Goal: Contribute content

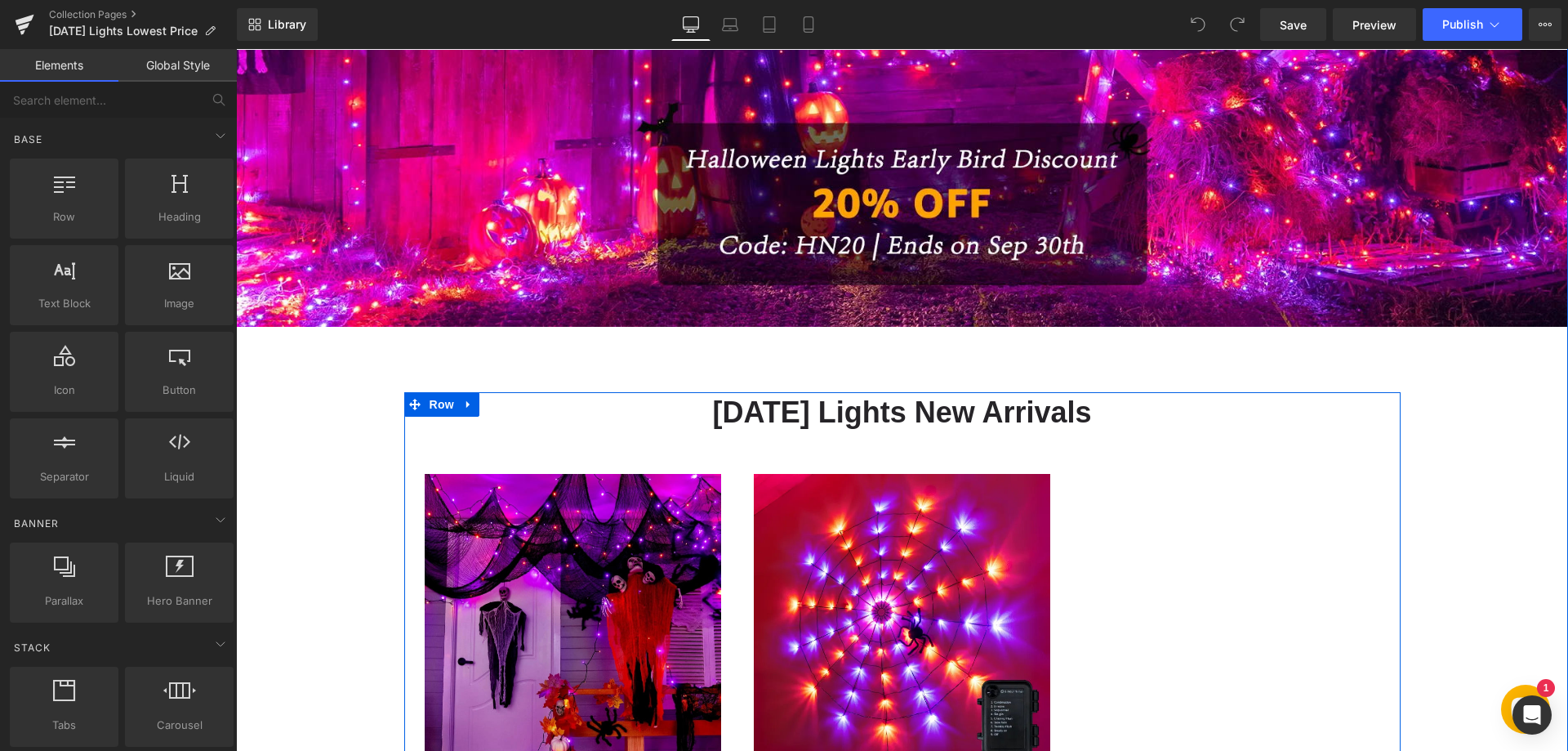
scroll to position [491, 0]
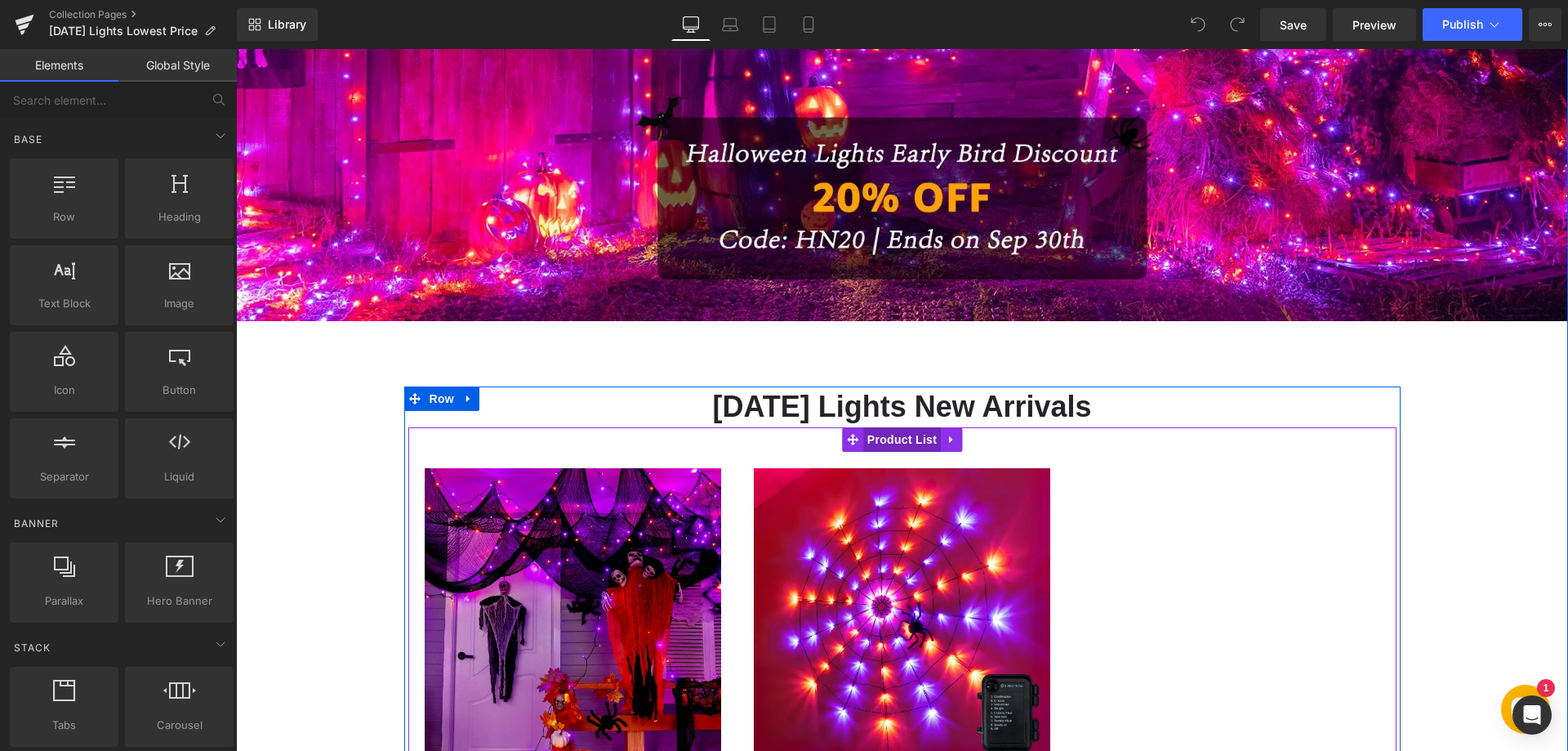
click at [877, 440] on span "Product List" at bounding box center [902, 439] width 78 height 25
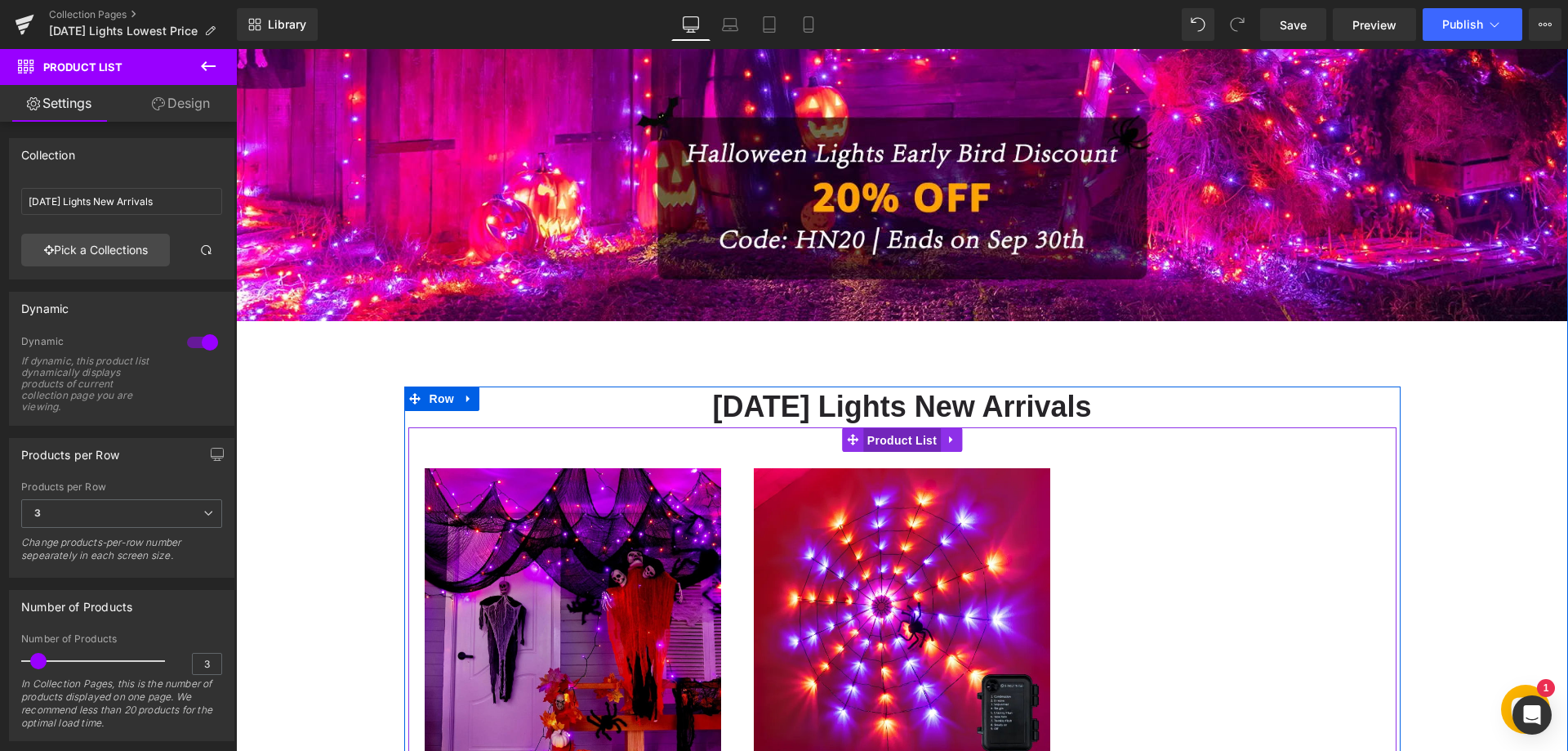
click at [864, 439] on span "Product List" at bounding box center [902, 440] width 78 height 25
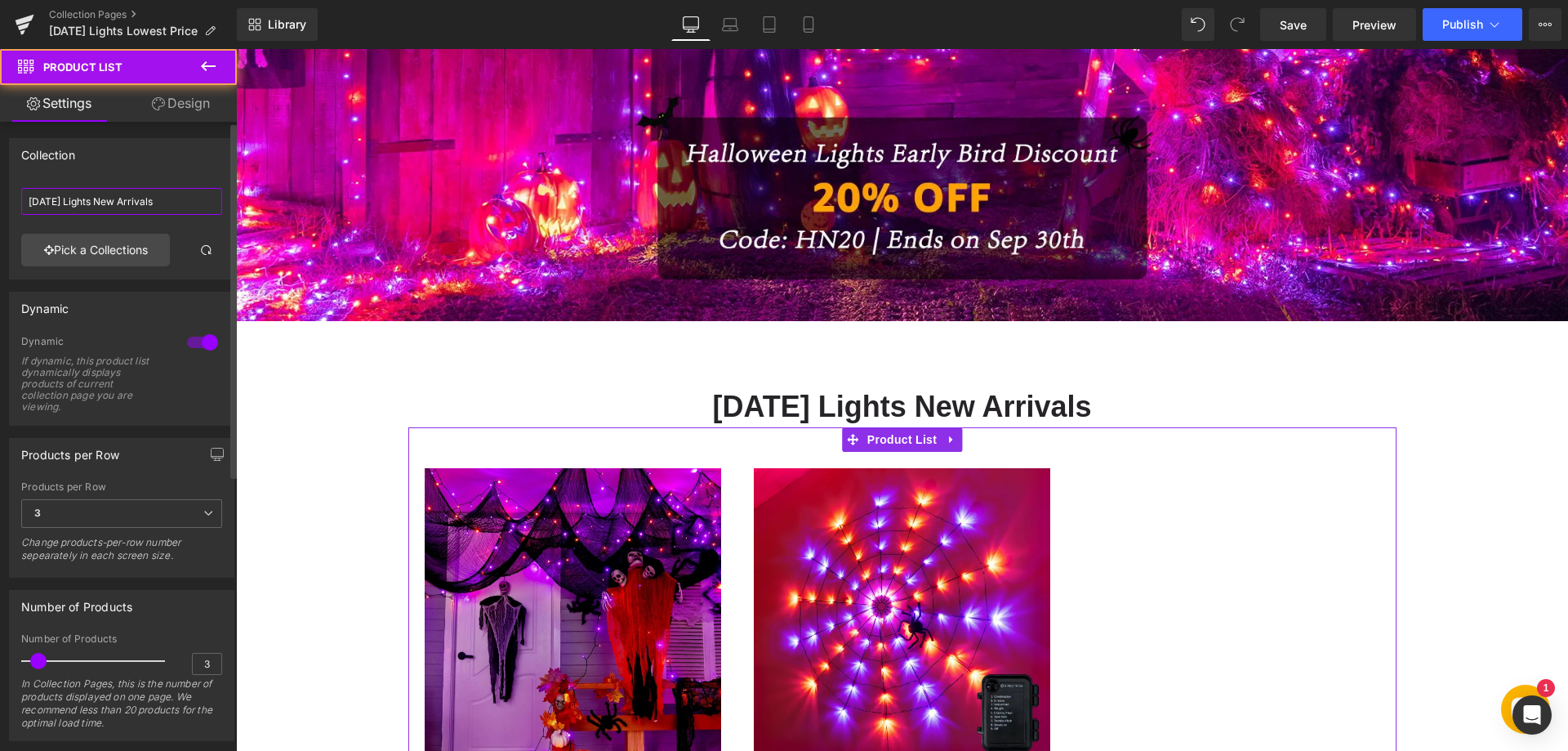
click at [145, 194] on input "[DATE] Lights New Arrivals" at bounding box center [122, 201] width 201 height 27
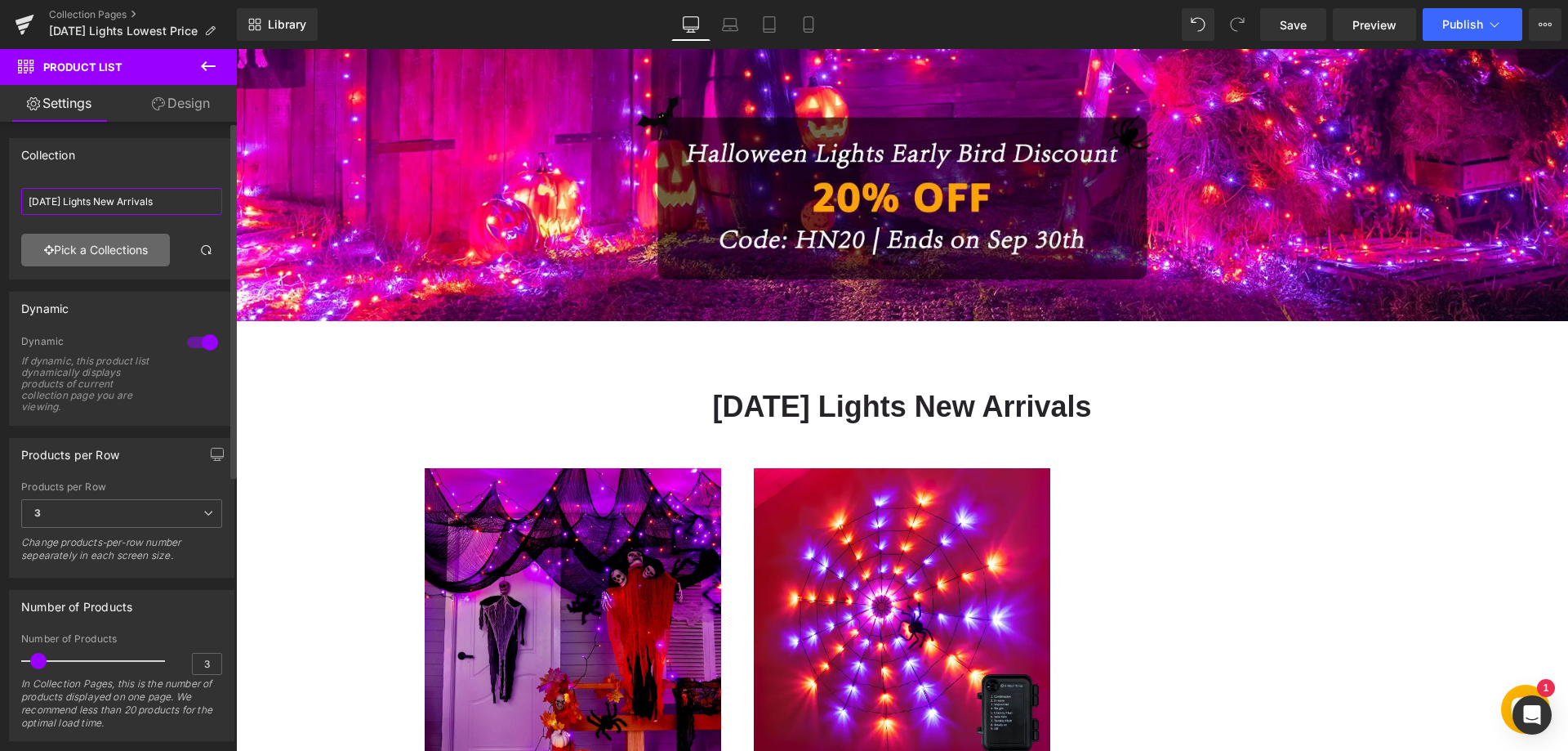
paste input "LOWEST Prices of The Year"
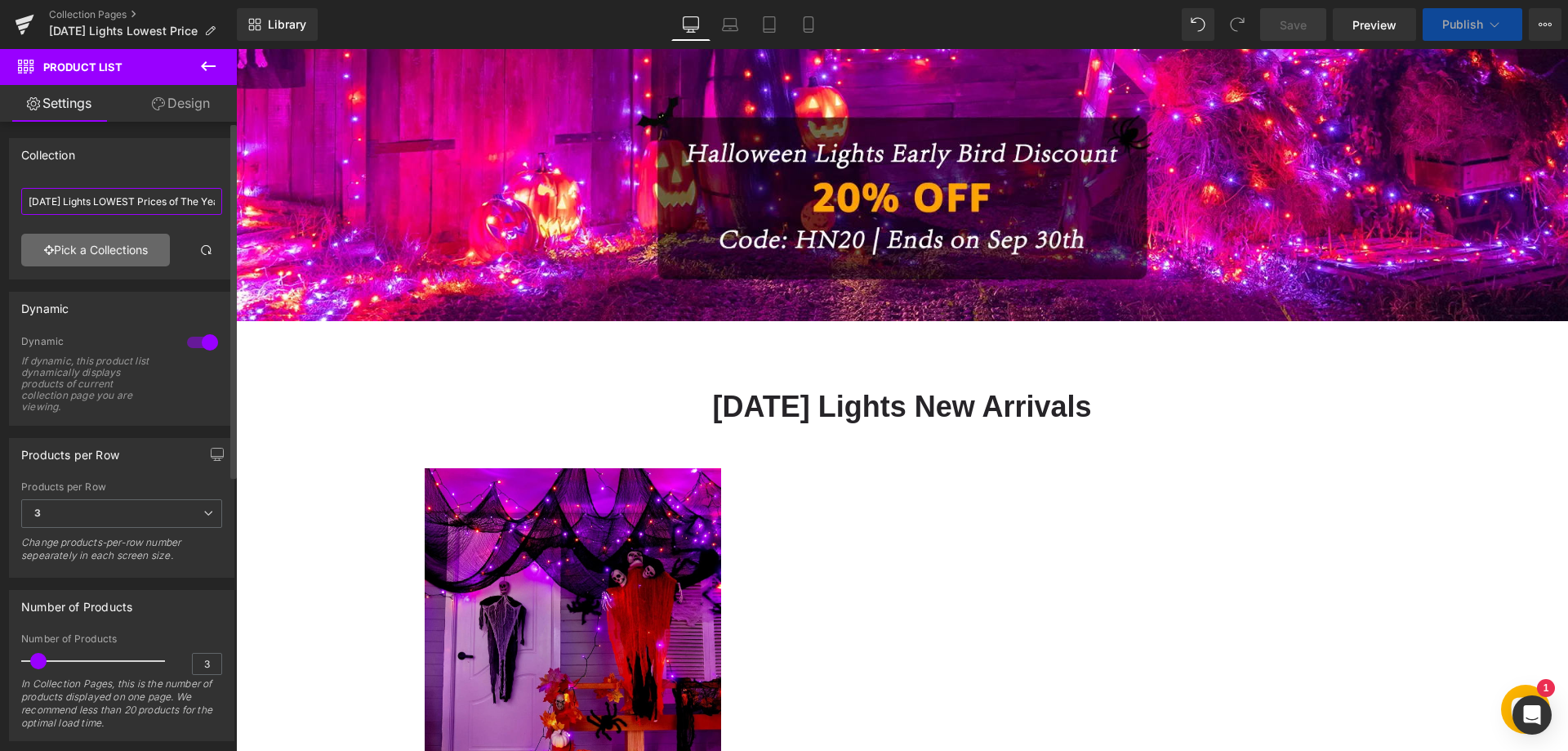
scroll to position [0, 32]
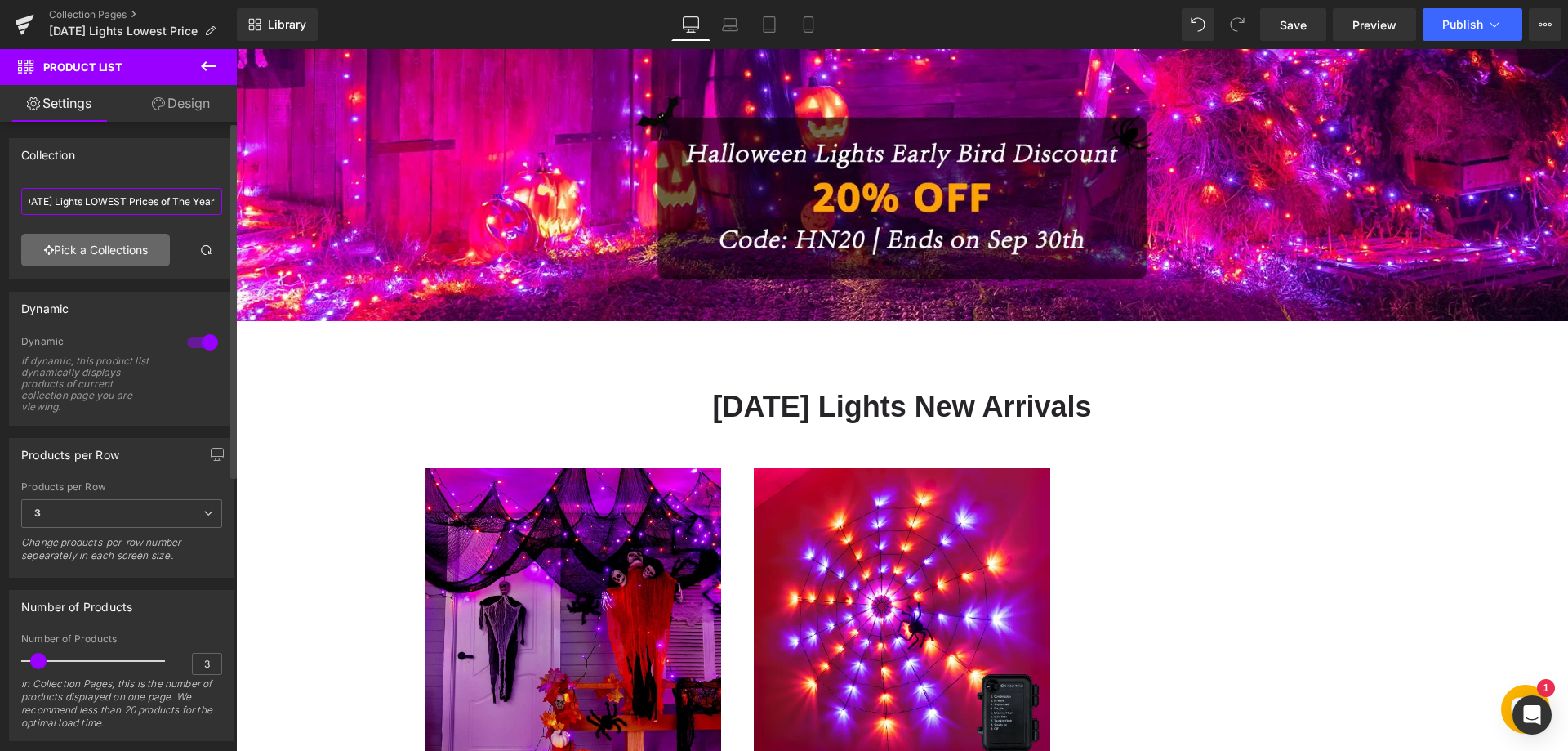
type input "[DATE] Lights LOWEST Prices of The Year"
click at [121, 250] on link "Pick a Collections" at bounding box center [96, 249] width 149 height 33
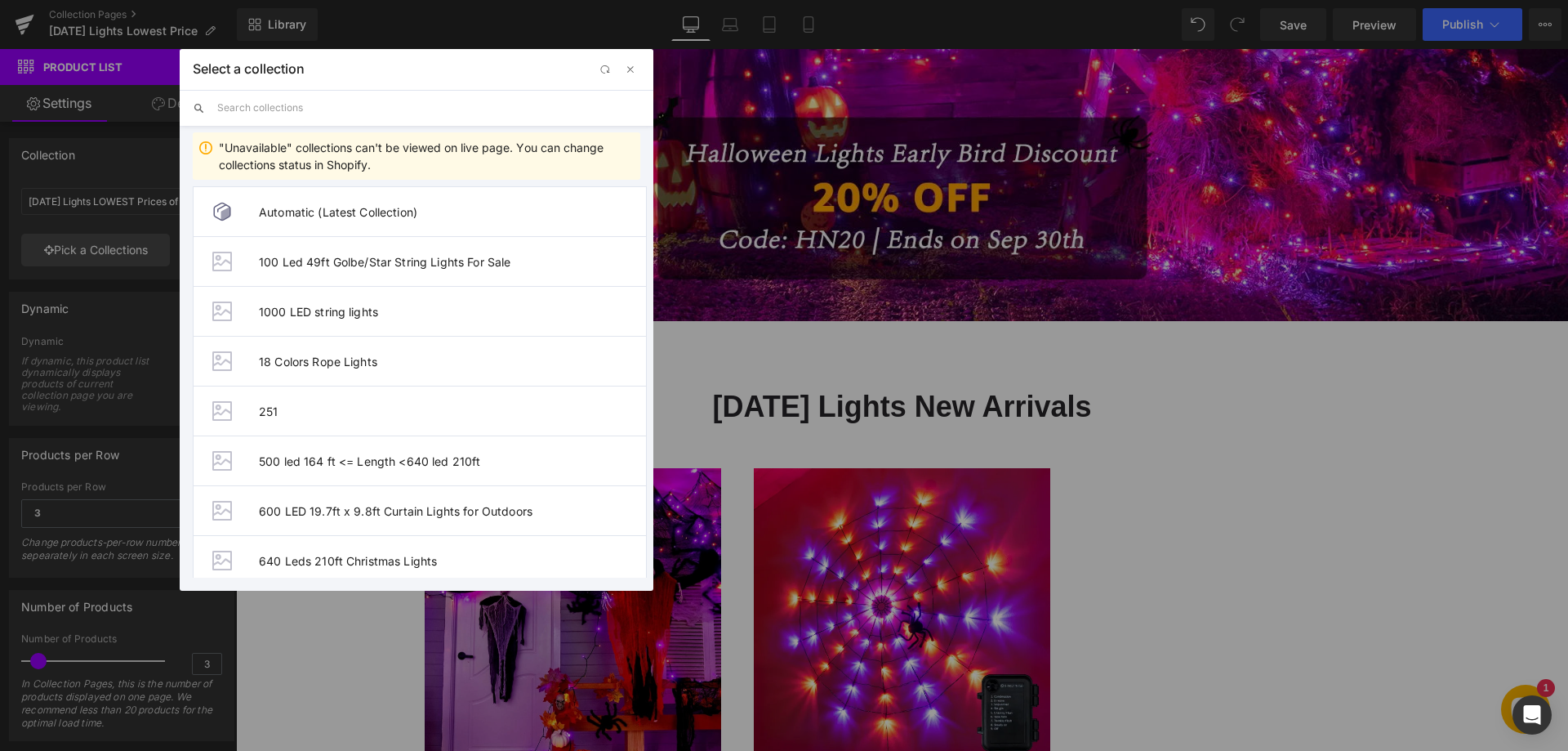
click at [298, 116] on input "text" at bounding box center [429, 107] width 423 height 36
paste input "[DATE] Lights LOWEST Prices of The Year"
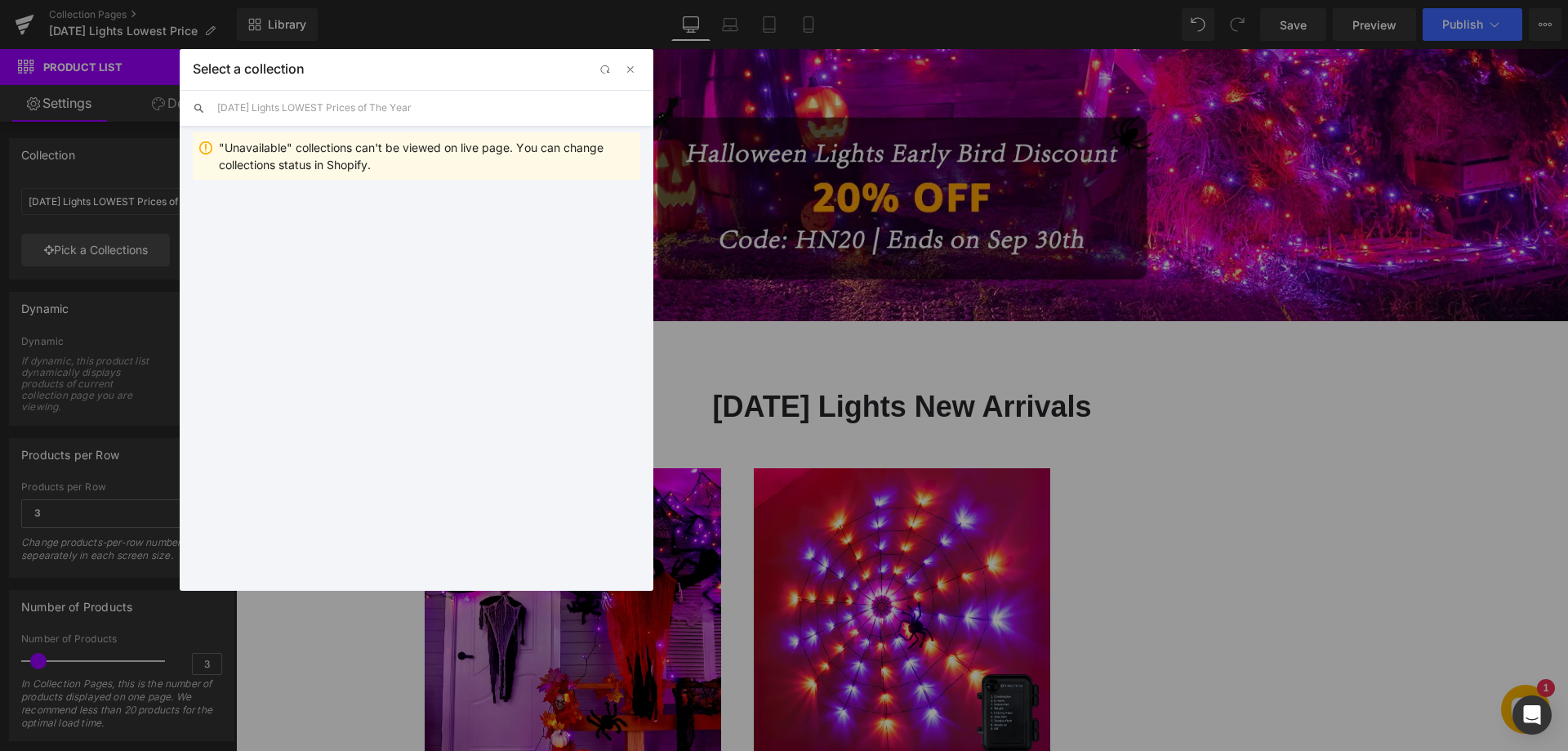
type input "[DATE] Lights LOWEST Prices of The Year"
click at [307, 207] on span "[DATE] Lights LOWEST Prices of The Year" at bounding box center [449, 211] width 380 height 14
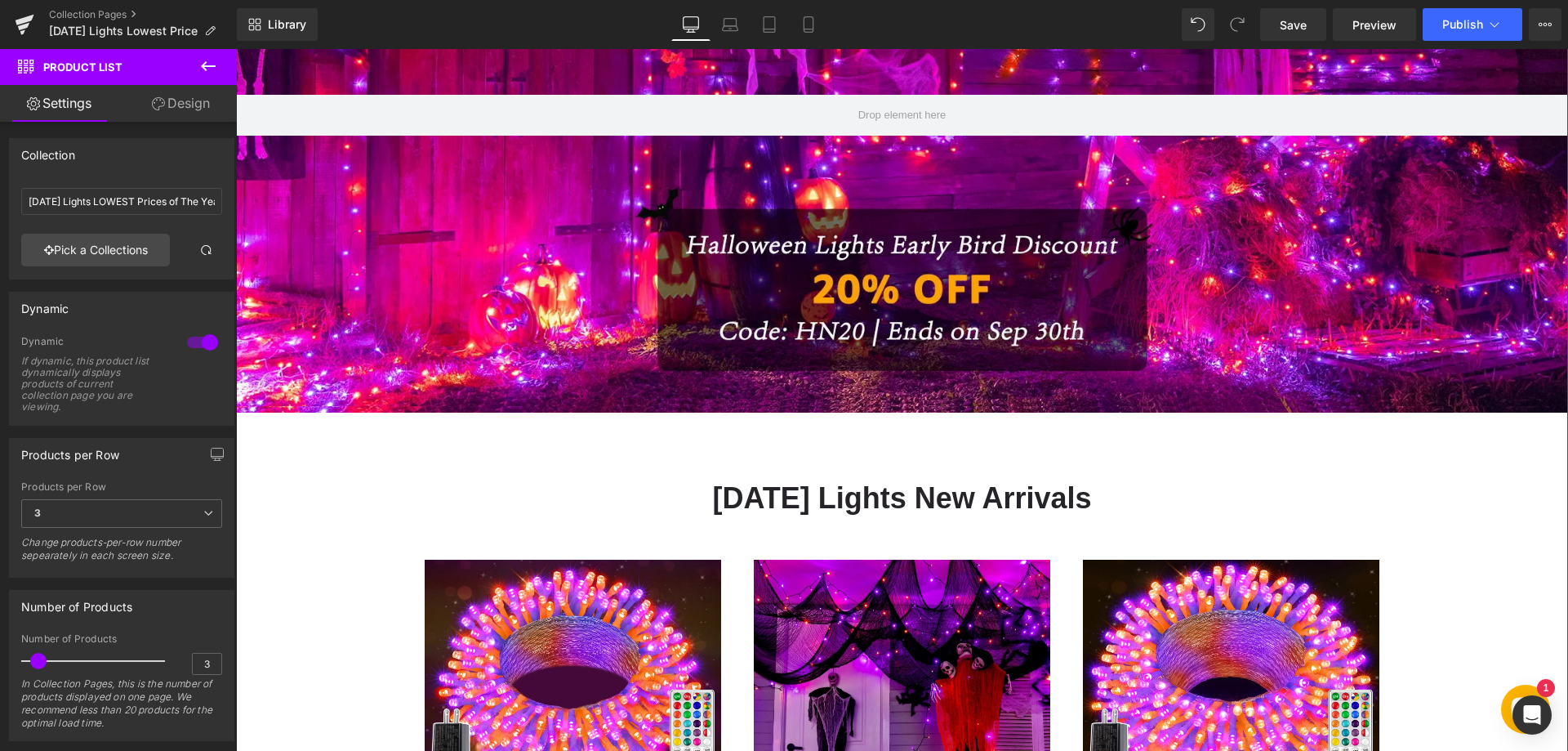
scroll to position [491, 0]
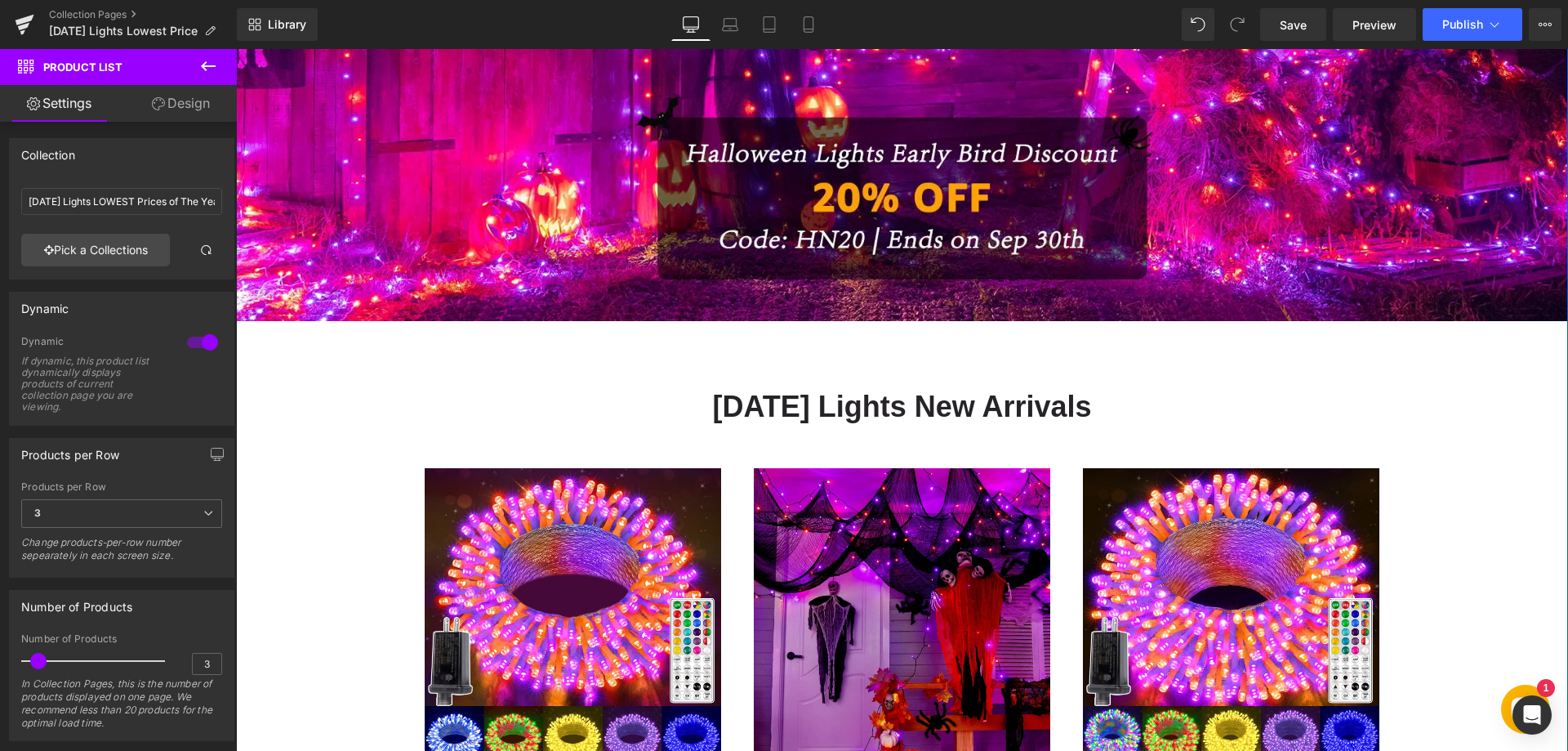
click at [830, 537] on img at bounding box center [902, 616] width 297 height 297
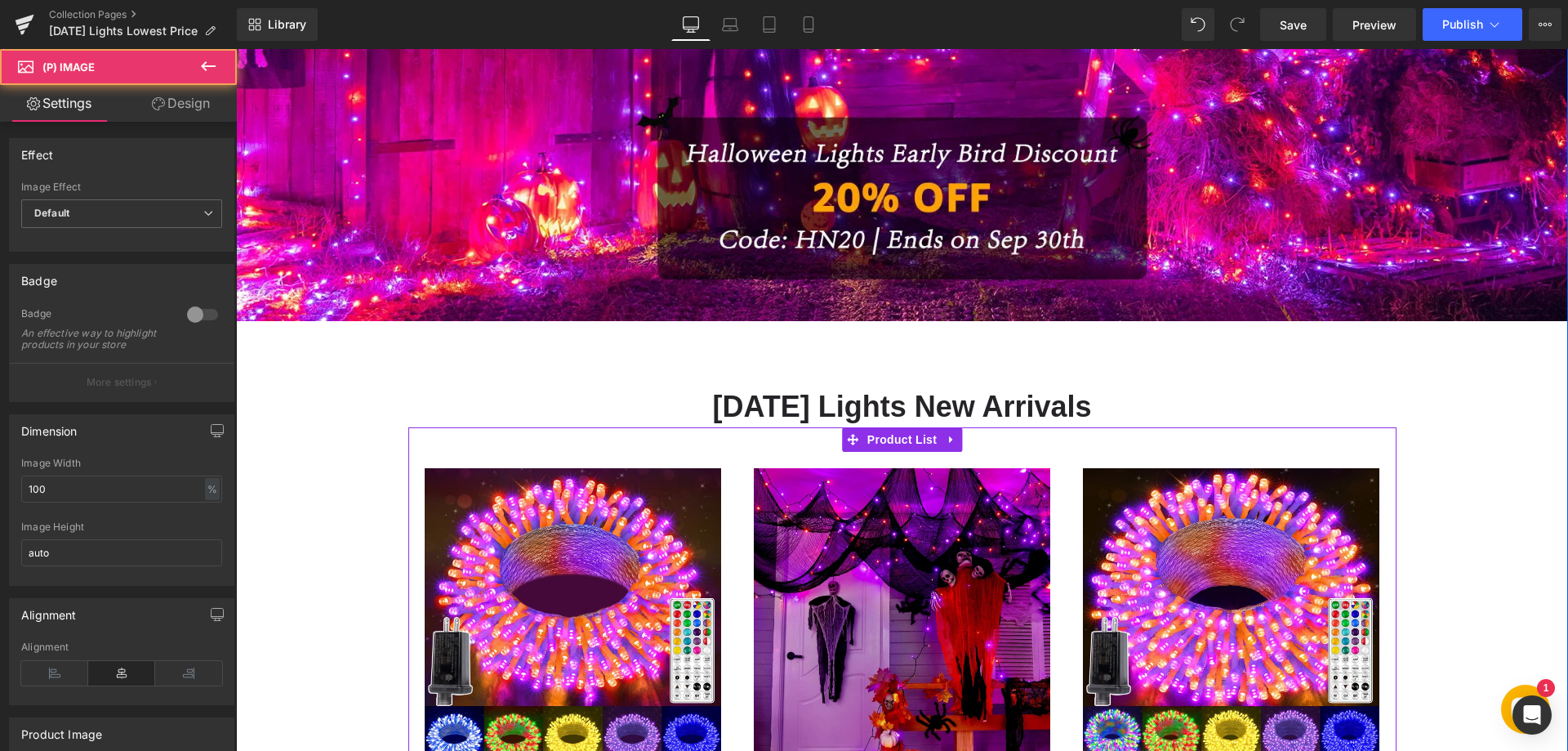
click at [863, 436] on span "Product List" at bounding box center [902, 439] width 78 height 25
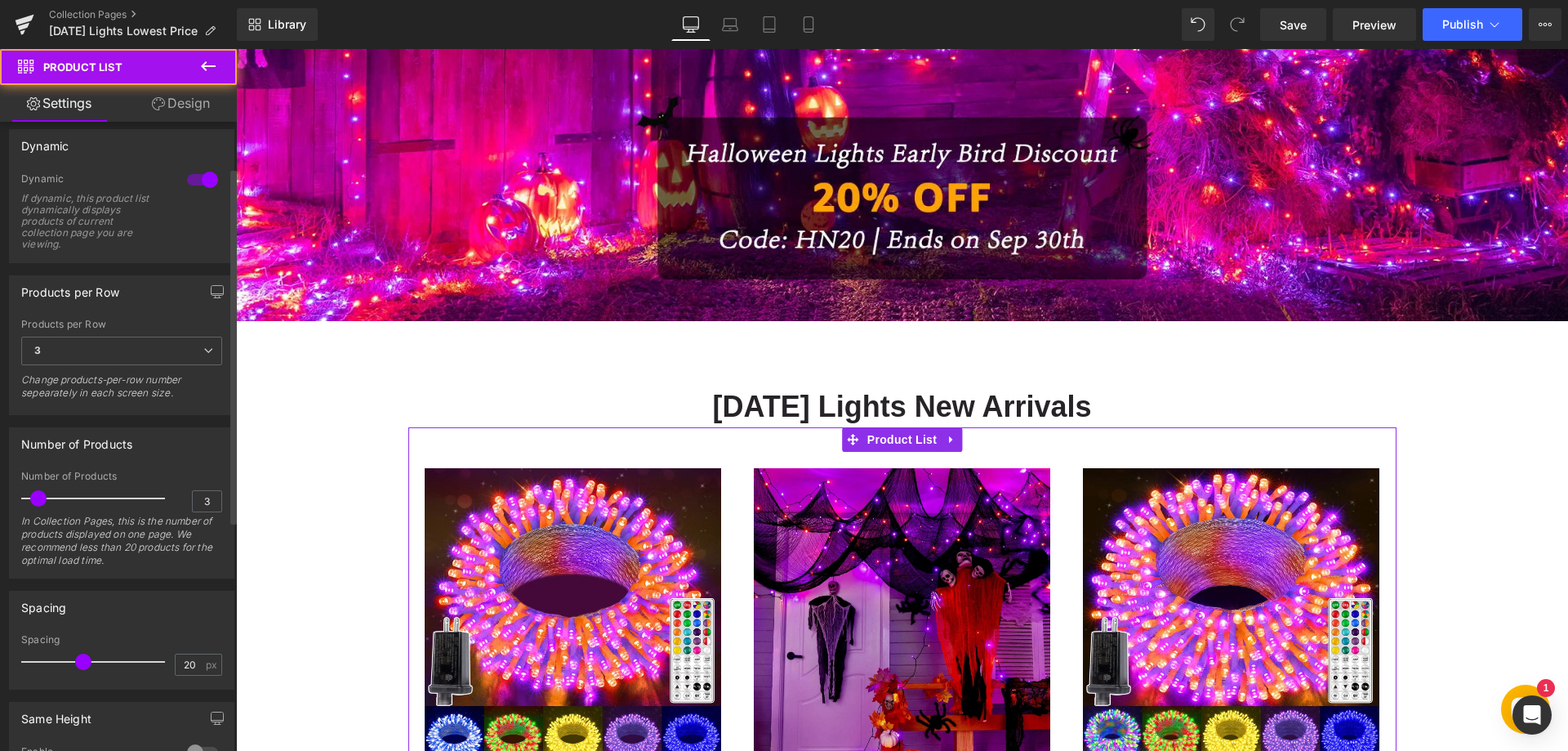
scroll to position [163, 0]
click at [182, 341] on span "3" at bounding box center [122, 350] width 201 height 29
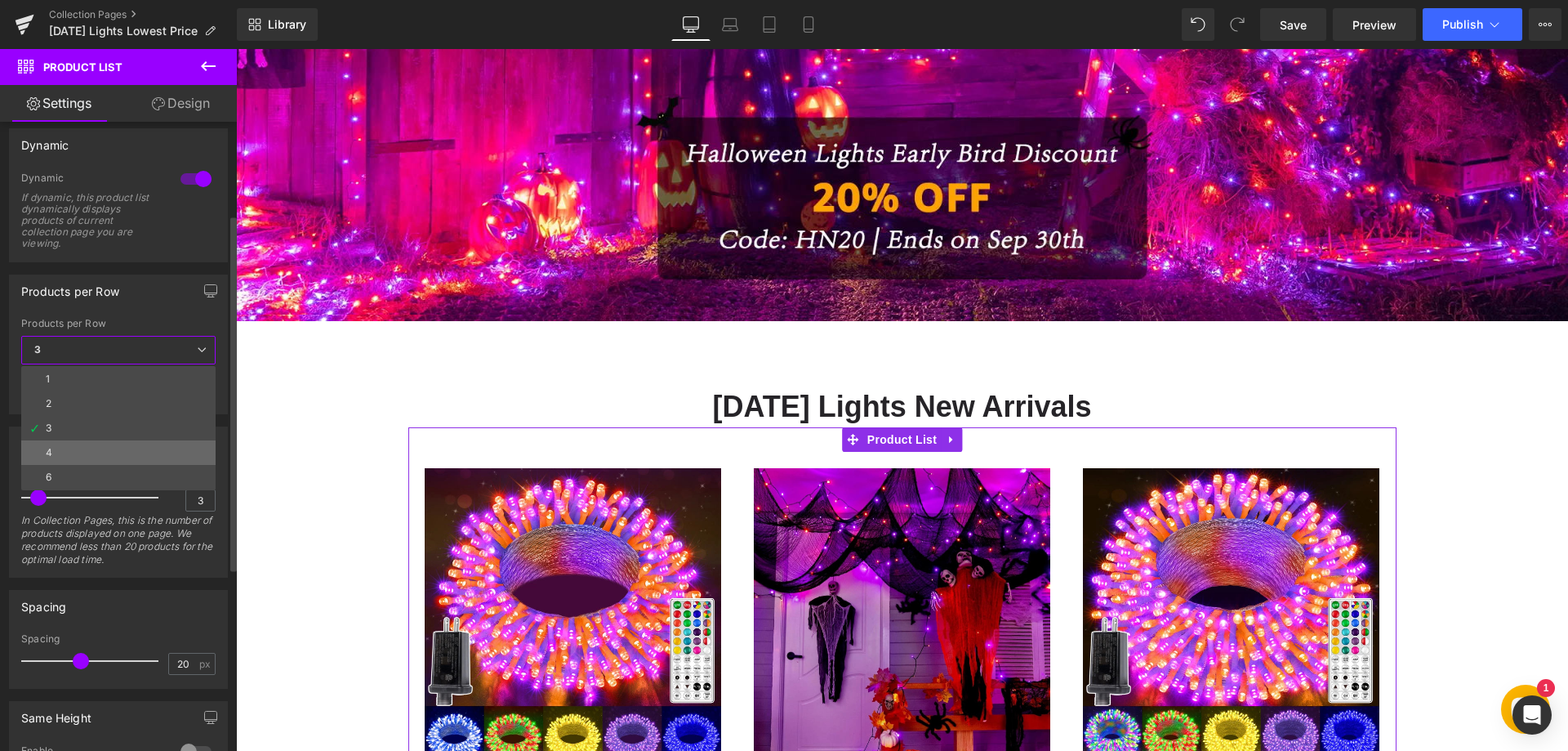
click at [67, 442] on li "4" at bounding box center [118, 452] width 194 height 25
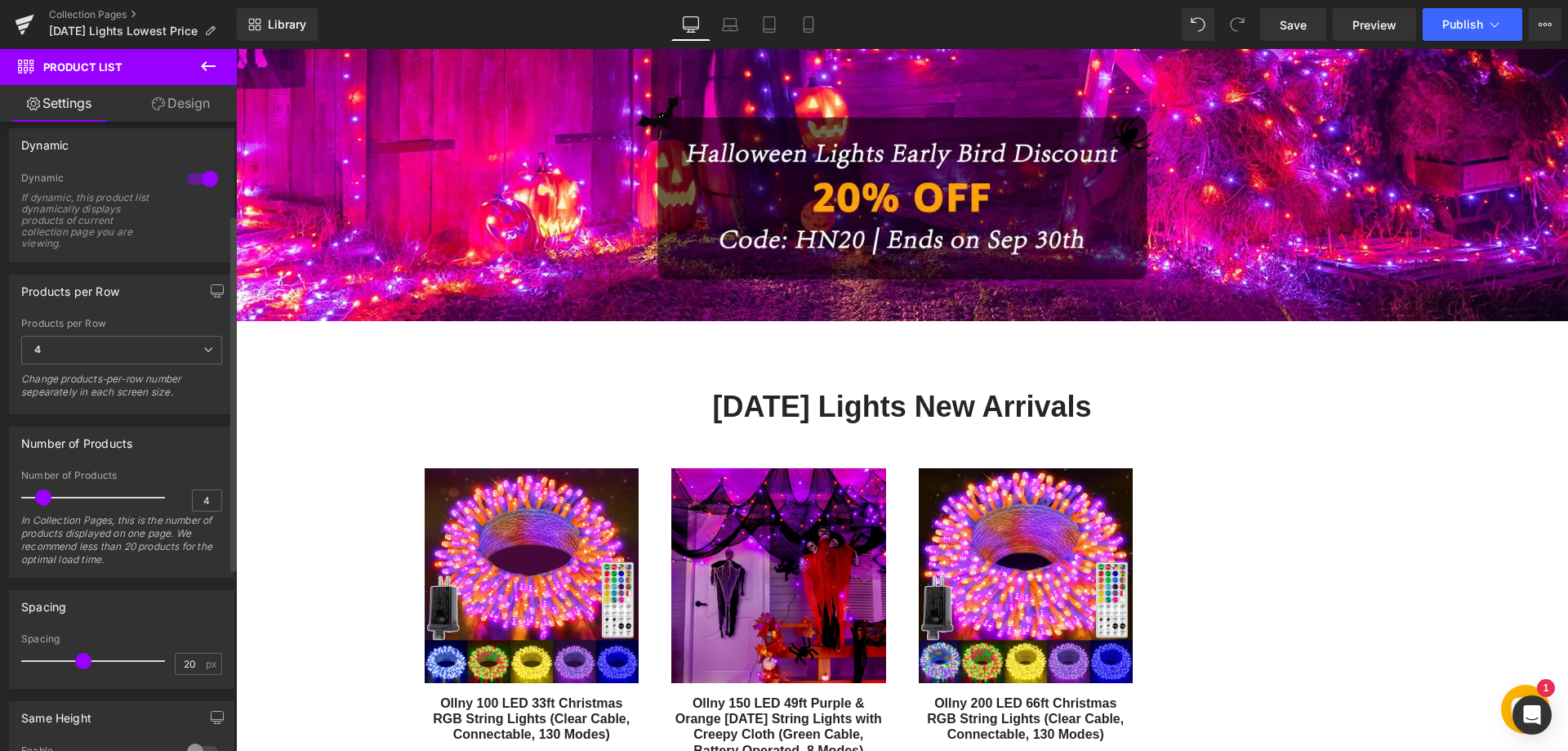
click at [45, 498] on span at bounding box center [43, 497] width 16 height 16
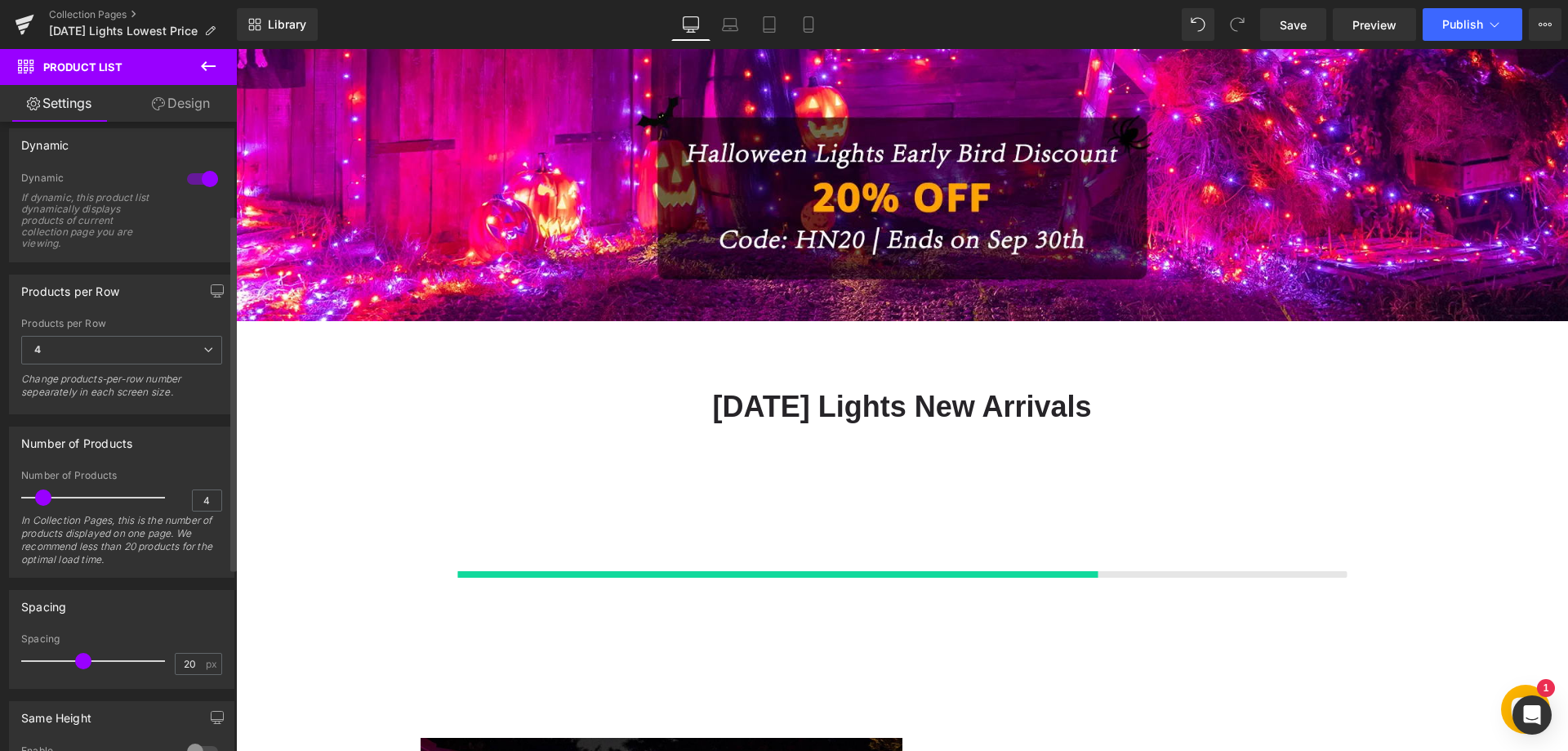
click at [169, 448] on div "Number of Products" at bounding box center [122, 442] width 224 height 31
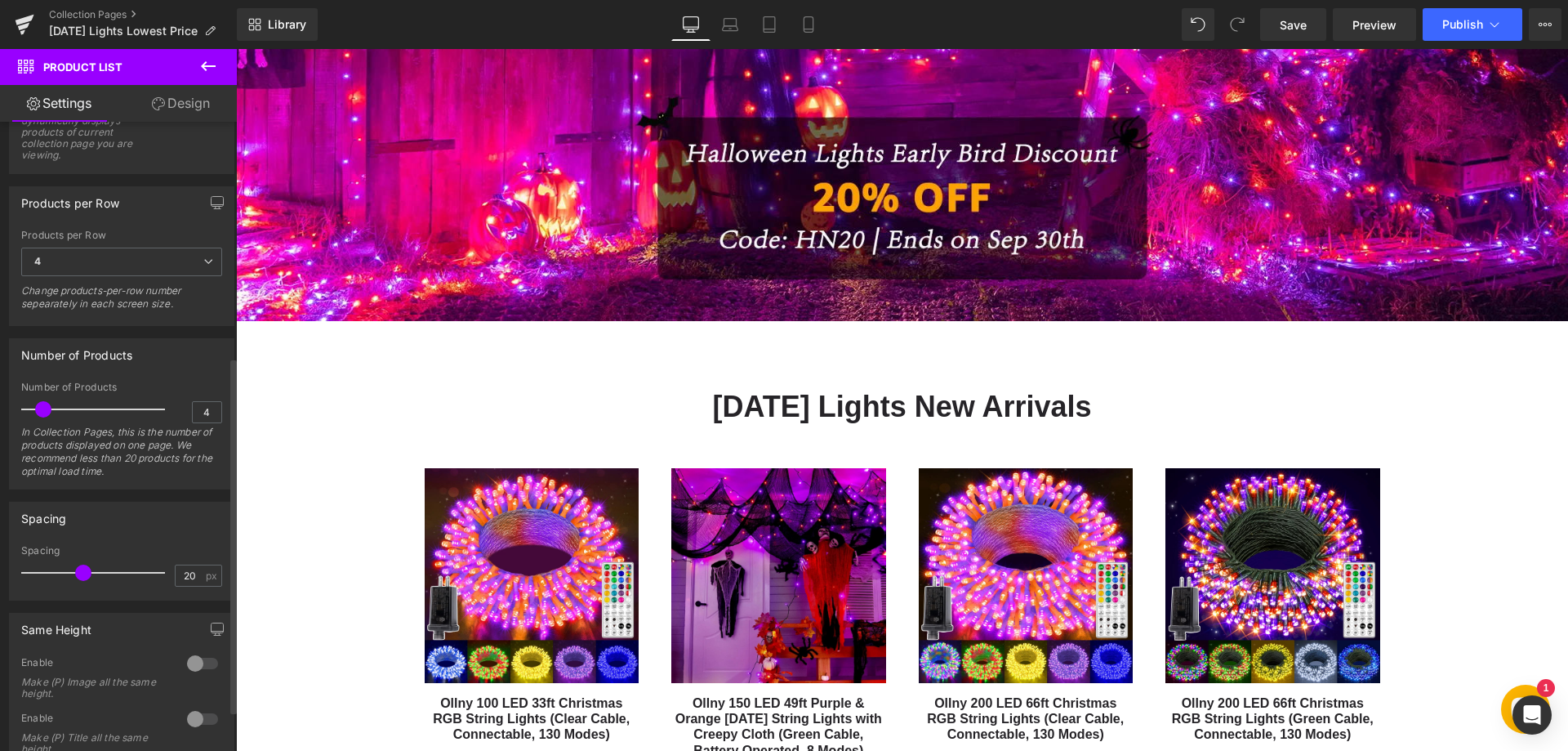
scroll to position [242, 0]
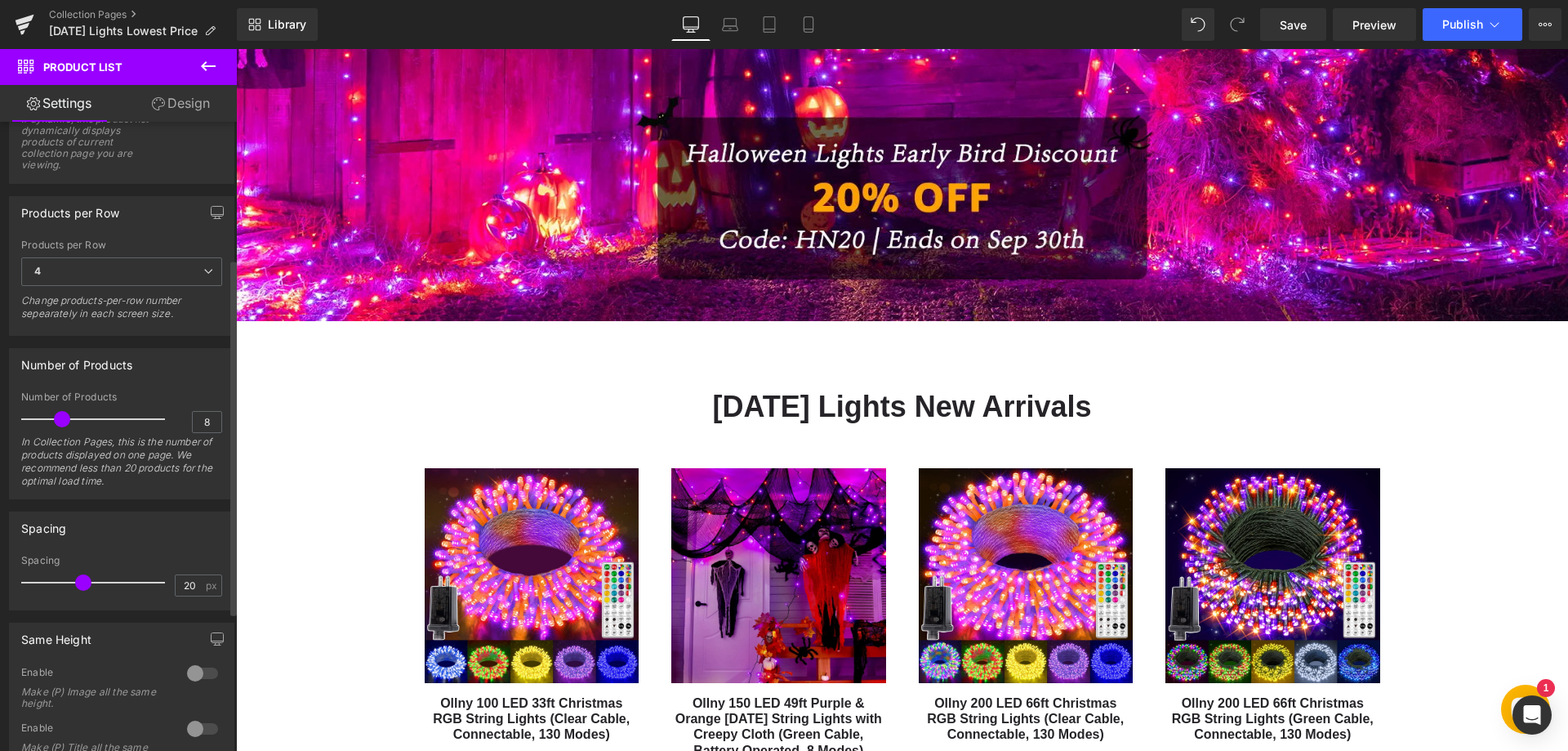
drag, startPoint x: 42, startPoint y: 419, endPoint x: 60, endPoint y: 419, distance: 18.0
click at [60, 419] on span at bounding box center [62, 419] width 16 height 16
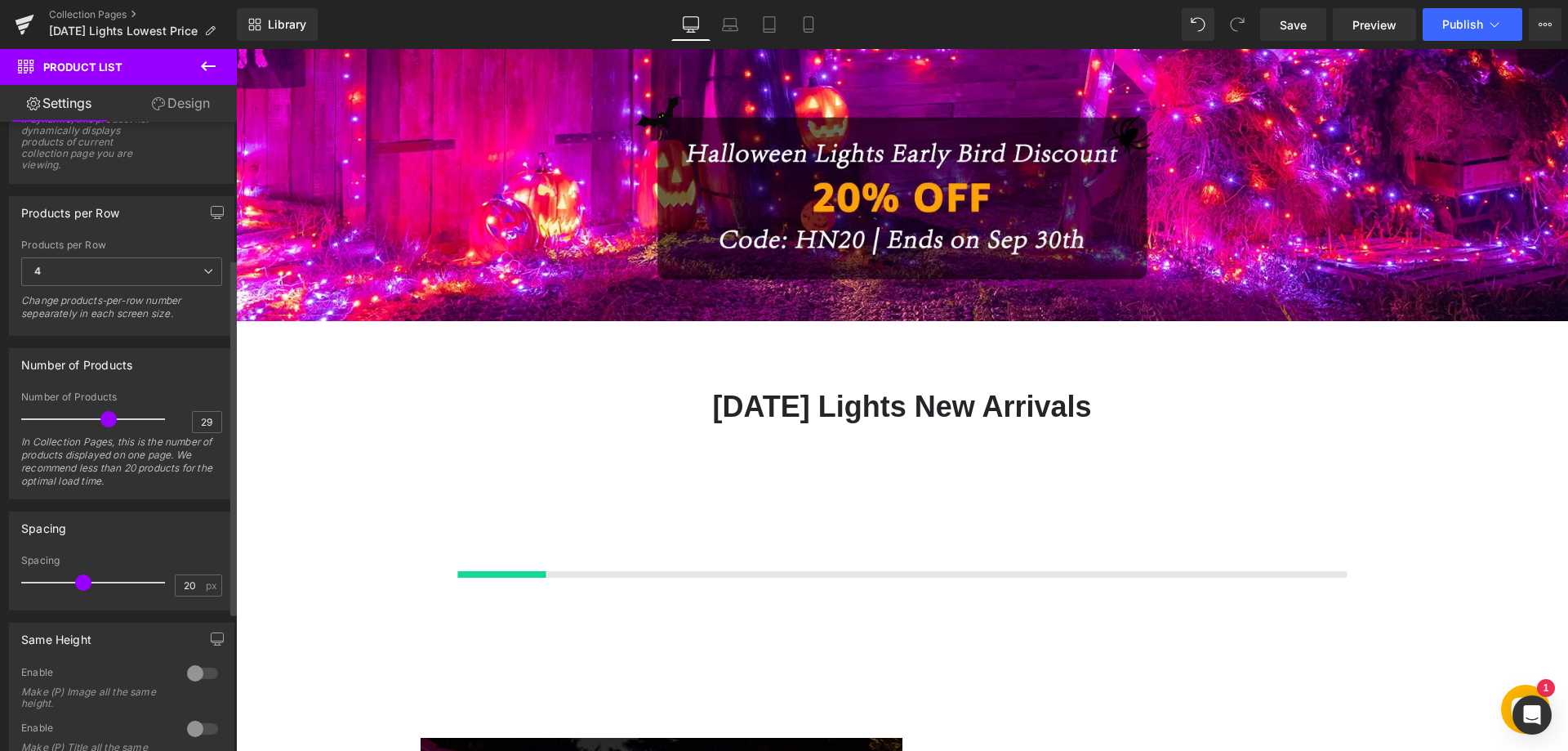
type input "30"
drag, startPoint x: 62, startPoint y: 415, endPoint x: 178, endPoint y: 406, distance: 116.3
click at [168, 417] on div "Number of Products 30 In Collection Pages, this is the number of products displ…" at bounding box center [122, 445] width 201 height 107
click at [204, 377] on div "Number of Products" at bounding box center [122, 364] width 224 height 31
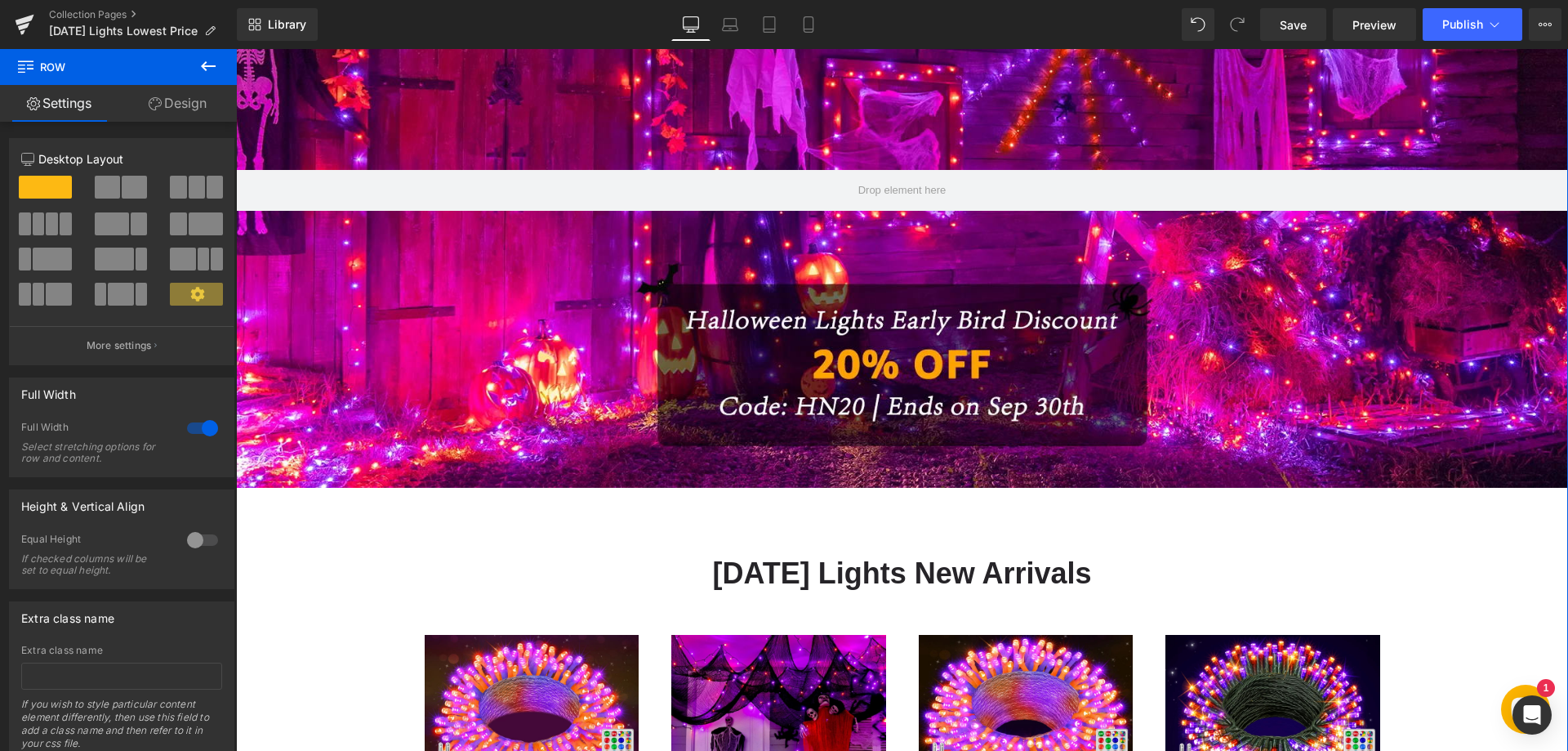
scroll to position [408, 0]
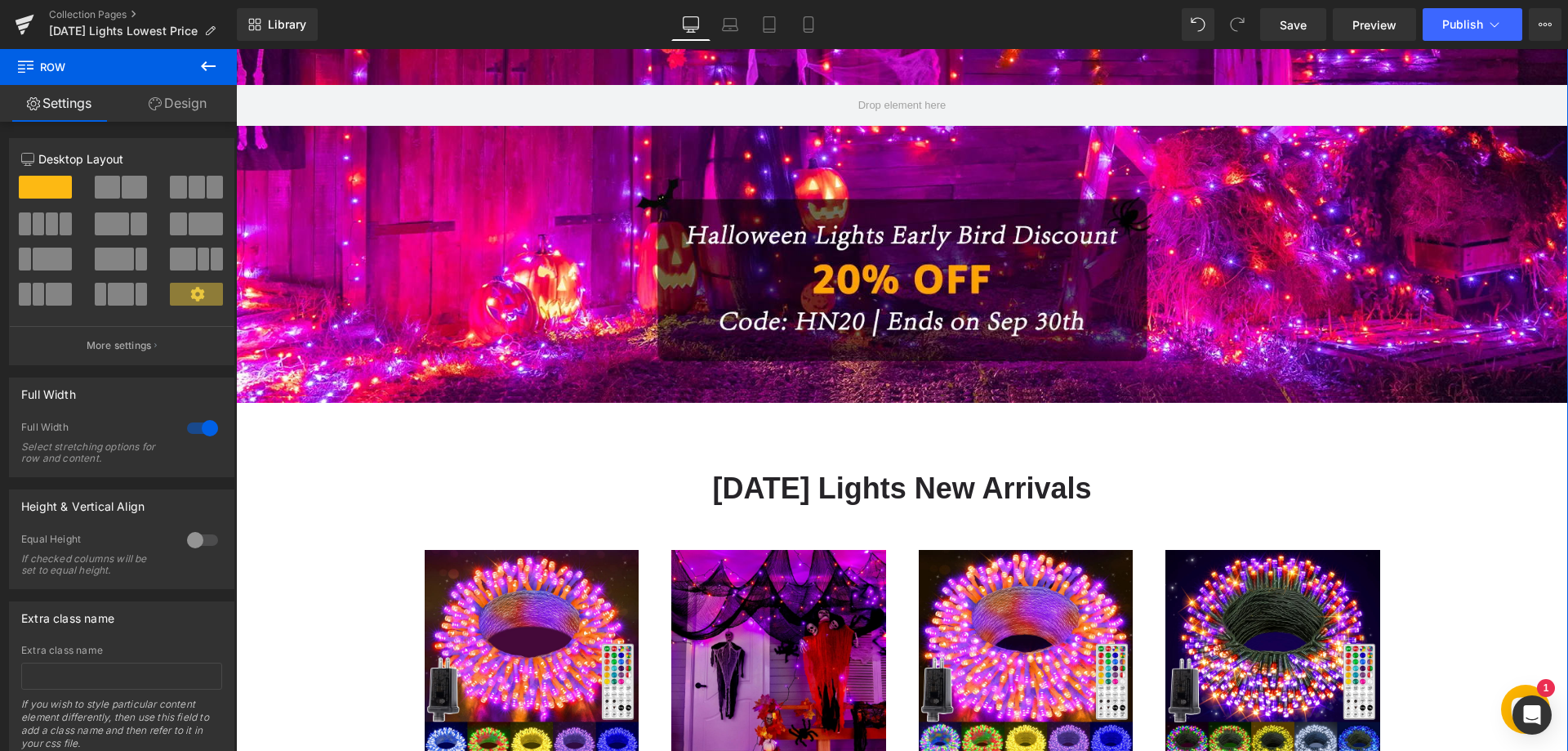
click at [832, 490] on h1 "[DATE] Lights New Arrivals" at bounding box center [902, 488] width 988 height 41
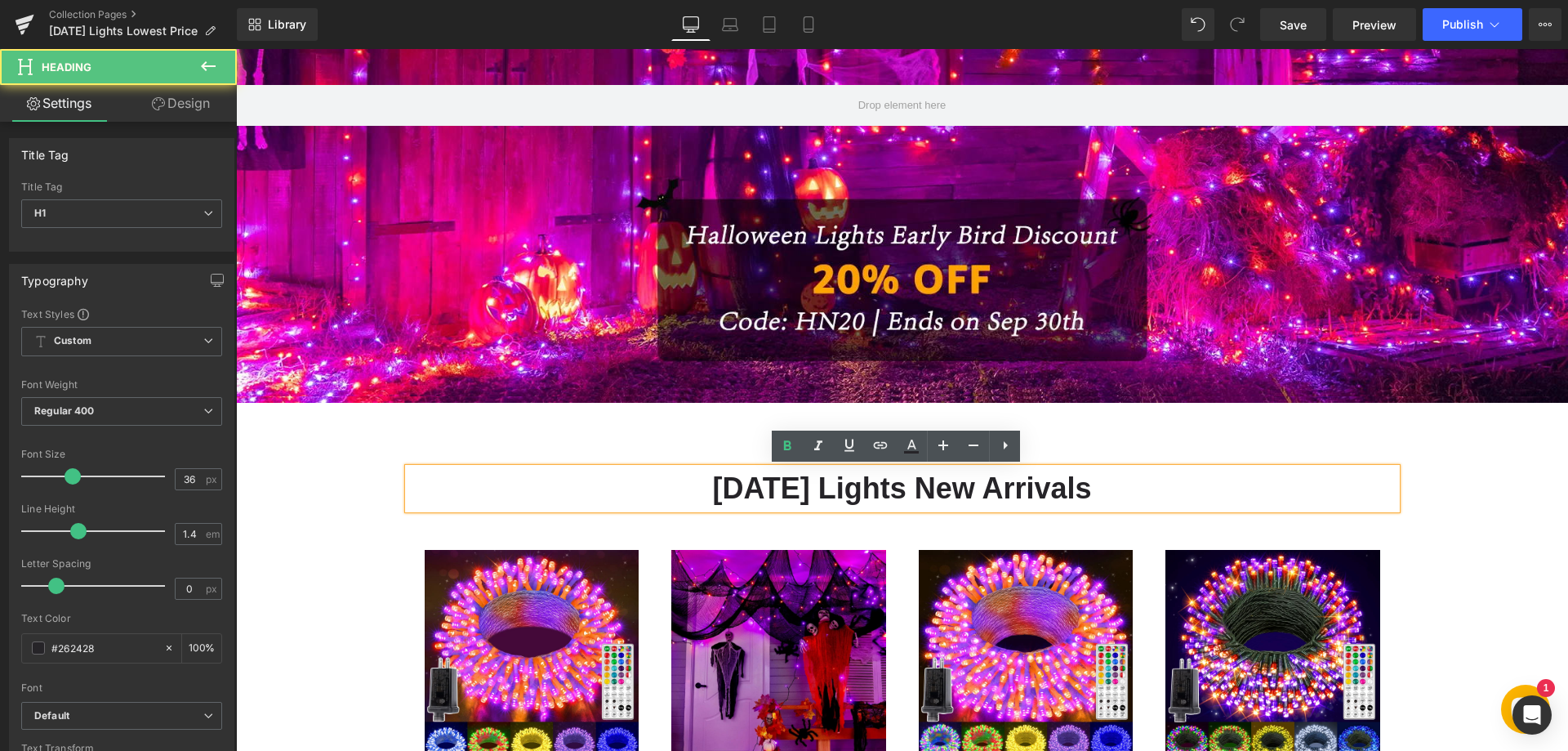
click at [854, 487] on h1 "[DATE] Lights New Arrivals" at bounding box center [902, 488] width 988 height 41
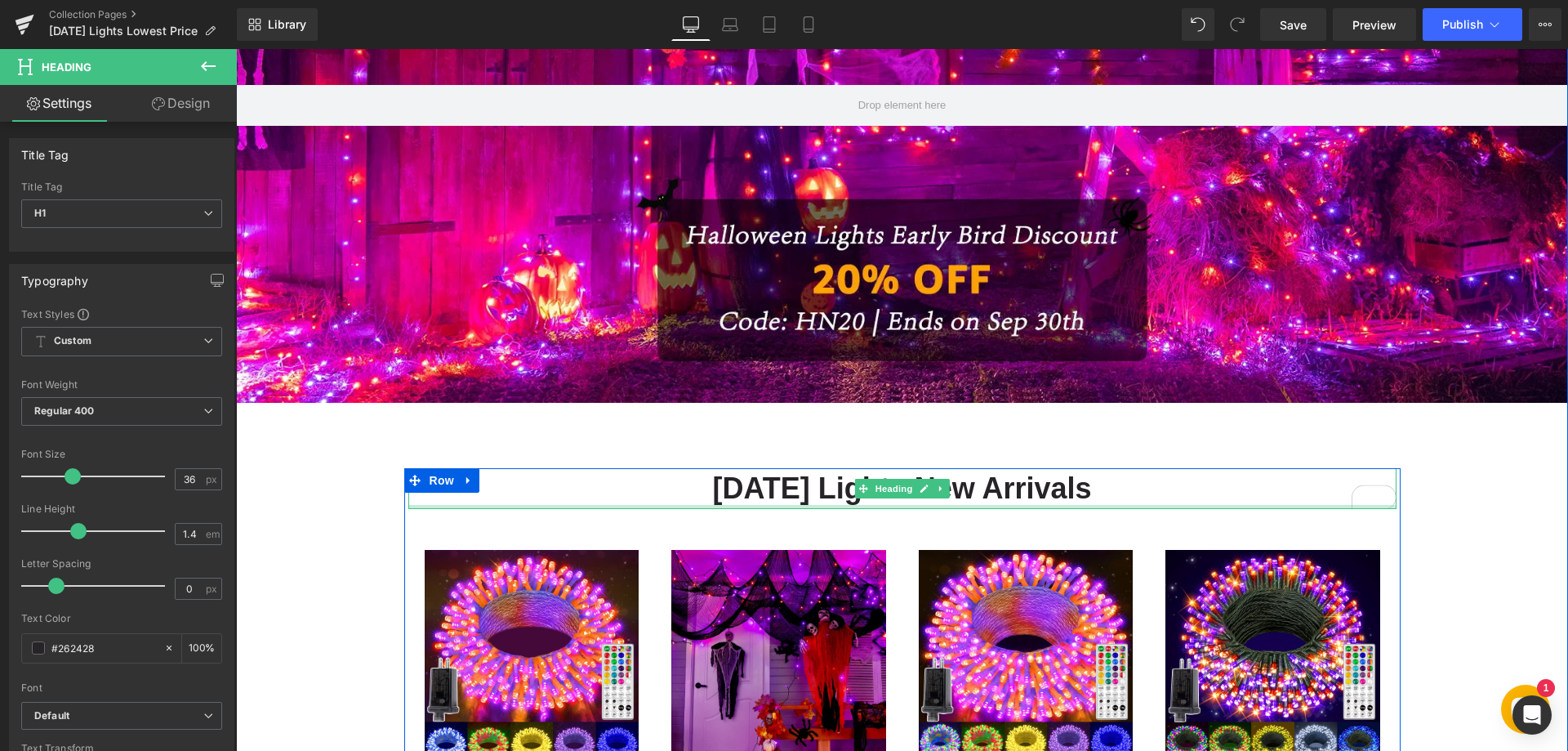
click at [800, 508] on div at bounding box center [902, 507] width 988 height 4
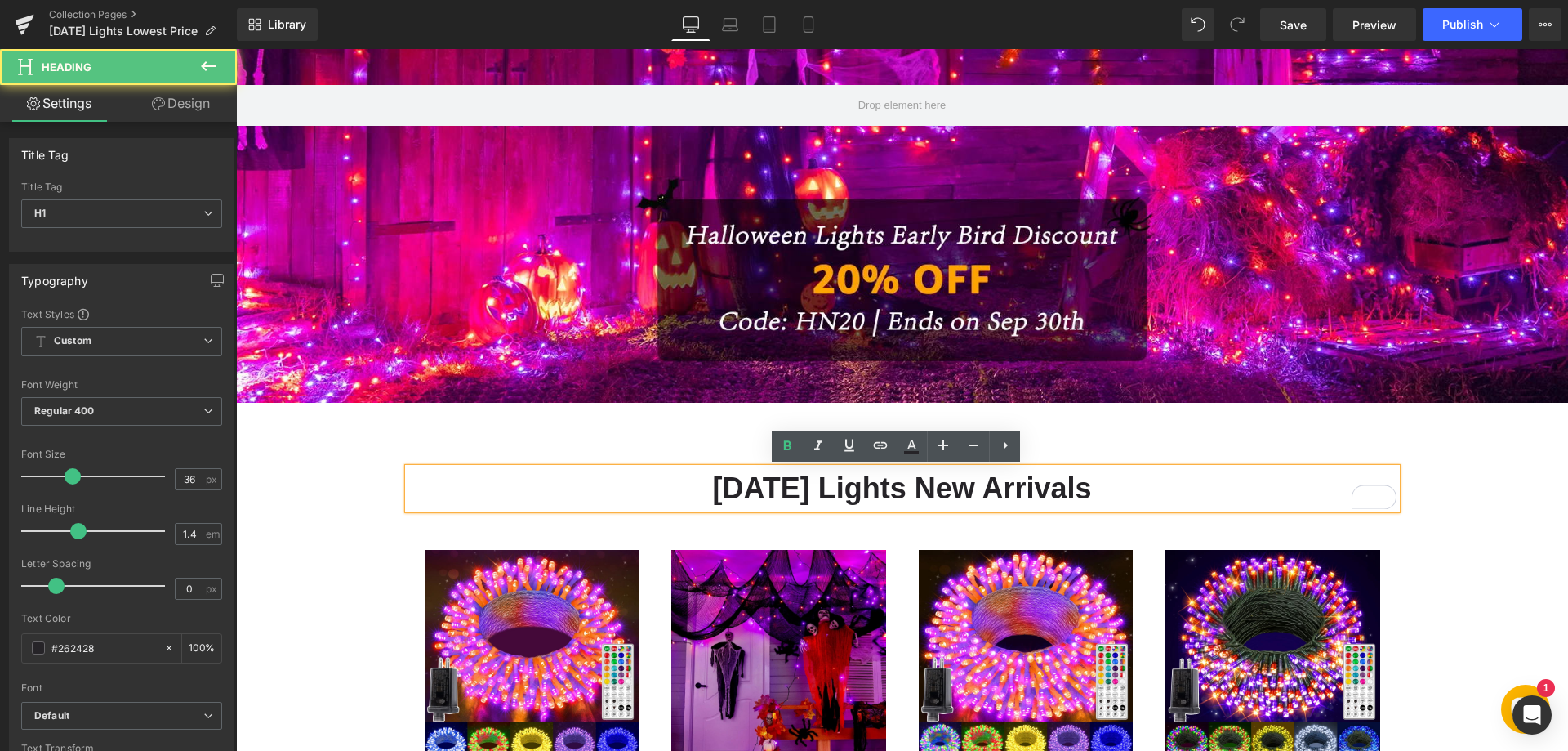
click at [789, 488] on h1 "[DATE] Lights New Arrivals" at bounding box center [902, 488] width 988 height 41
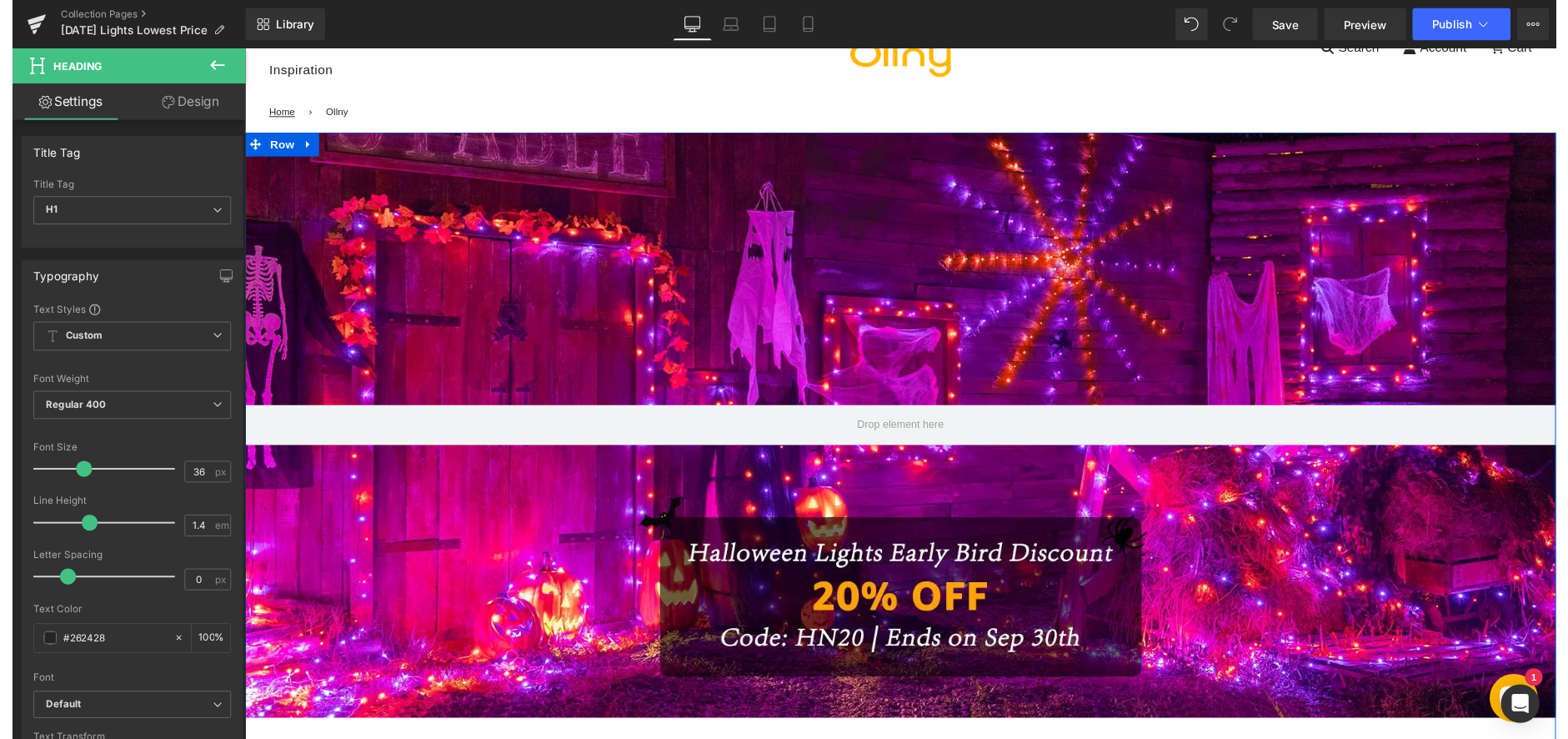
scroll to position [333, 0]
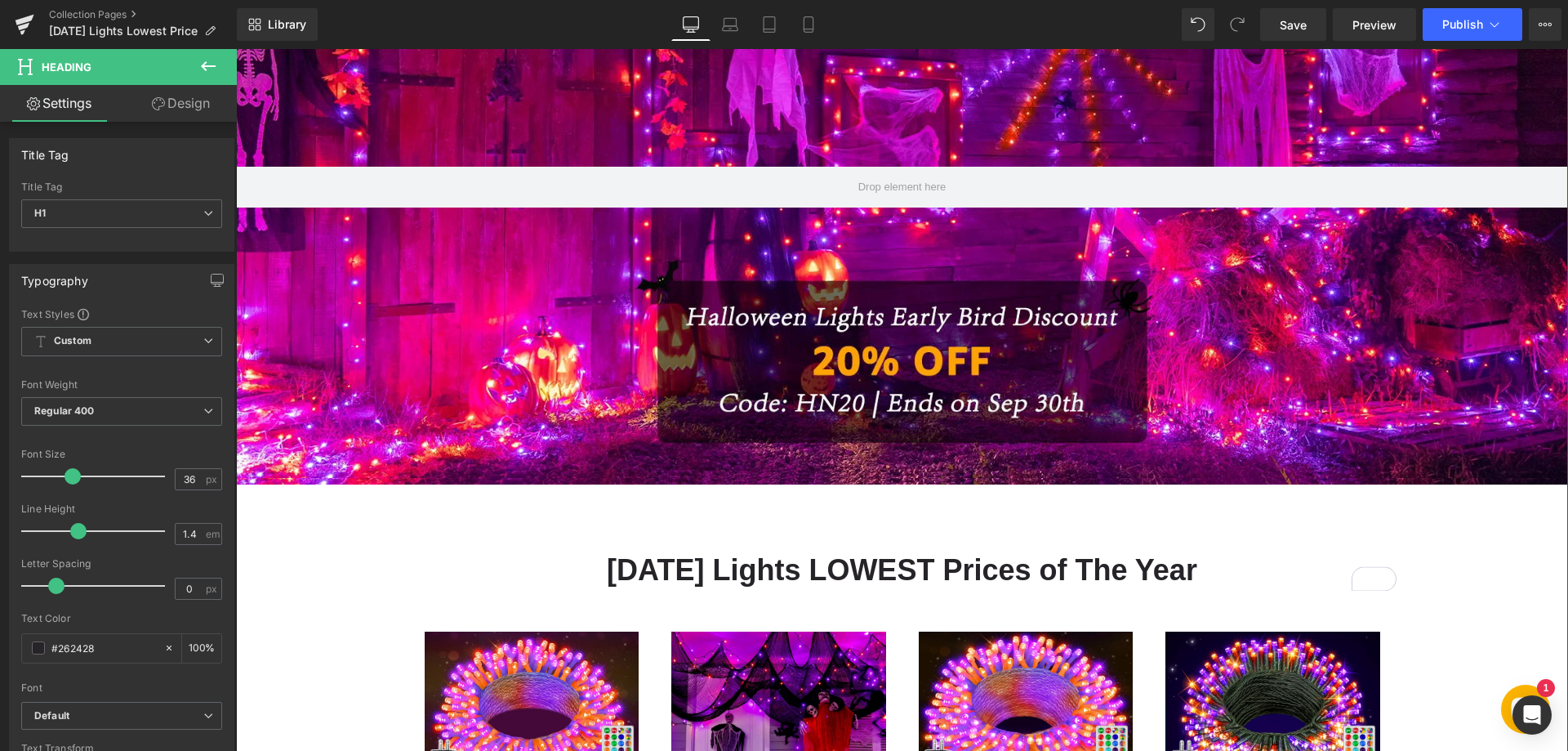
click at [673, 306] on div at bounding box center [901, 187] width 1331 height 595
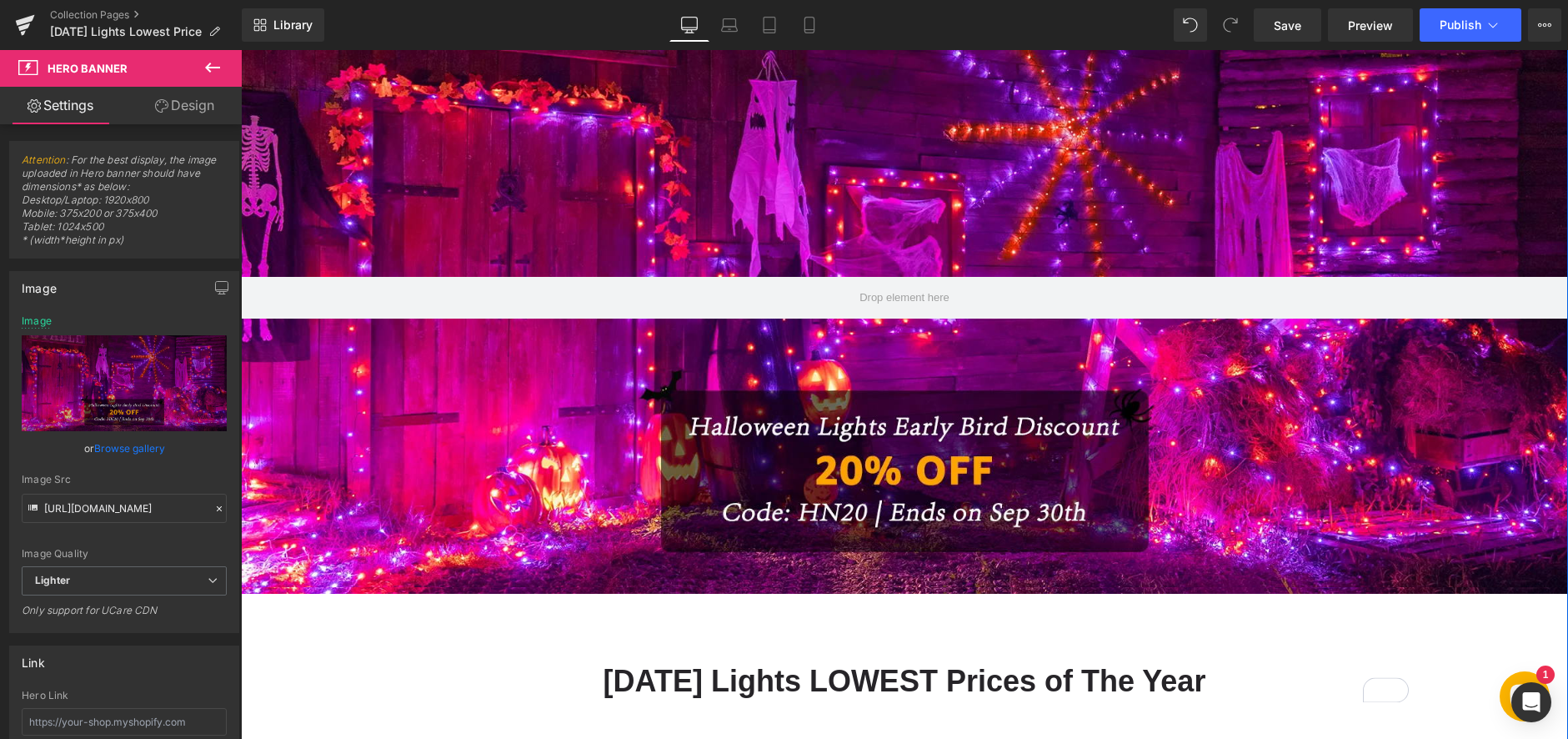
scroll to position [167, 0]
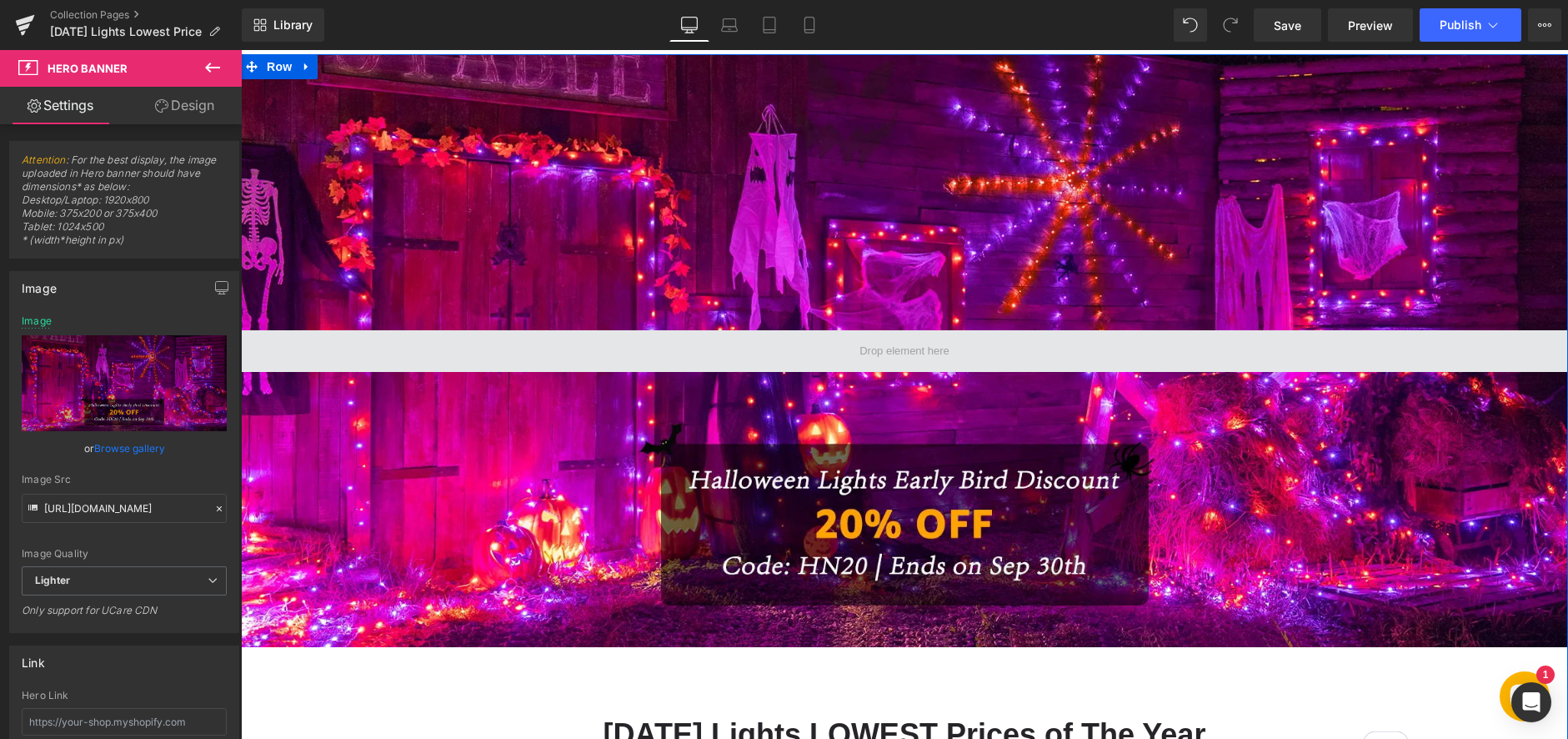
click at [754, 331] on span at bounding box center [904, 351] width 1327 height 41
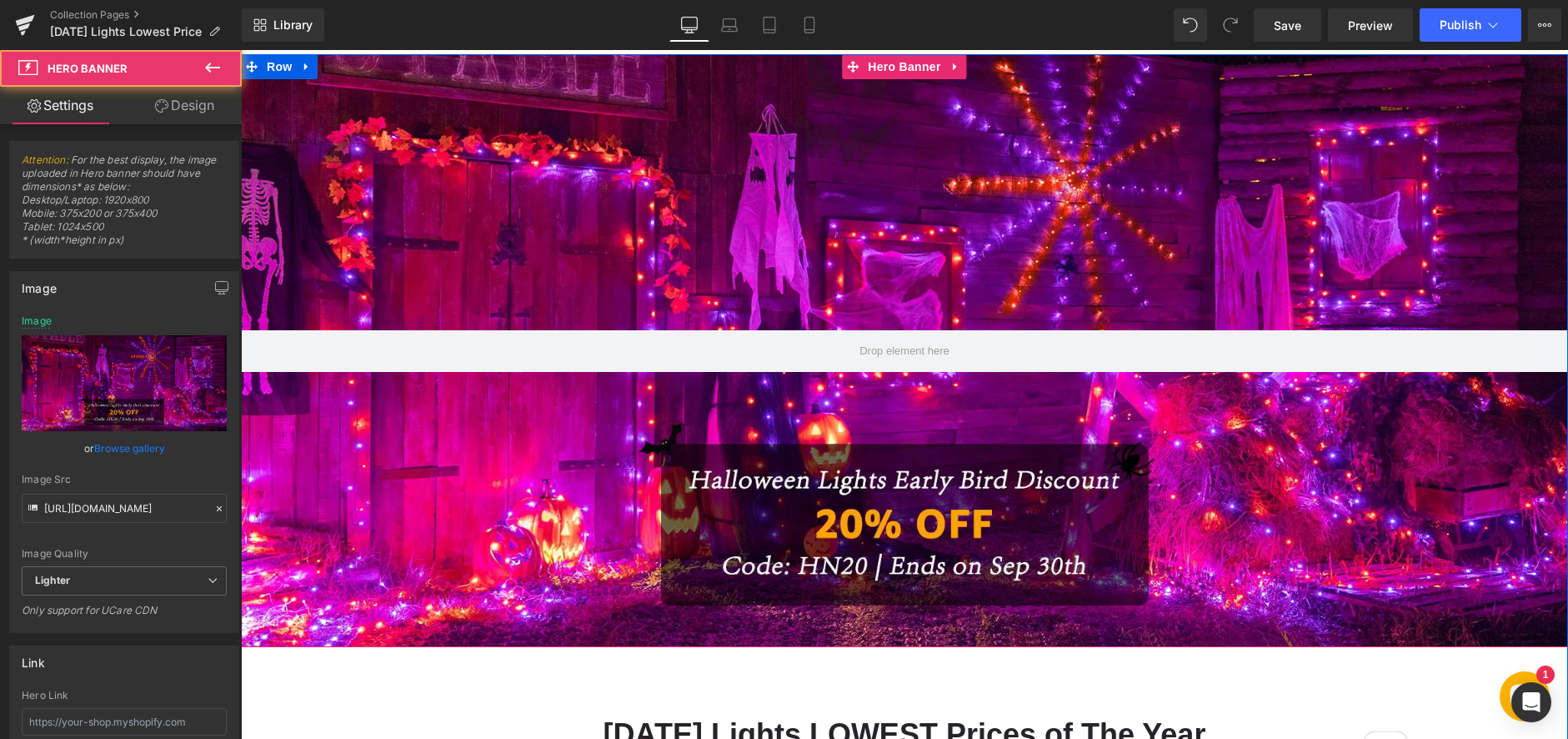
click at [723, 262] on div at bounding box center [904, 351] width 1327 height 592
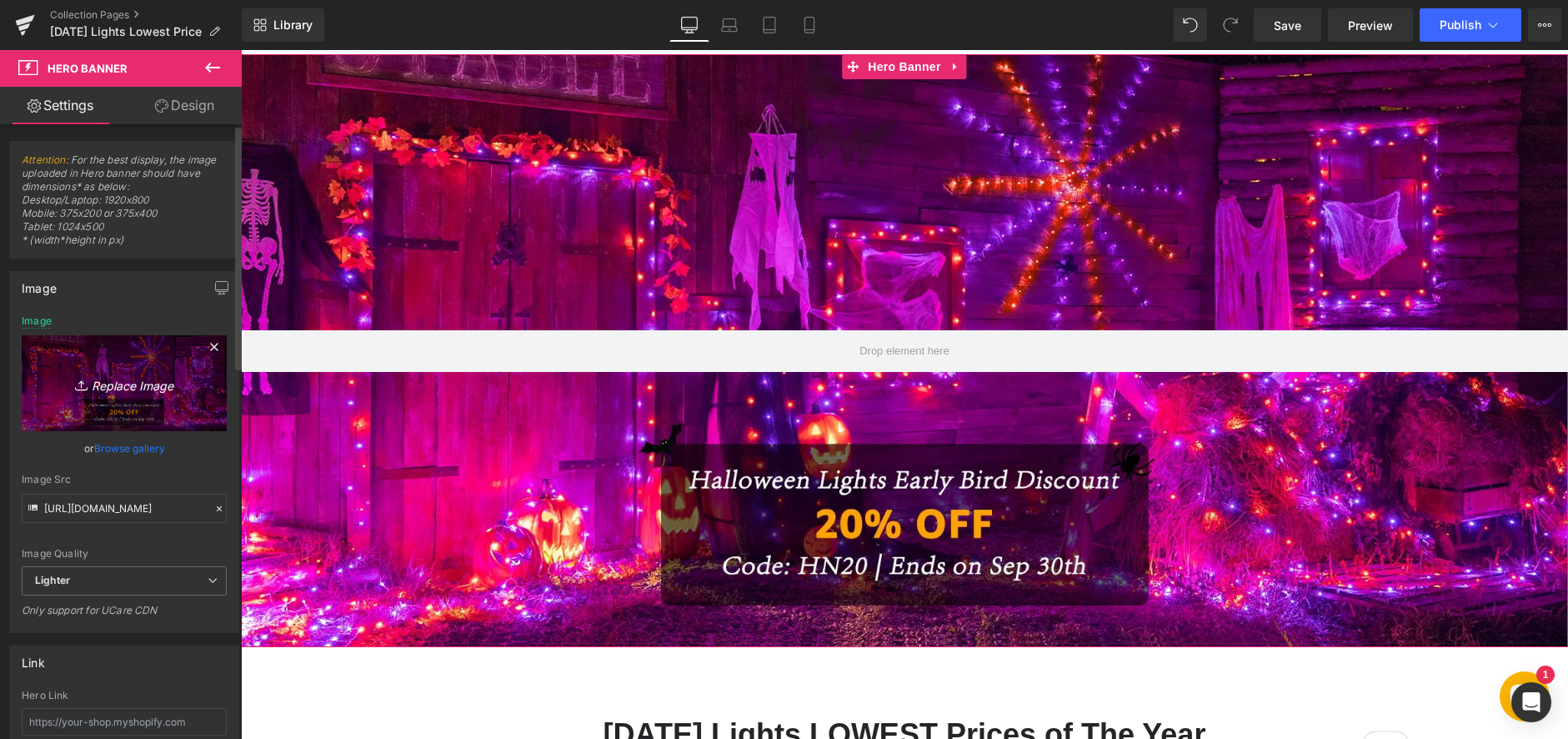
click at [138, 389] on icon "Replace Image" at bounding box center [124, 383] width 134 height 21
type input "C:\fakepath\1-1(1).webp"
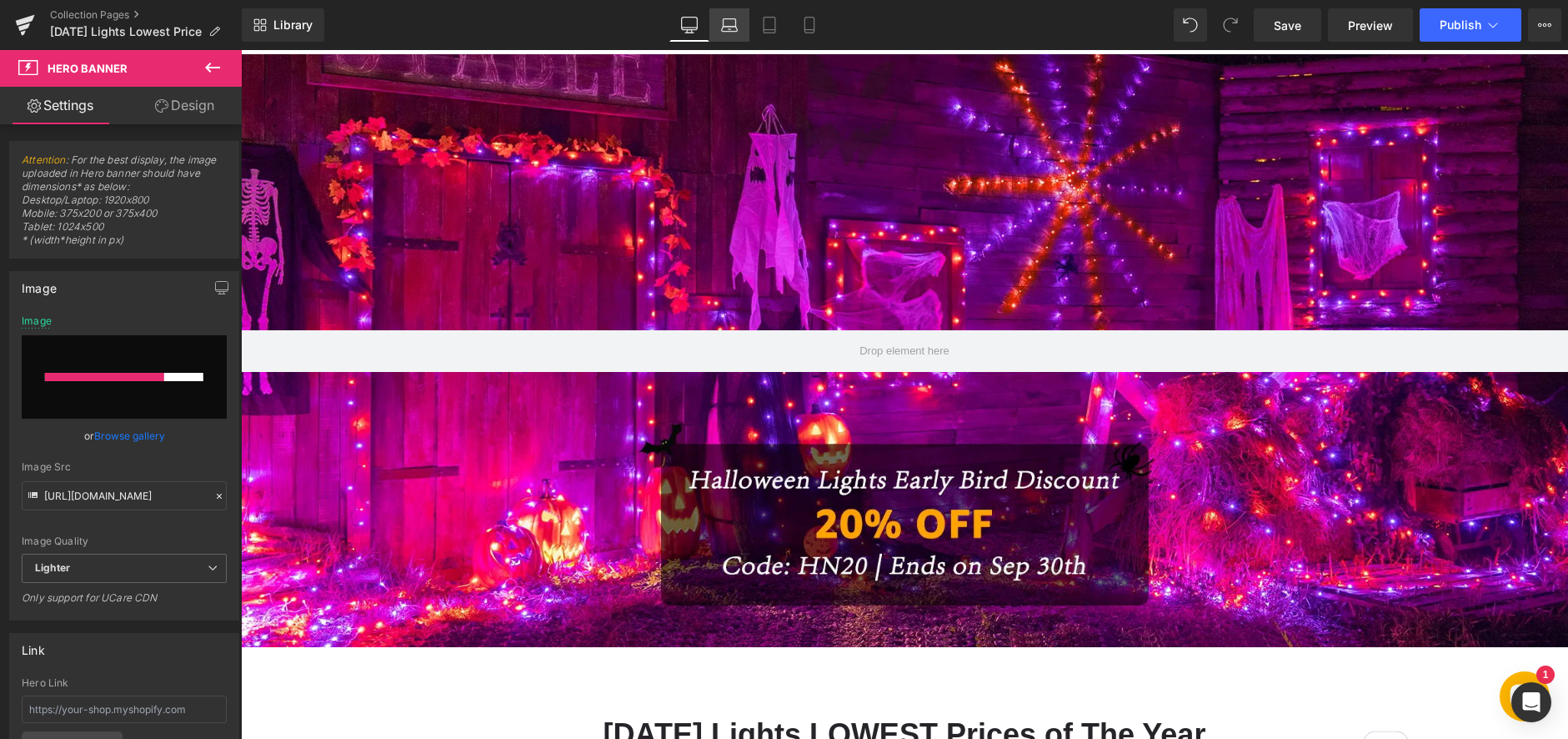
click at [733, 31] on icon at bounding box center [729, 29] width 16 height 5
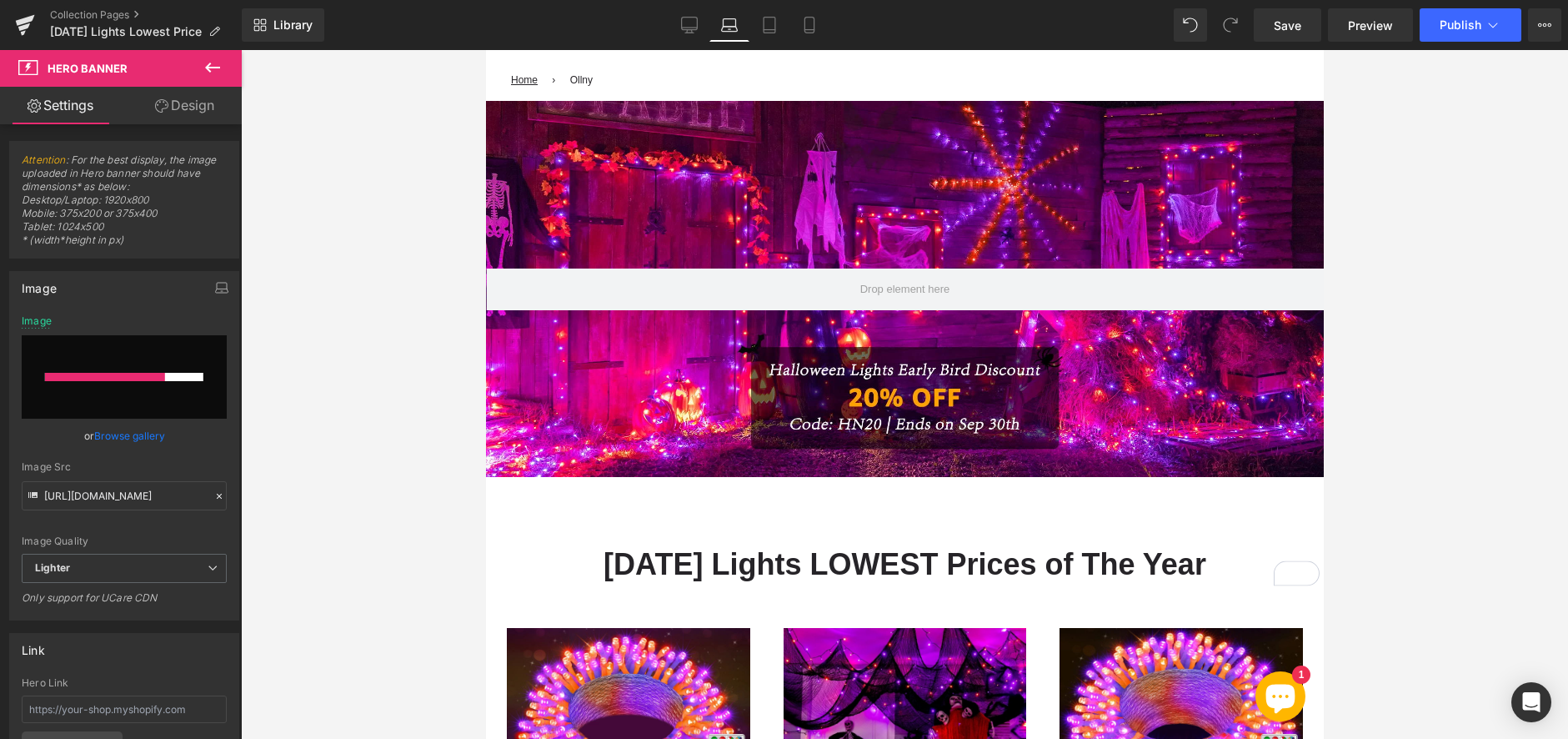
scroll to position [0, 0]
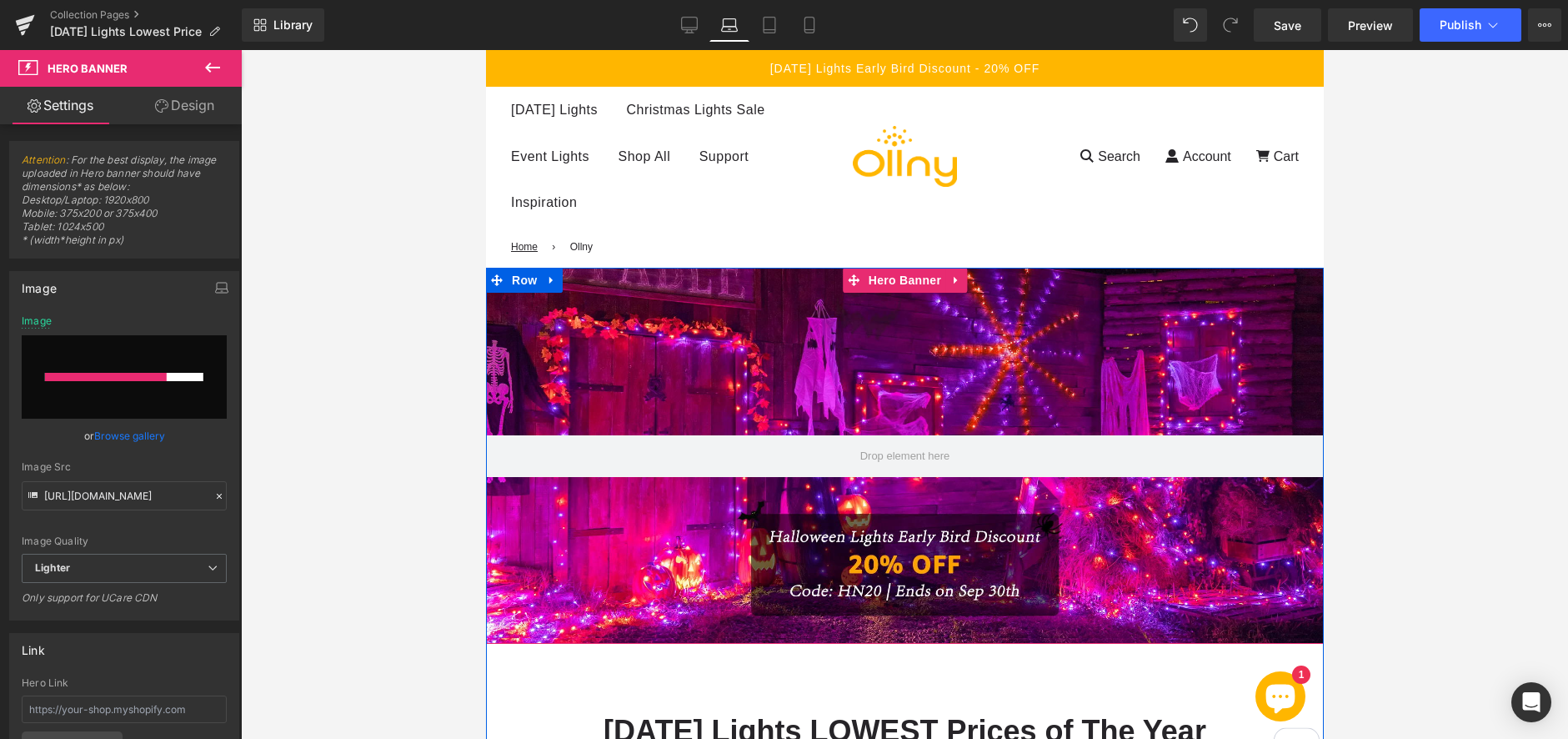
click at [713, 324] on div at bounding box center [904, 456] width 838 height 376
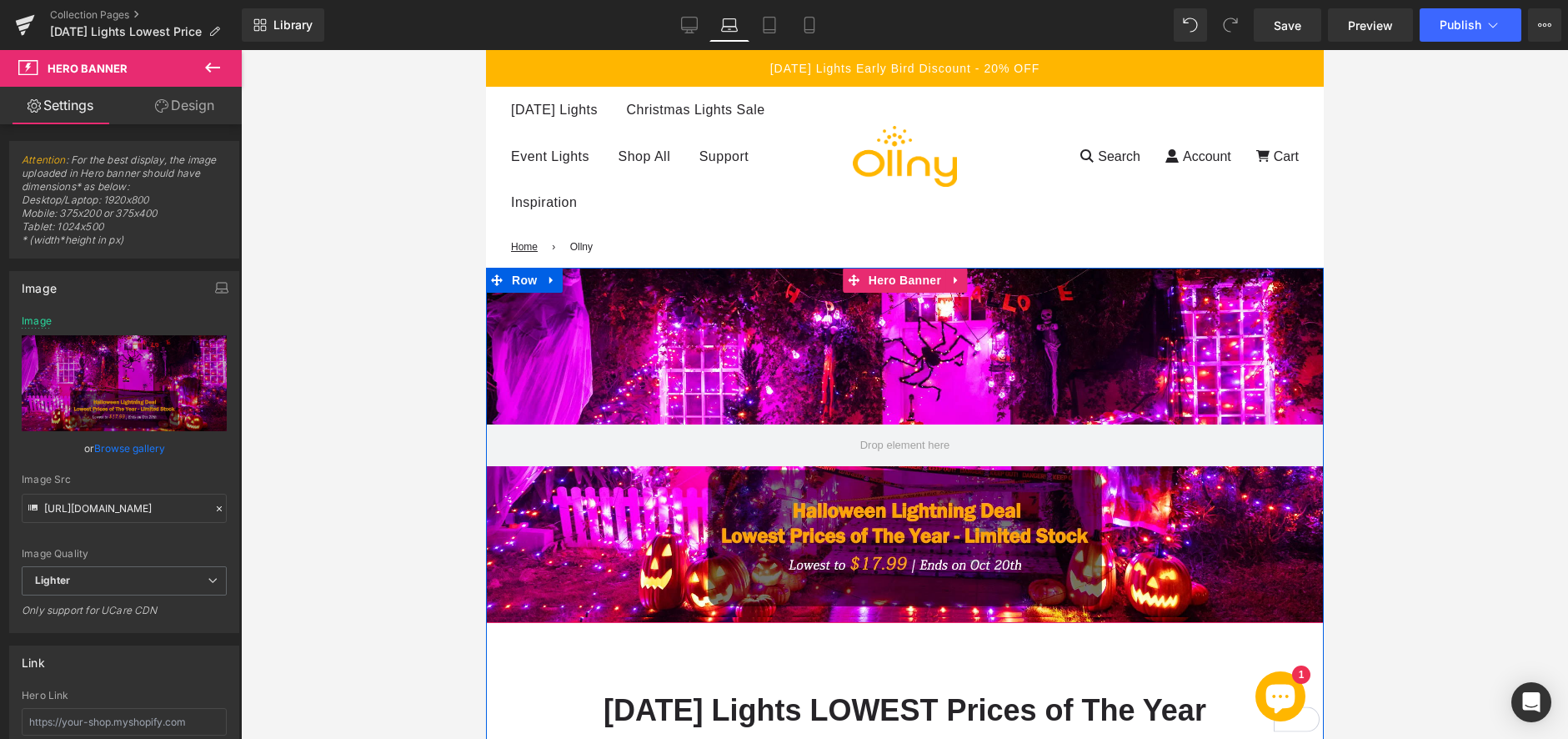
click at [753, 344] on div at bounding box center [904, 445] width 838 height 355
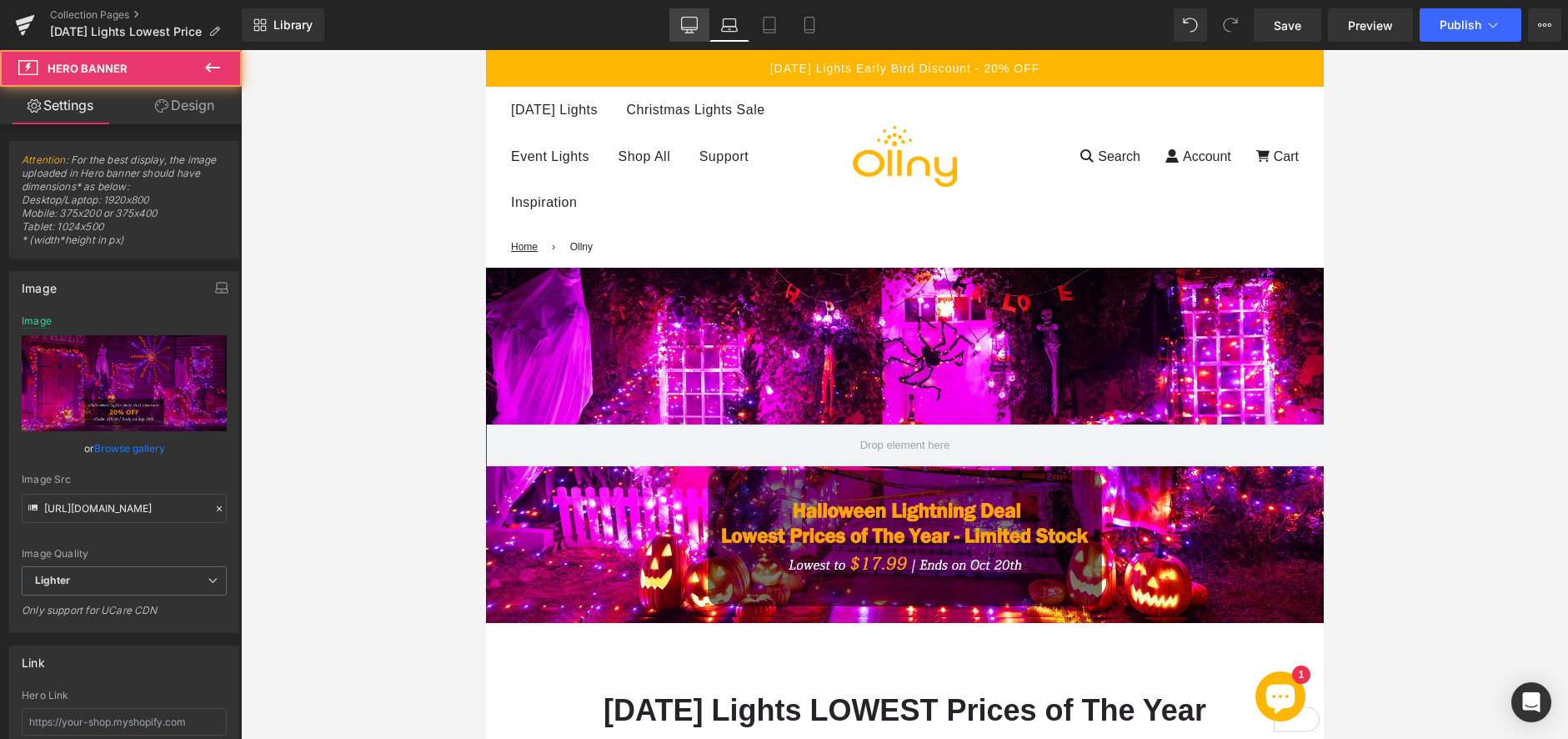
click at [695, 25] on icon at bounding box center [689, 24] width 16 height 16
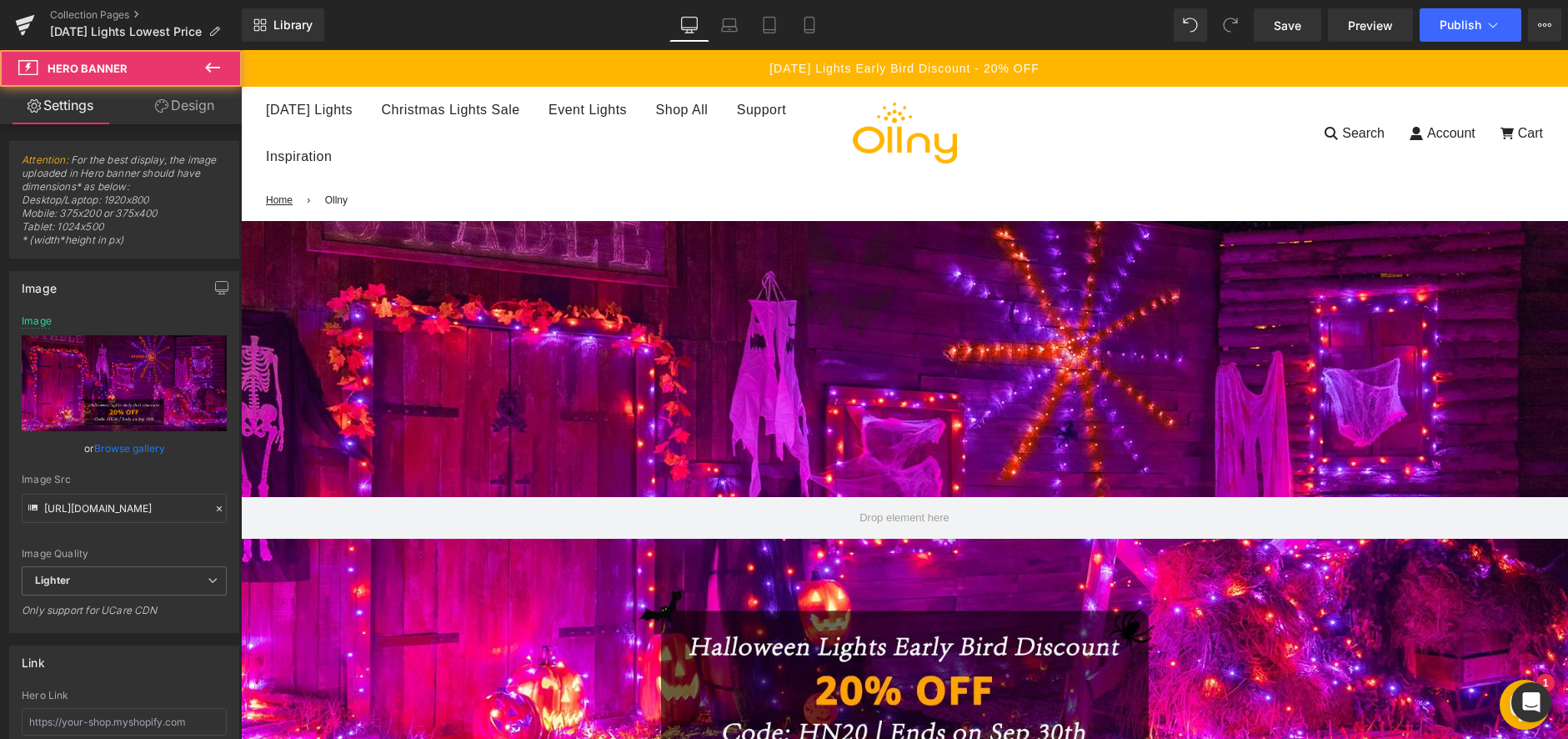
type input "[URL][DOMAIN_NAME]"
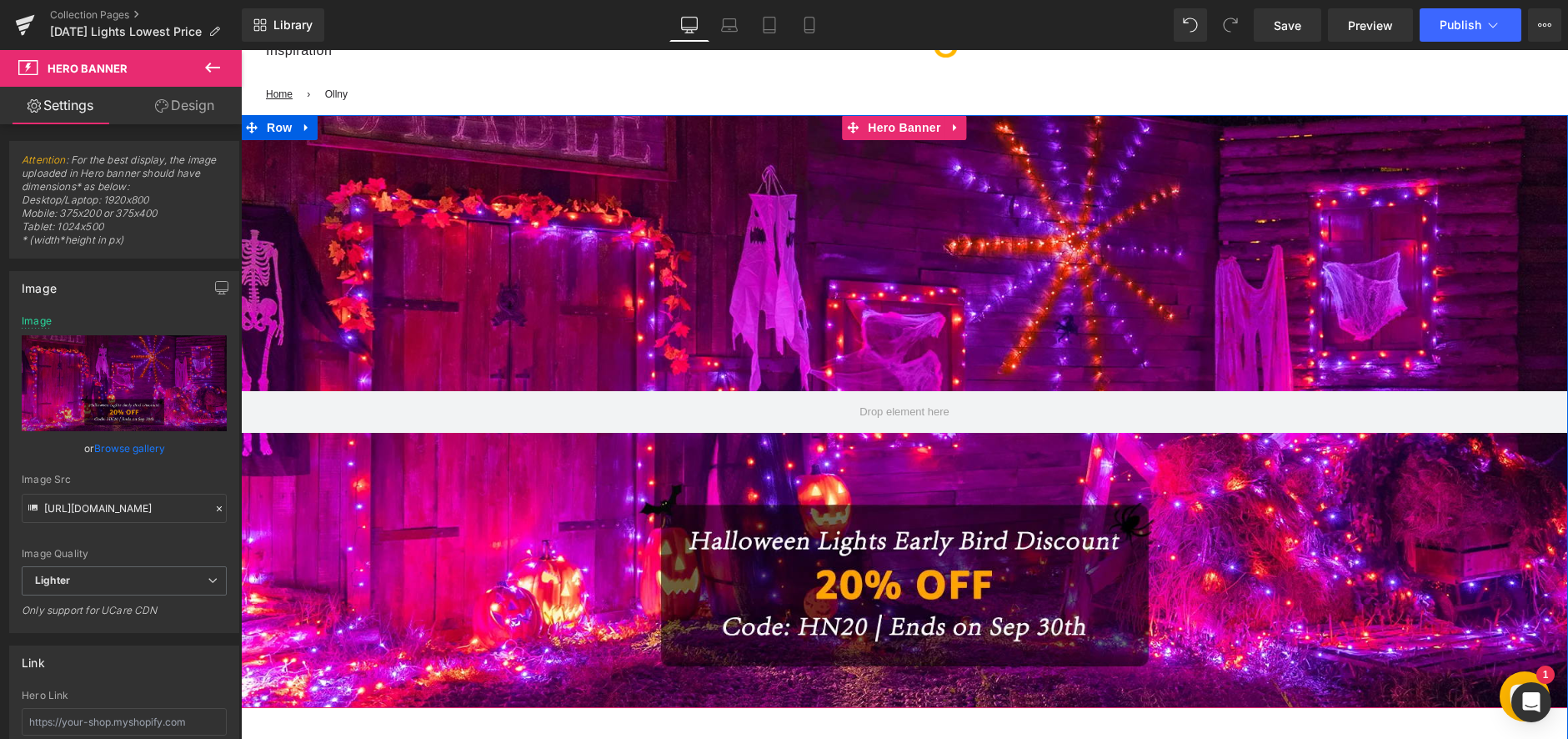
scroll to position [84, 0]
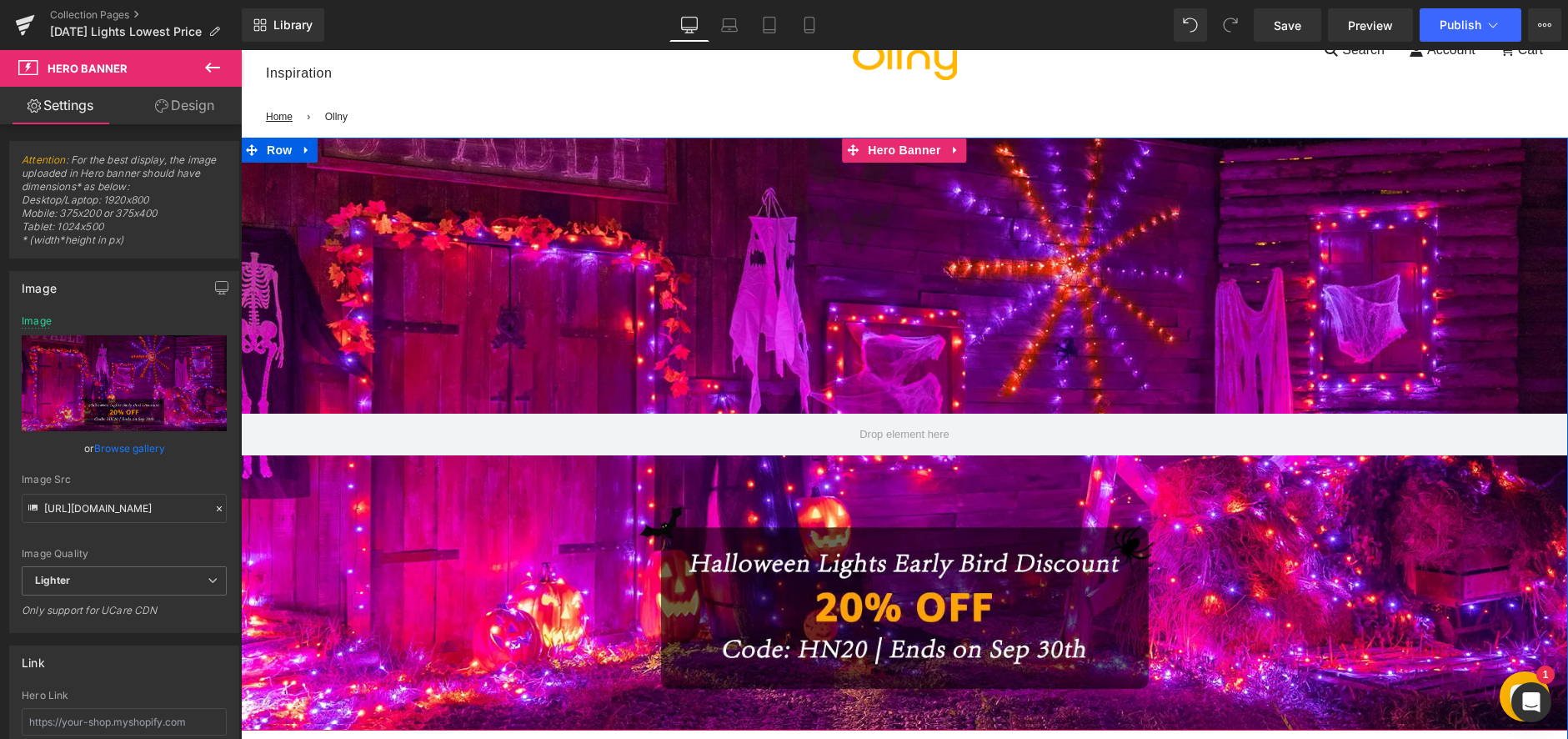
click at [668, 329] on div at bounding box center [904, 433] width 1327 height 592
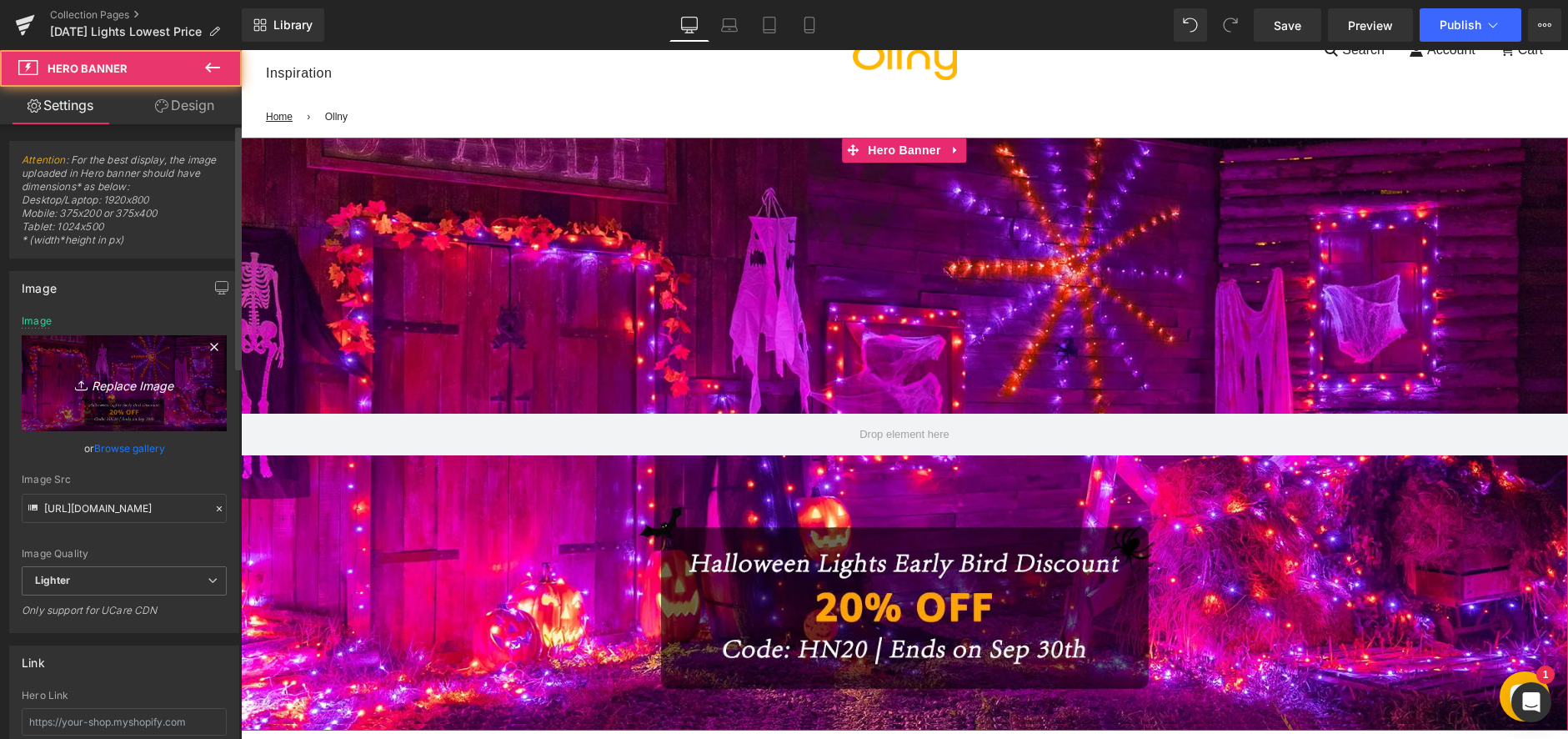
click at [114, 399] on link "Replace Image" at bounding box center [124, 382] width 205 height 96
type input "C:\fakepath\1-1(1).webp"
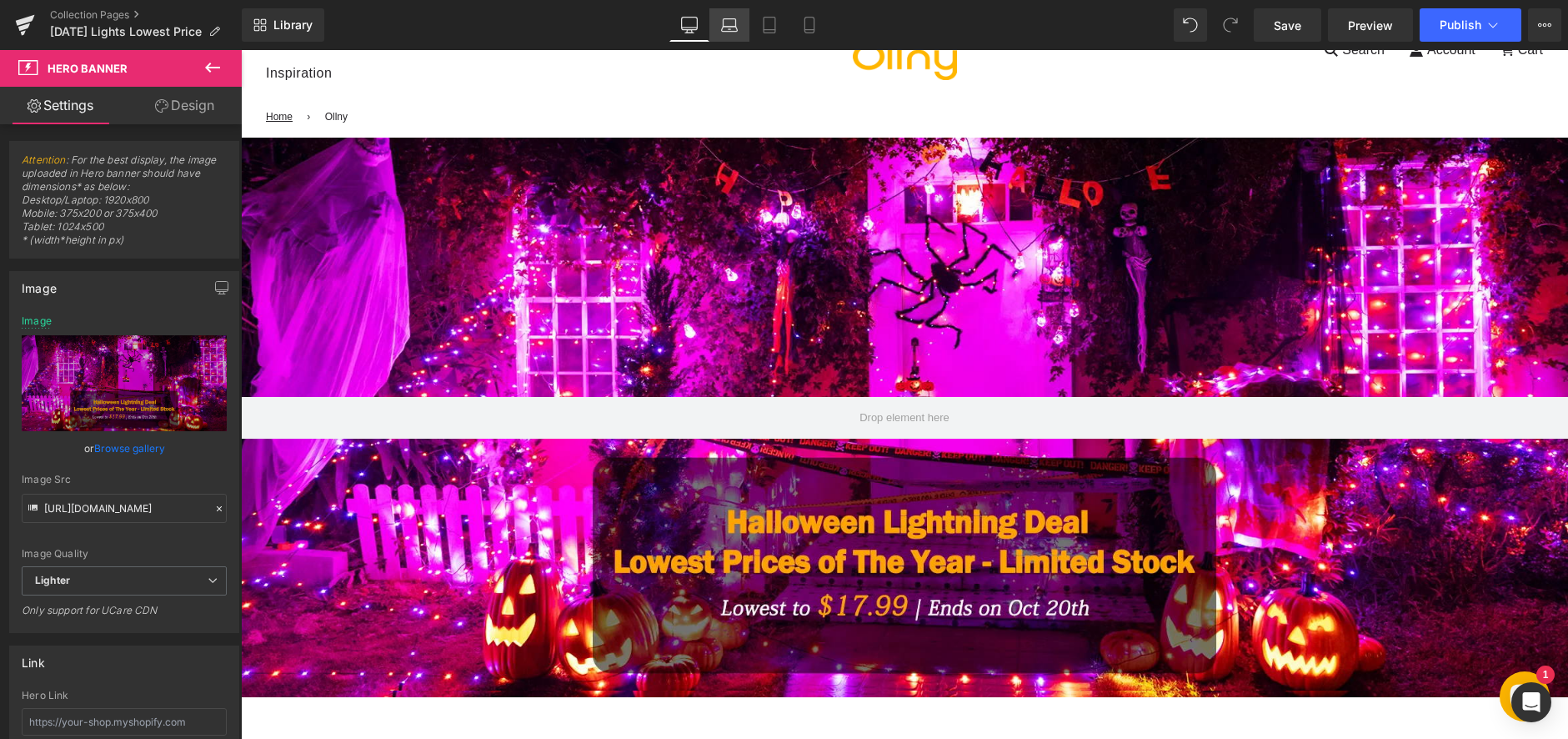
click at [731, 37] on link "Laptop" at bounding box center [729, 25] width 40 height 34
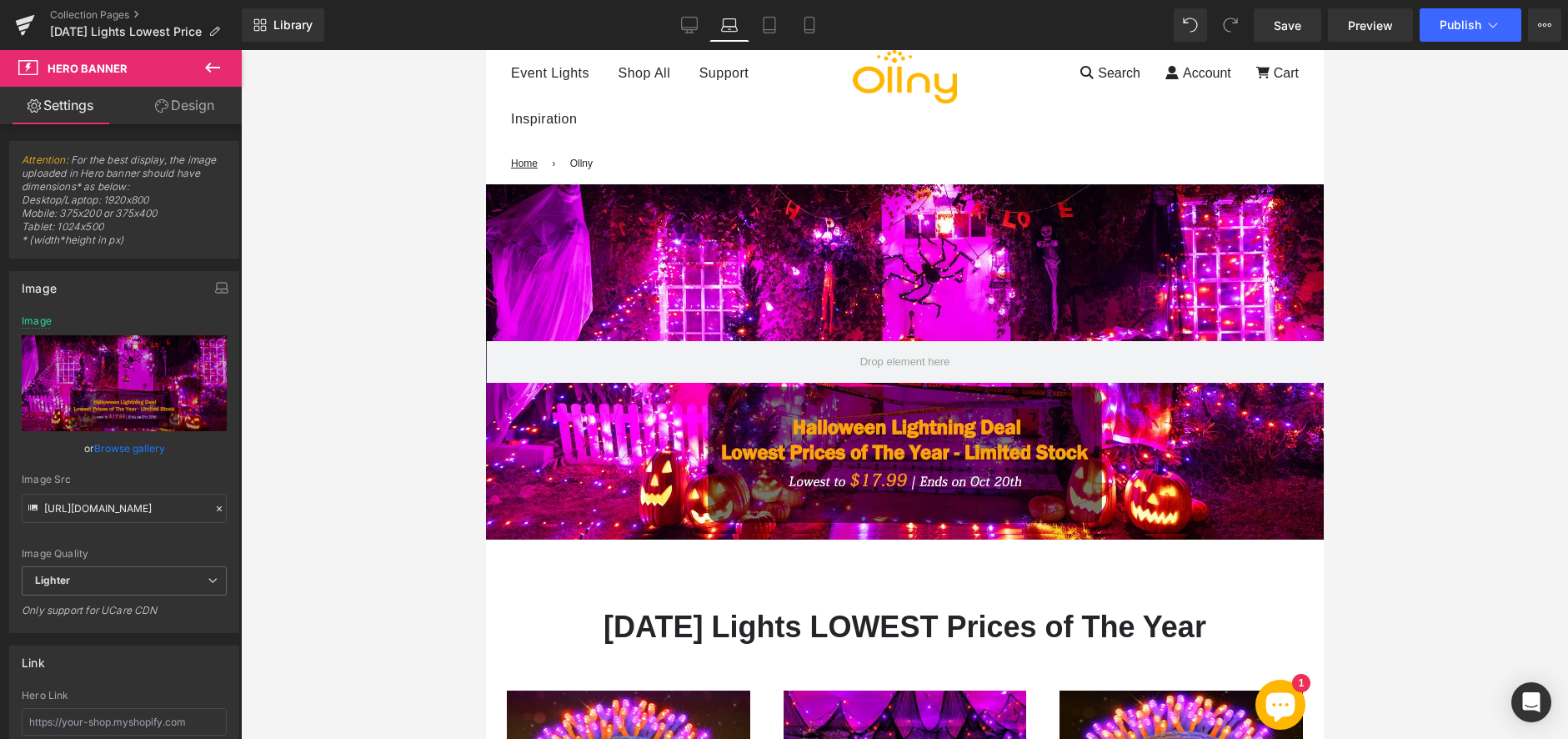
type input "[URL][DOMAIN_NAME]"
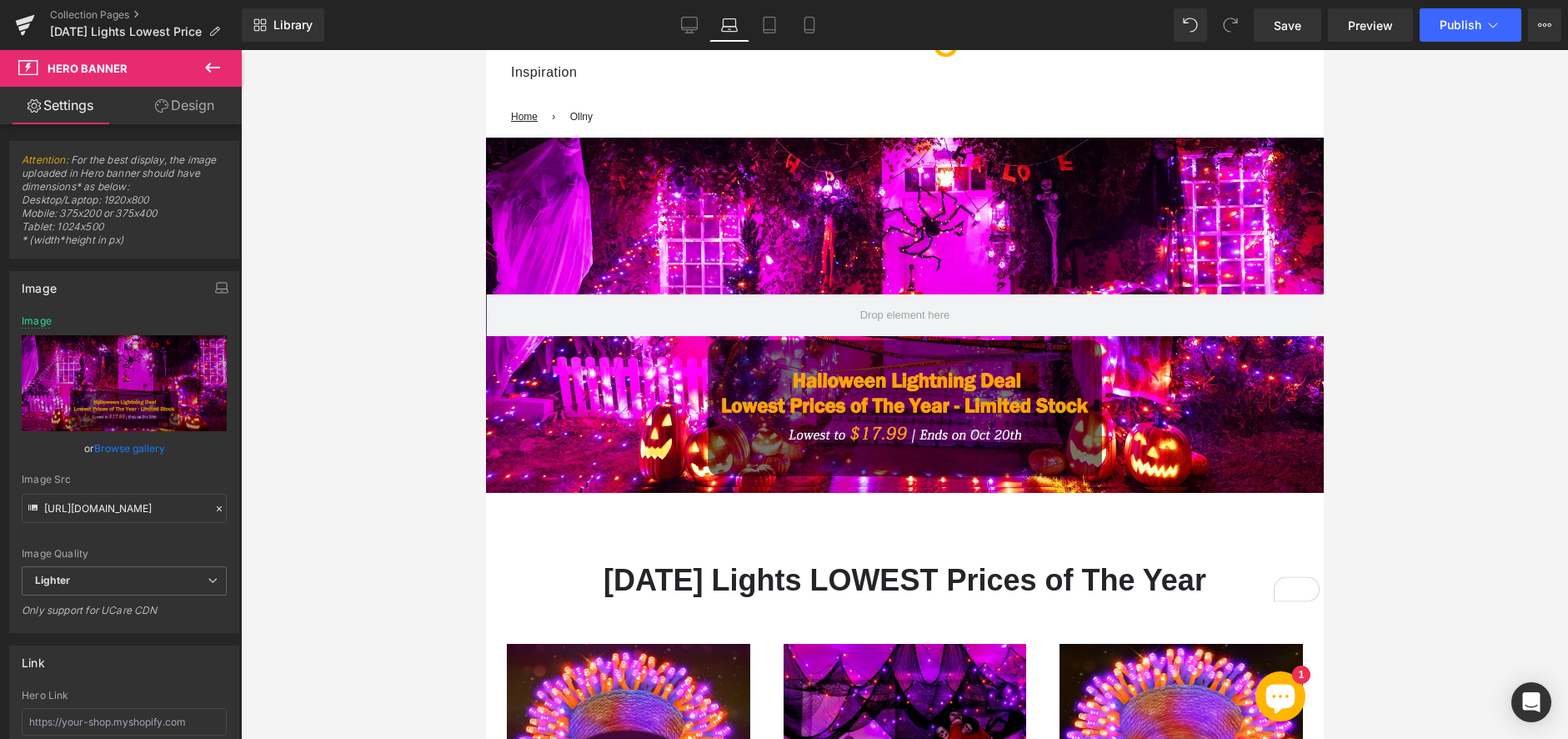
click at [683, 386] on div at bounding box center [904, 314] width 838 height 355
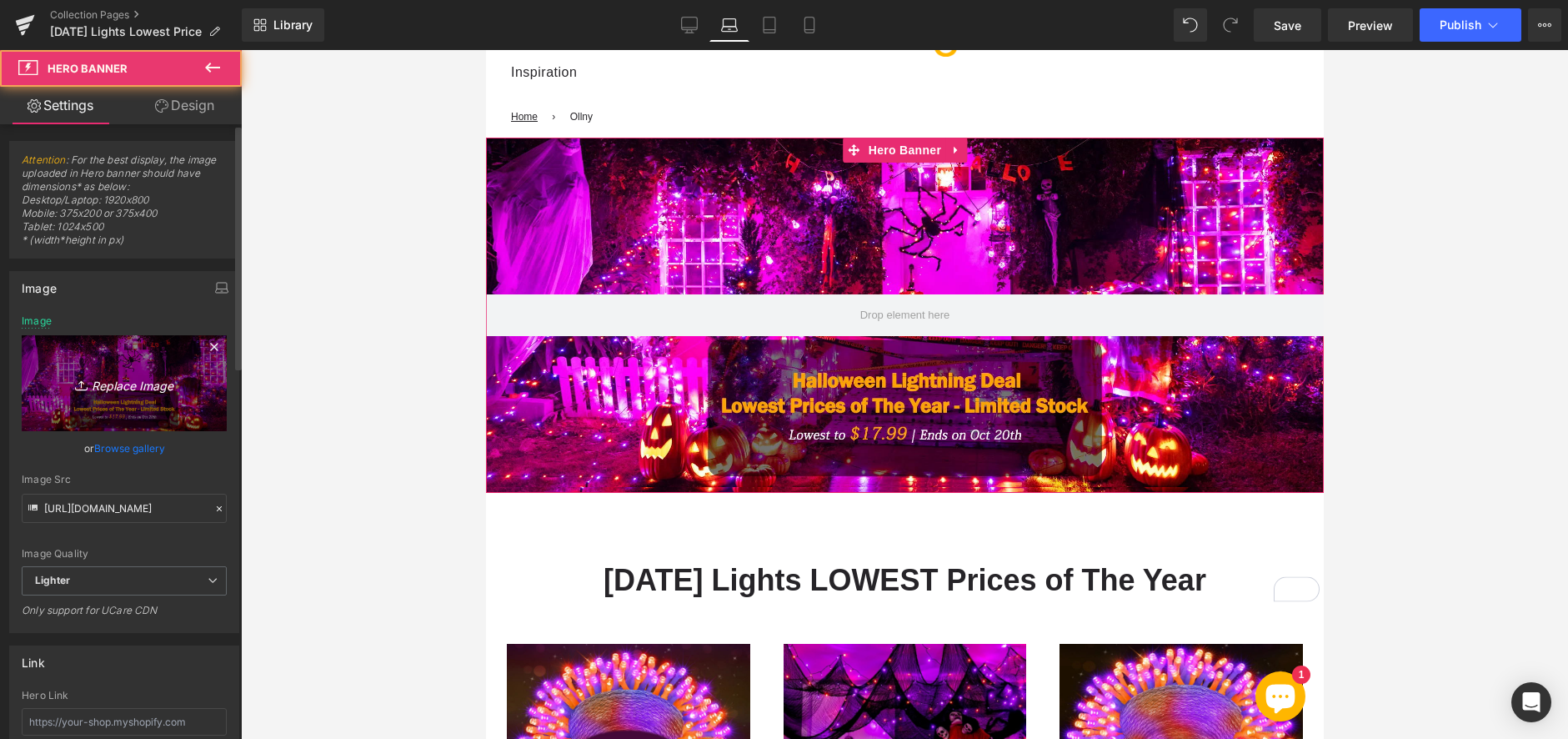
click at [134, 373] on icon "Replace Image" at bounding box center [124, 383] width 134 height 21
type input "C:\fakepath\1-1(1).webp"
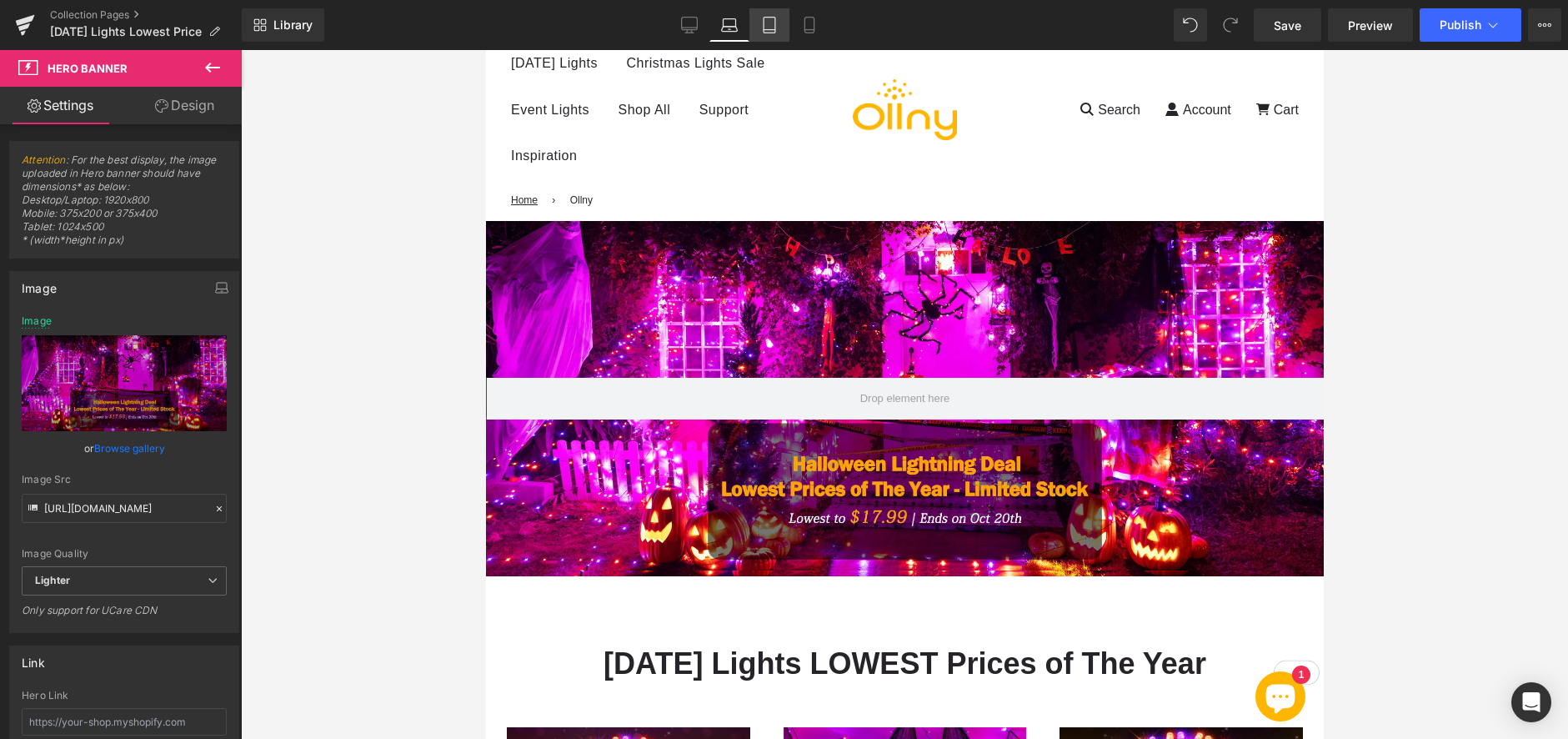
click at [772, 20] on icon at bounding box center [769, 24] width 16 height 16
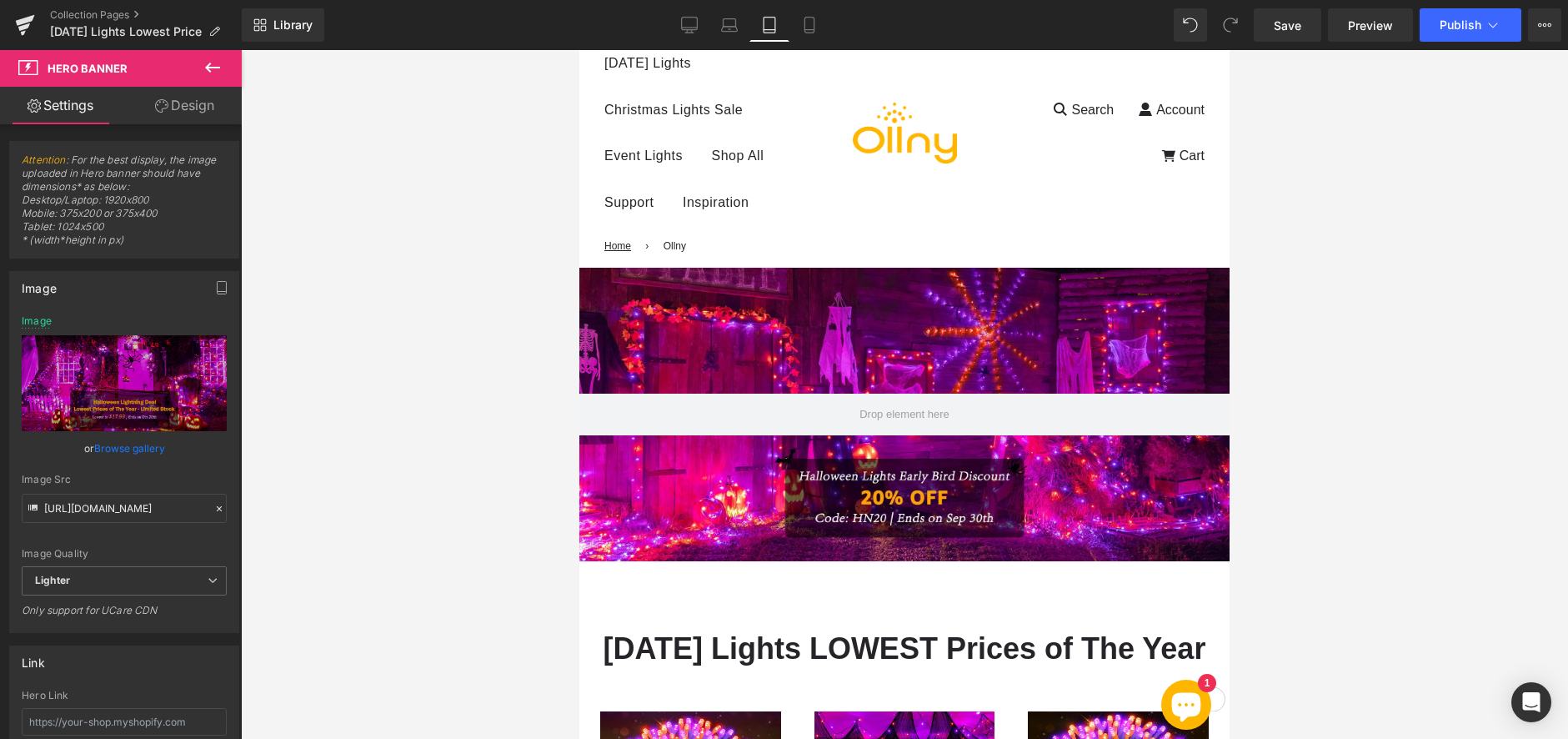
scroll to position [93, 0]
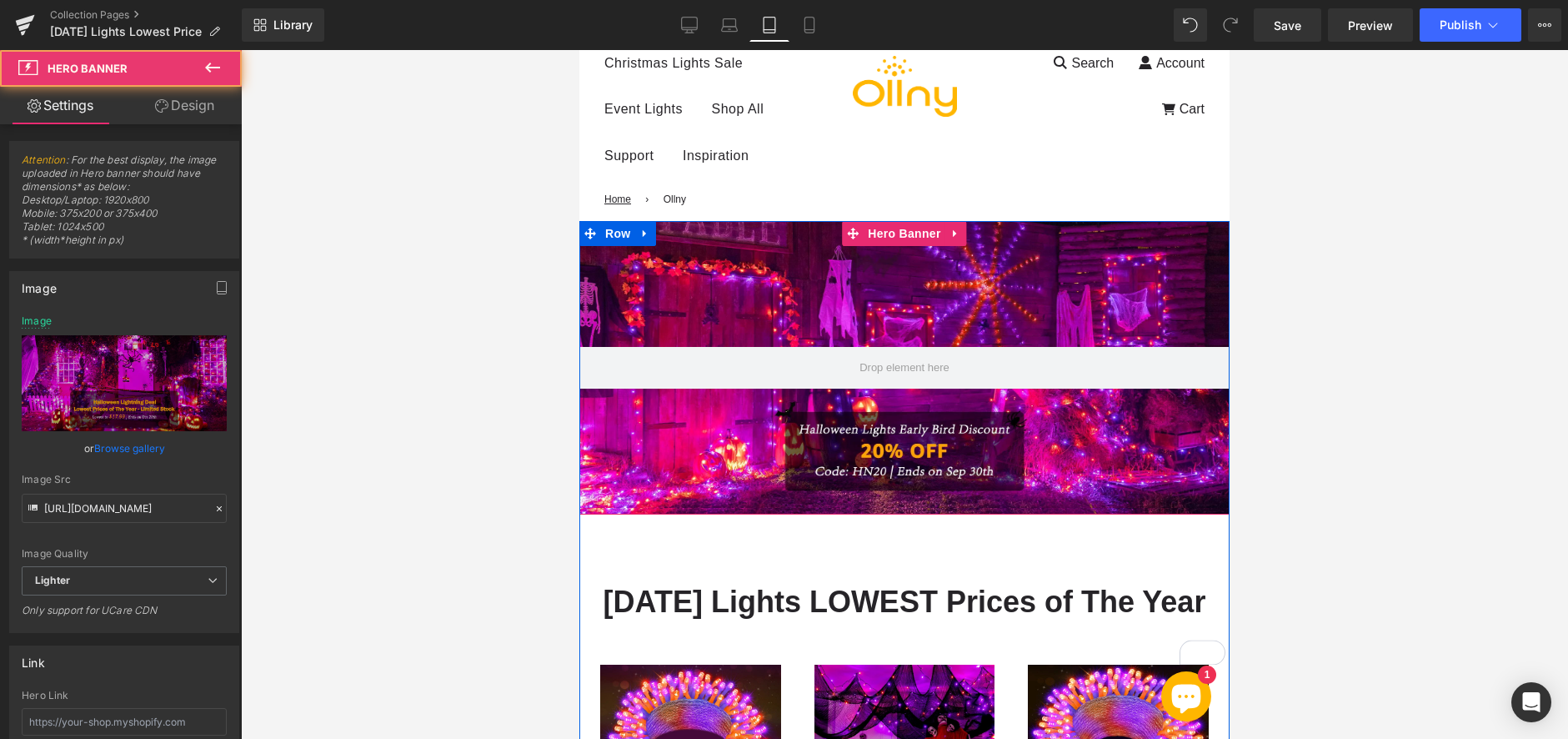
click at [843, 300] on div at bounding box center [904, 368] width 650 height 294
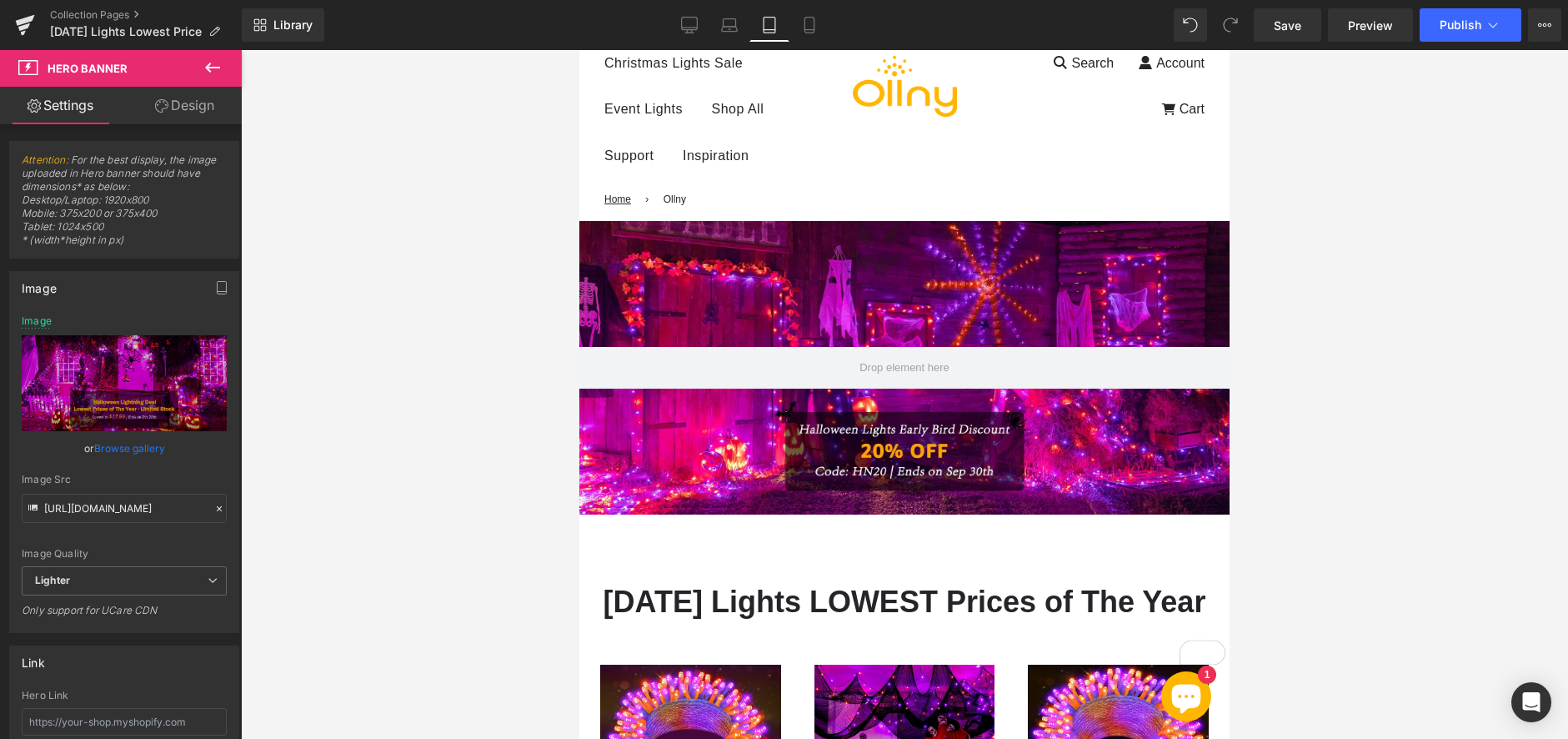
type input "[URL][DOMAIN_NAME]"
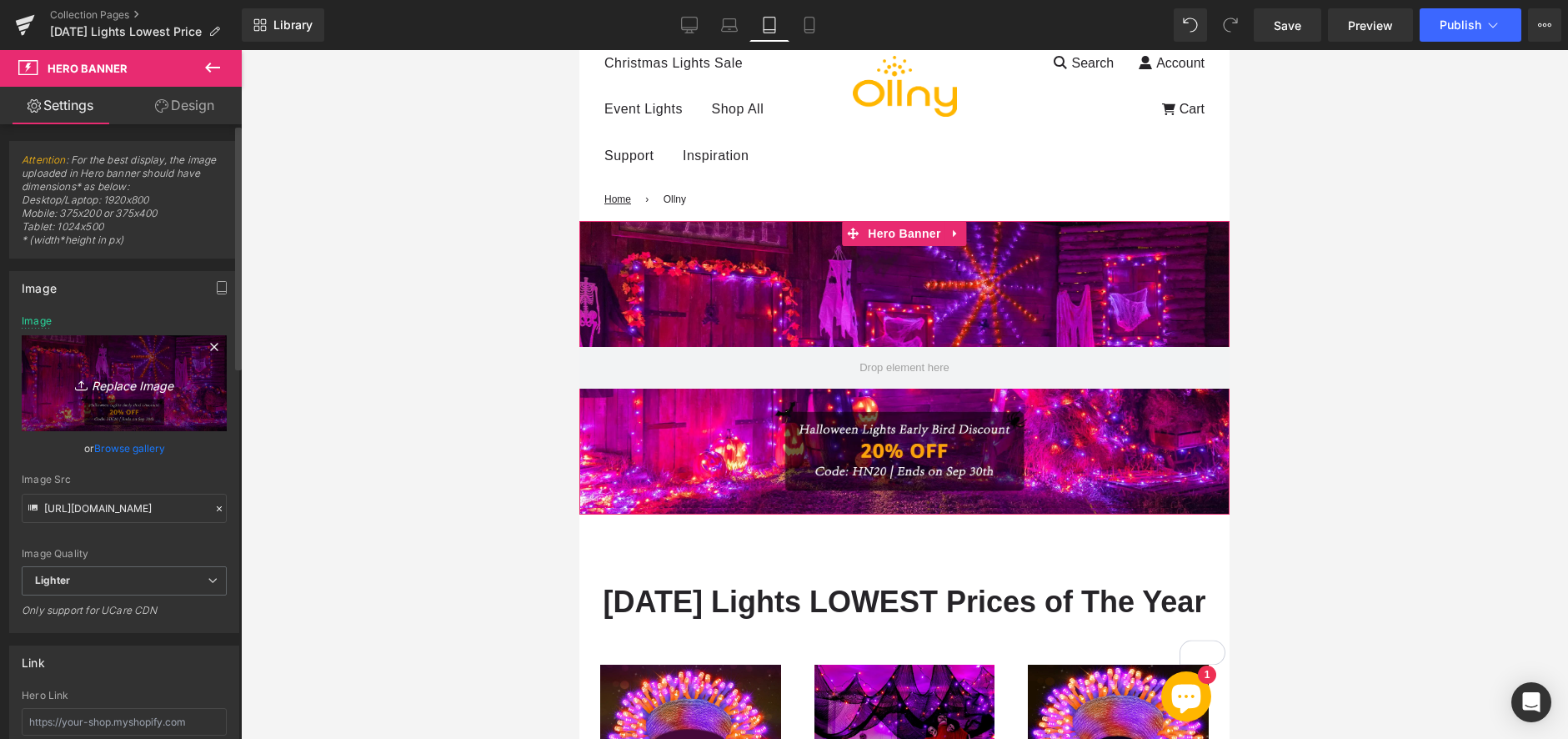
click at [135, 387] on icon "Replace Image" at bounding box center [124, 383] width 134 height 21
type input "C:\fakepath\1-1(1).webp"
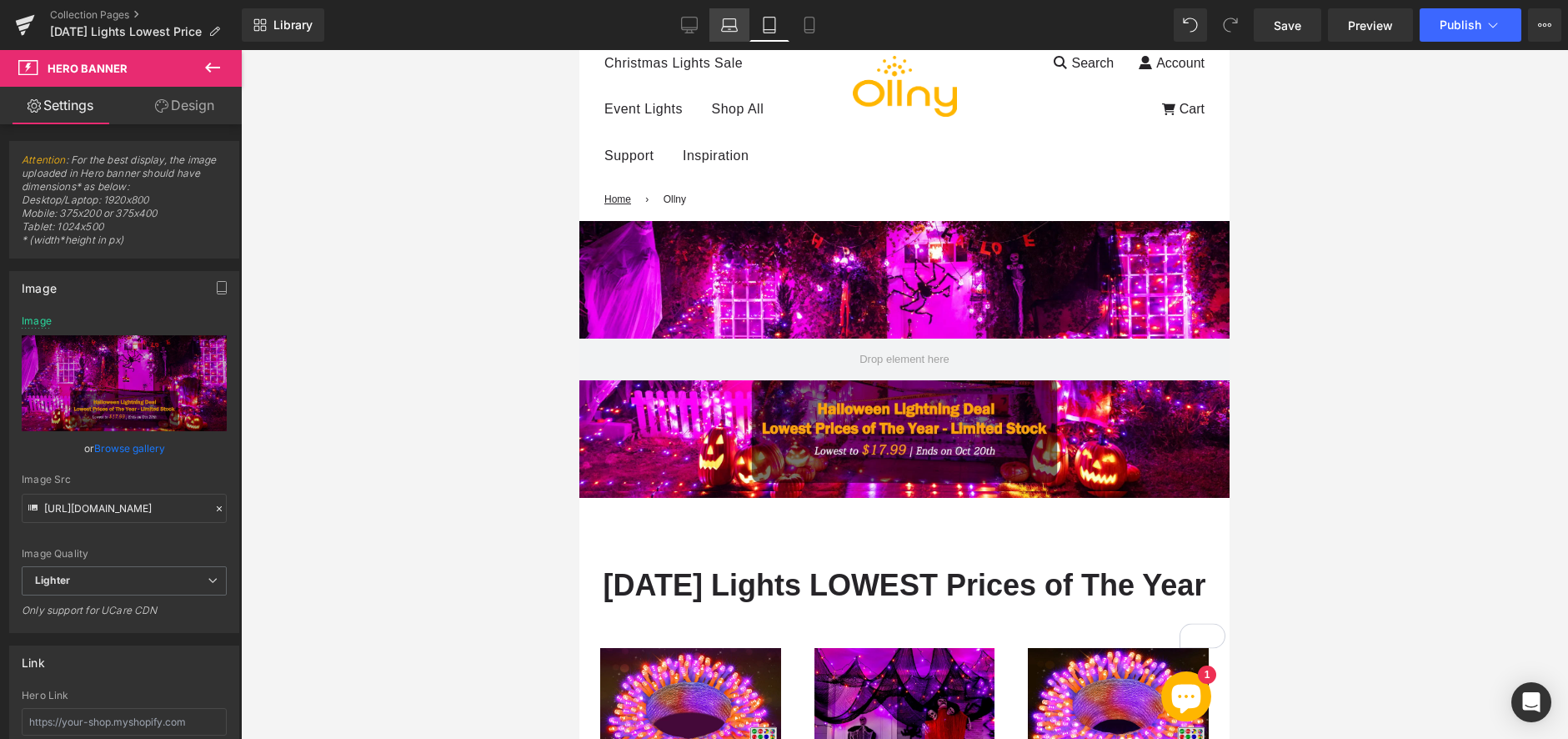
click at [734, 30] on icon at bounding box center [729, 24] width 16 height 16
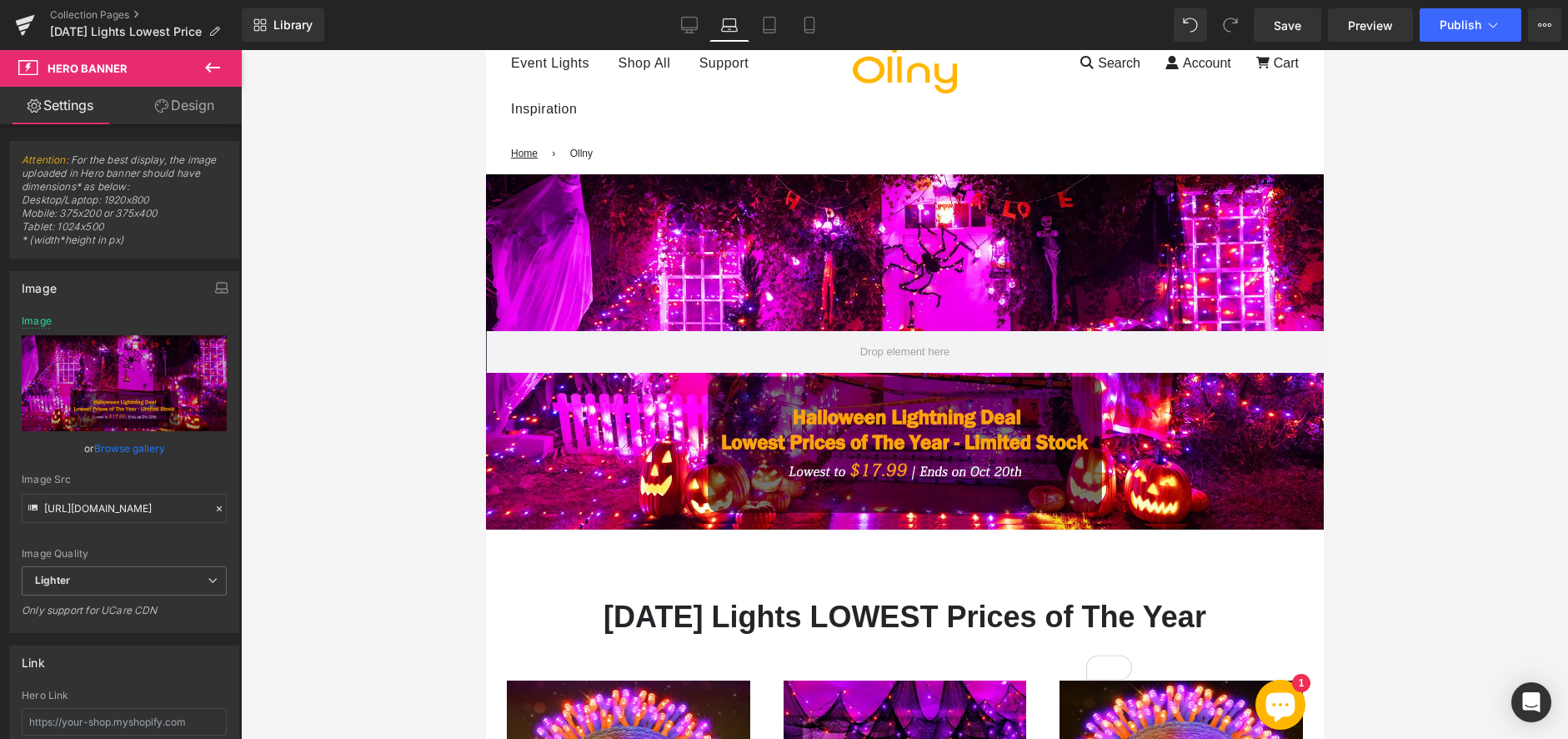
scroll to position [47, 0]
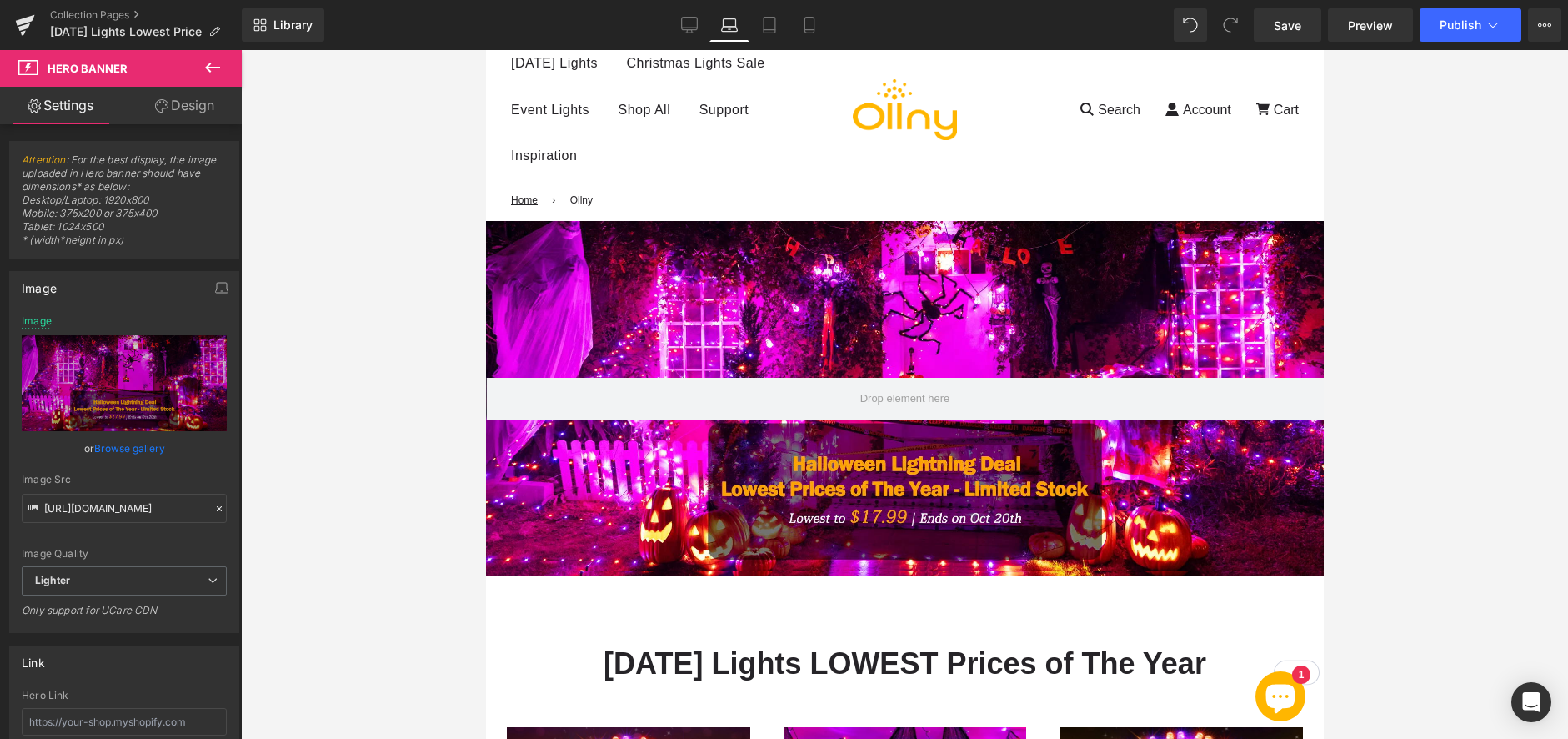
click at [666, 22] on div "Library Laptop Desktop Laptop Tablet Mobile Save Preview Publish Scheduled View…" at bounding box center [904, 25] width 1326 height 34
click at [683, 22] on icon at bounding box center [689, 24] width 16 height 16
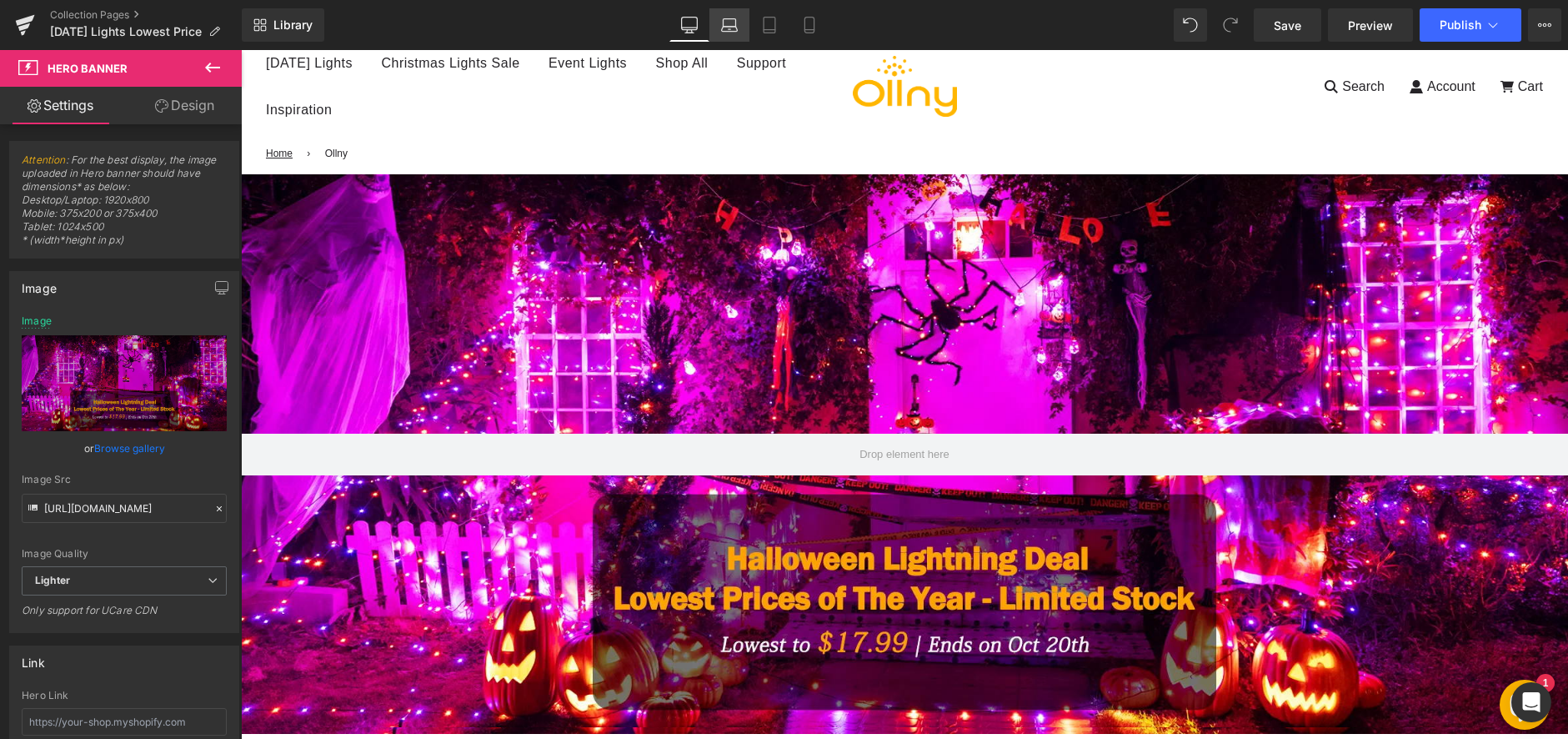
scroll to position [0, 0]
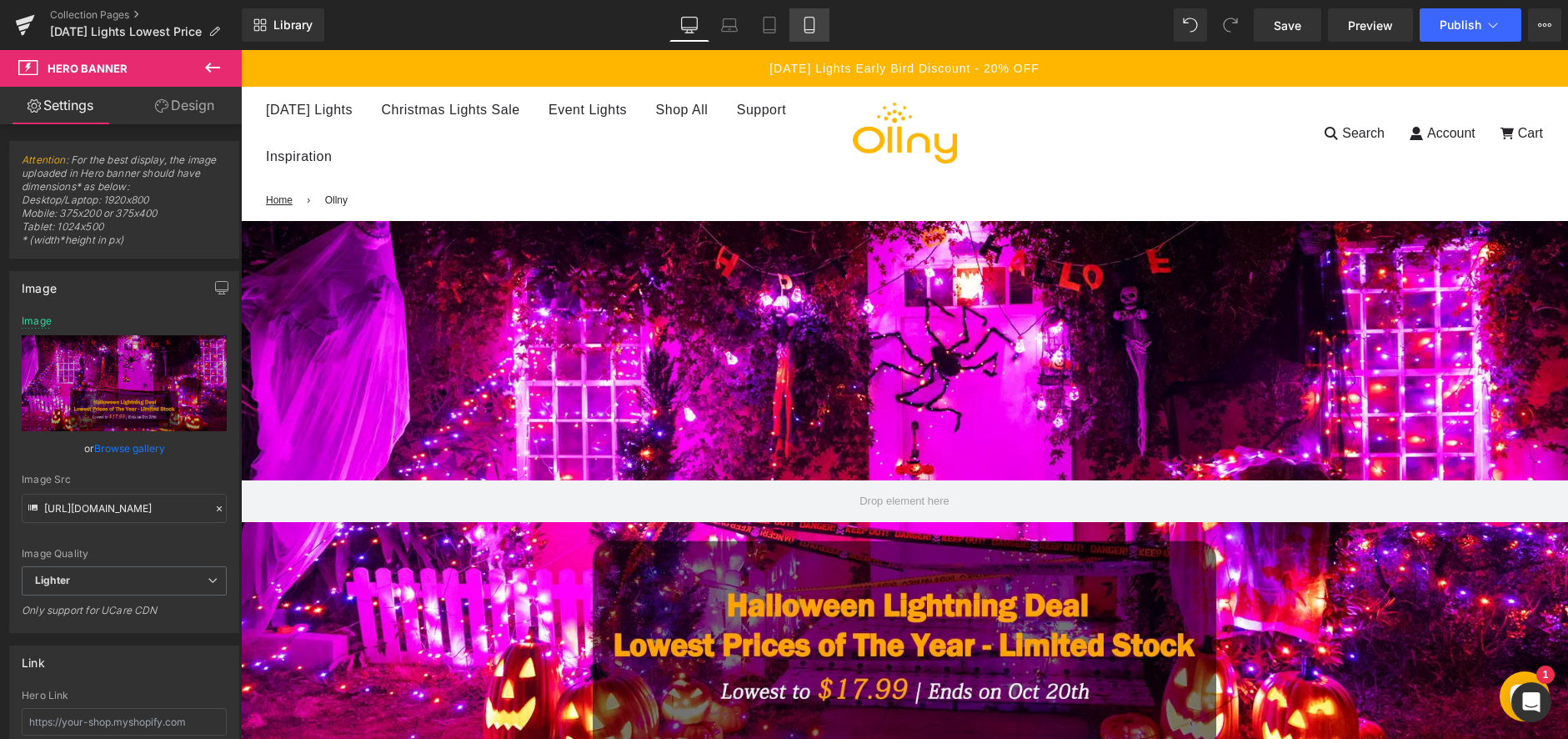
click at [822, 34] on link "Mobile" at bounding box center [809, 25] width 40 height 34
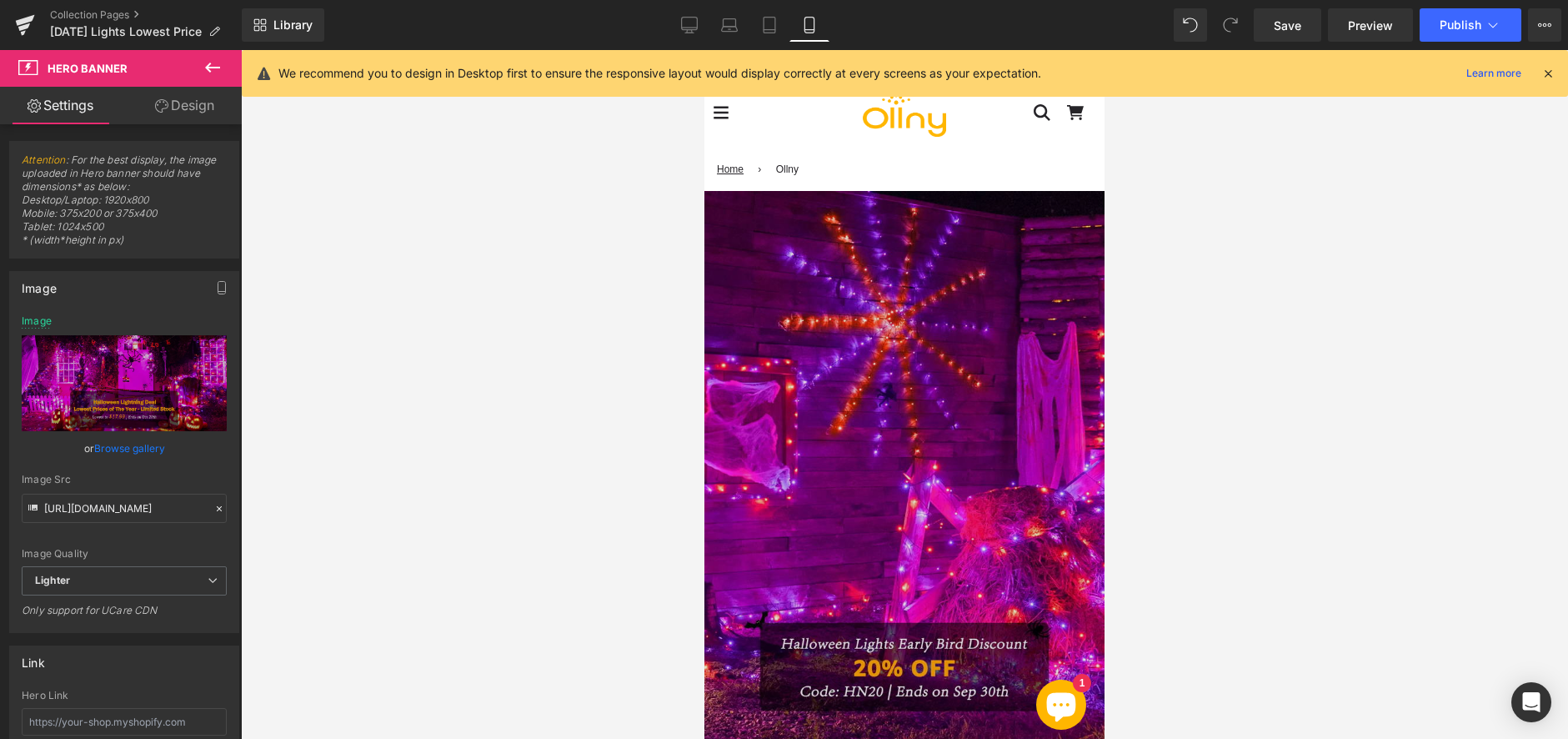
type input "[URL][DOMAIN_NAME]"
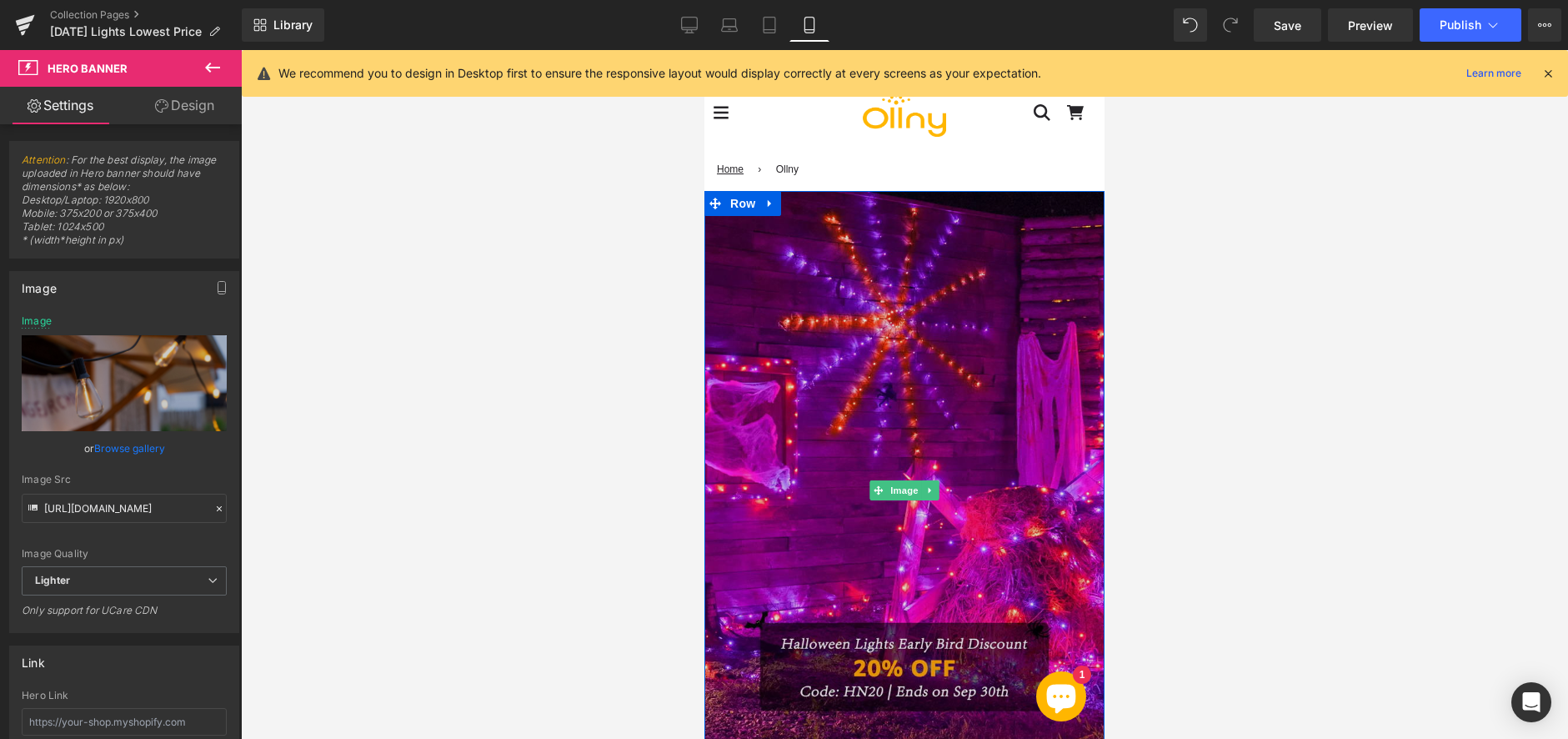
click at [837, 321] on img at bounding box center [904, 490] width 400 height 600
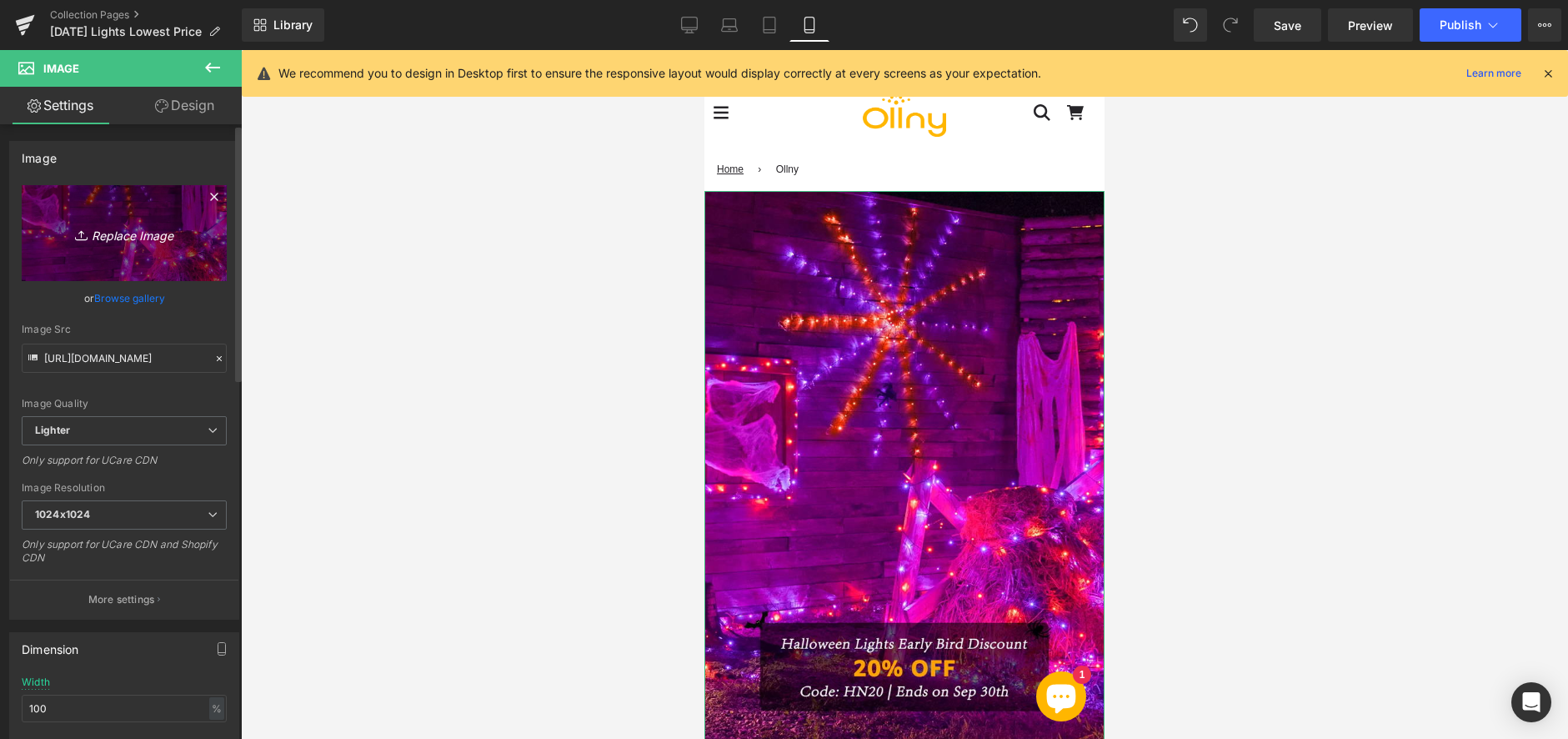
click at [128, 236] on icon "Replace Image" at bounding box center [124, 233] width 134 height 21
type input "C:\fakepath\2-1(1).webp"
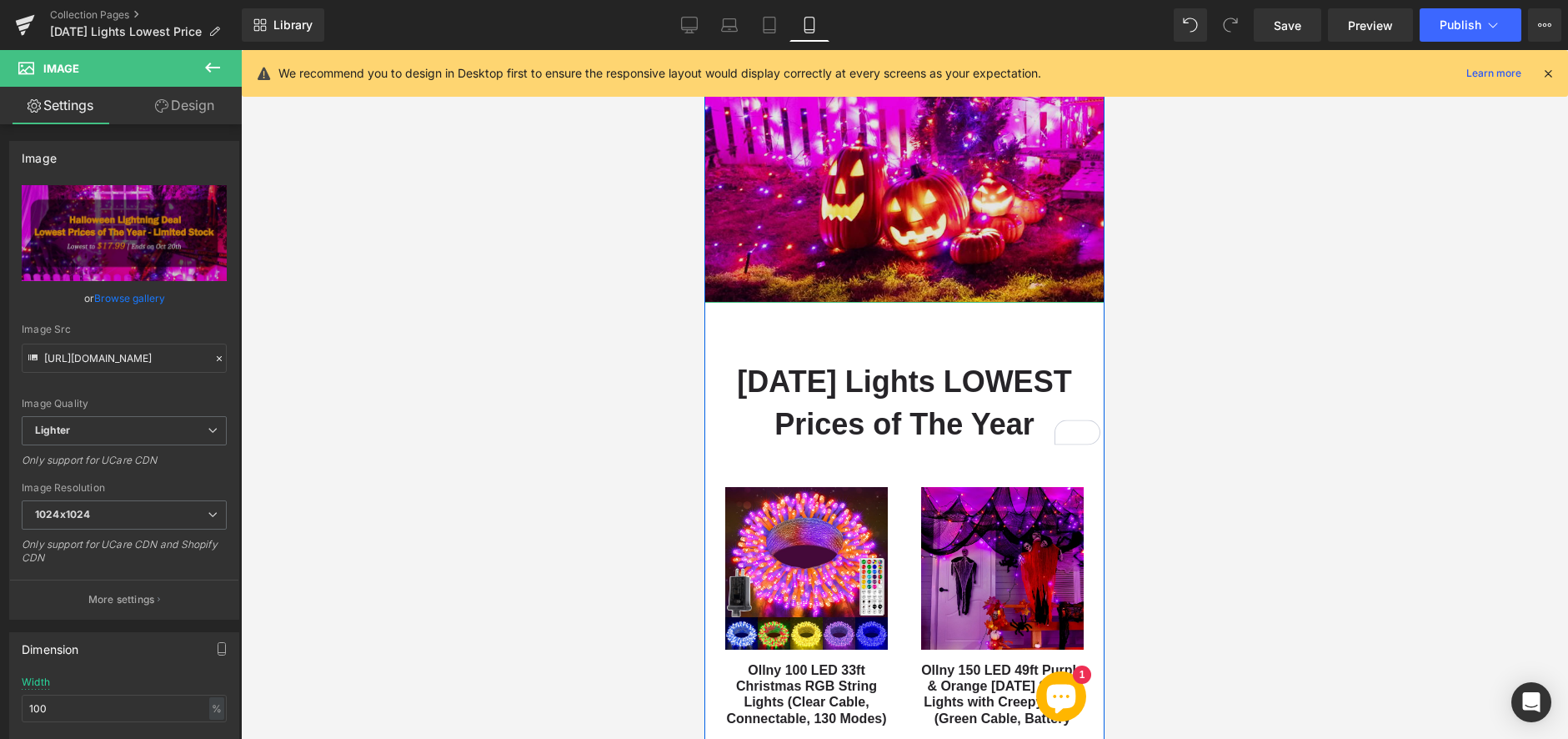
type input "[URL][DOMAIN_NAME]"
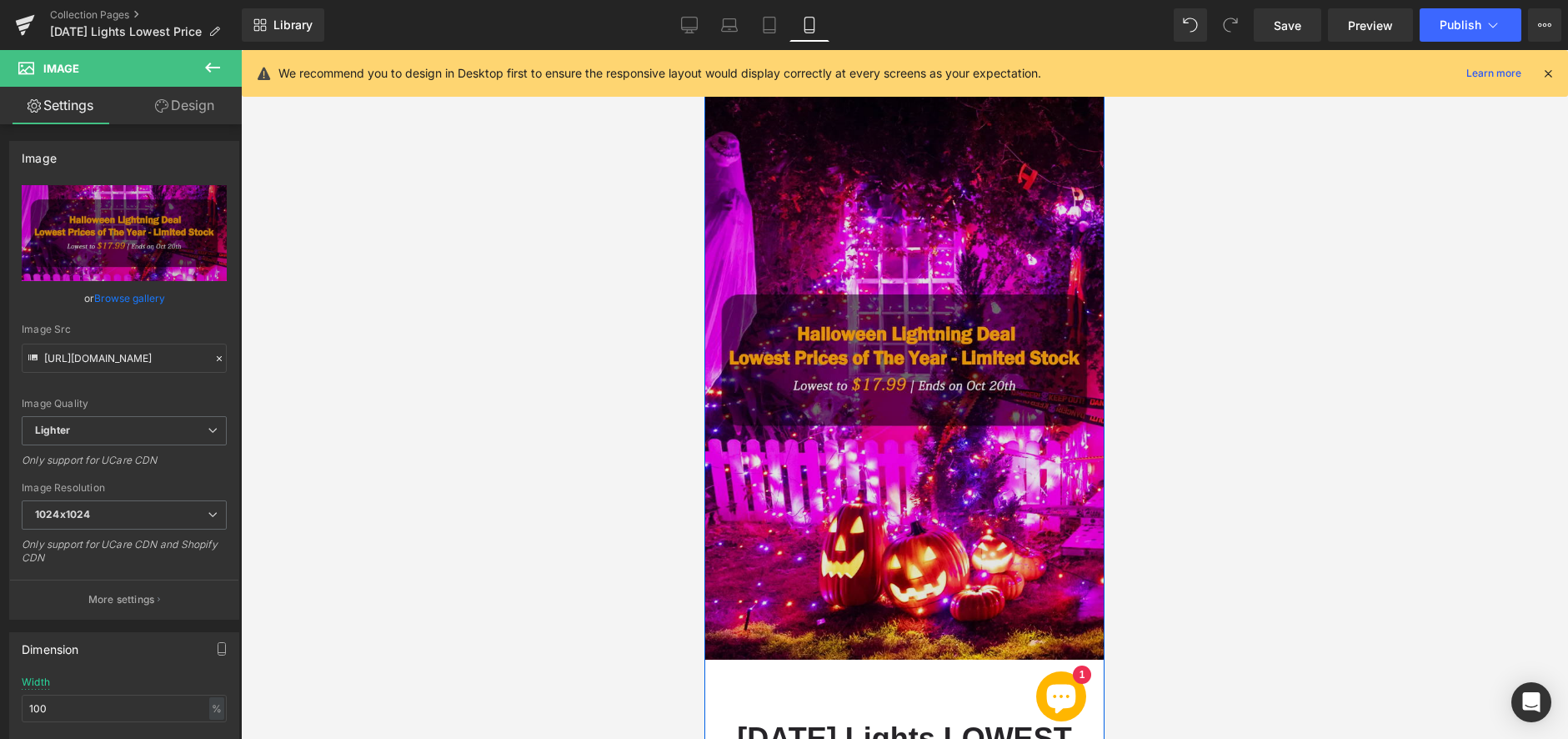
scroll to position [84, 0]
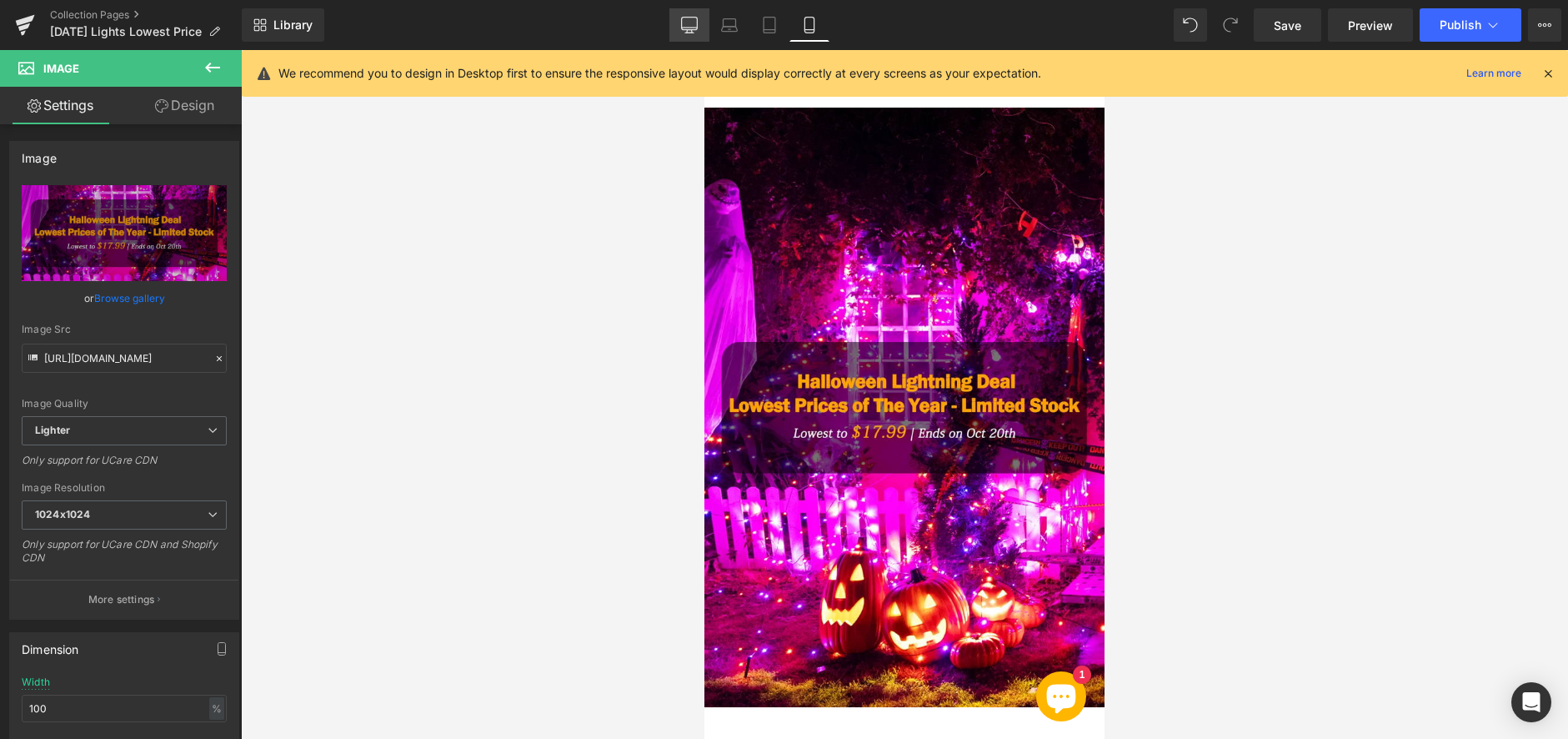
click at [690, 22] on icon at bounding box center [689, 24] width 16 height 16
type input "auto"
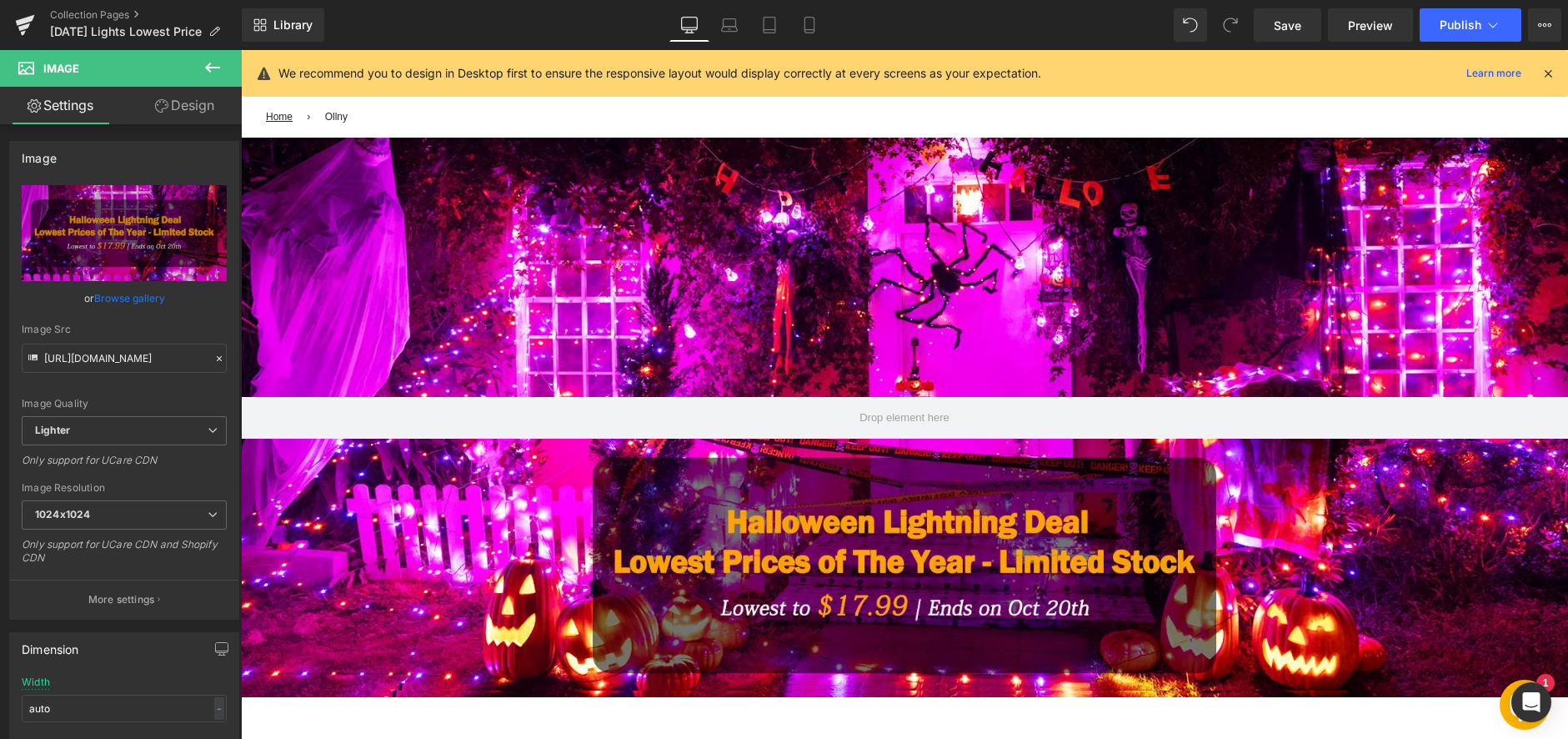
scroll to position [0, 0]
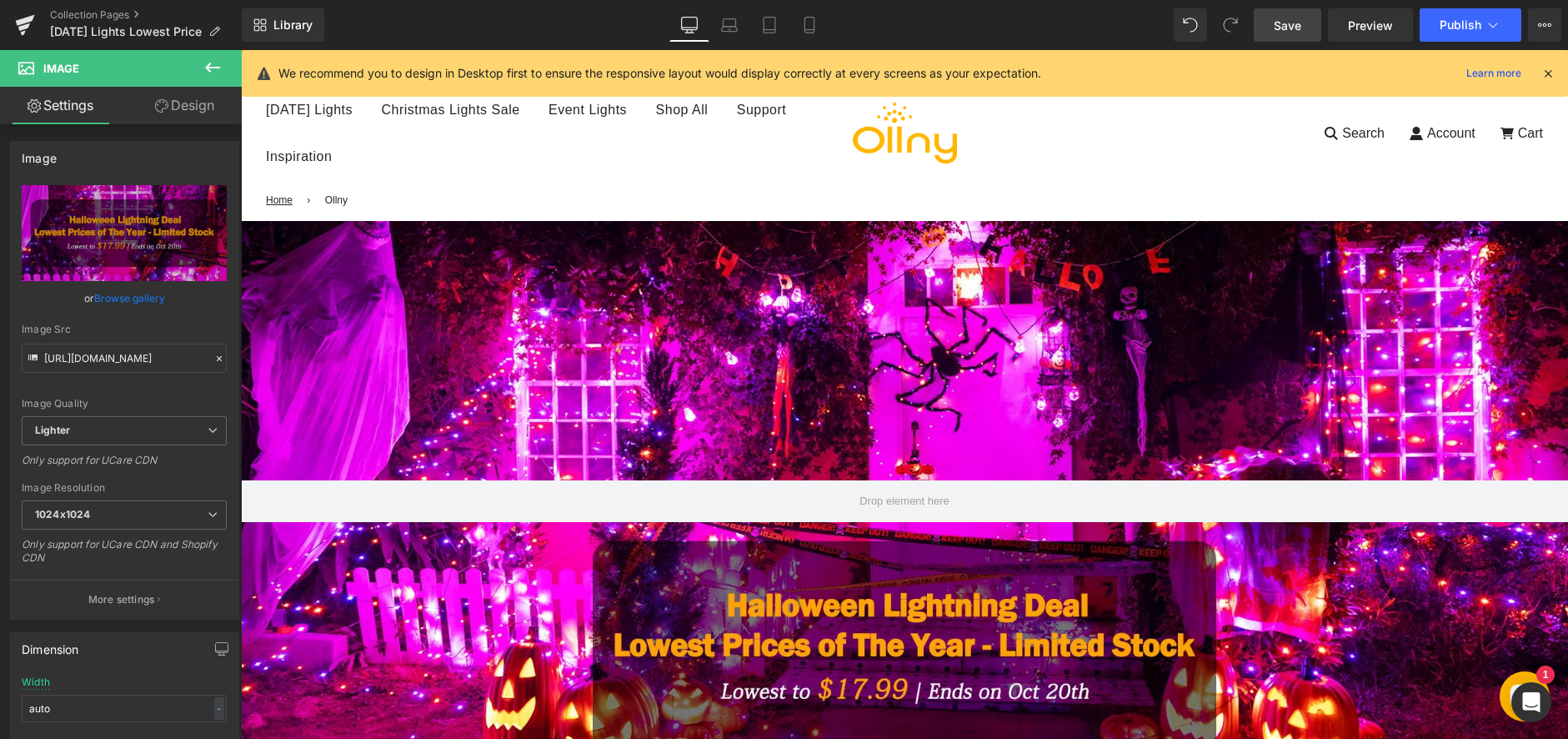
click at [1307, 32] on link "Save" at bounding box center [1288, 25] width 67 height 34
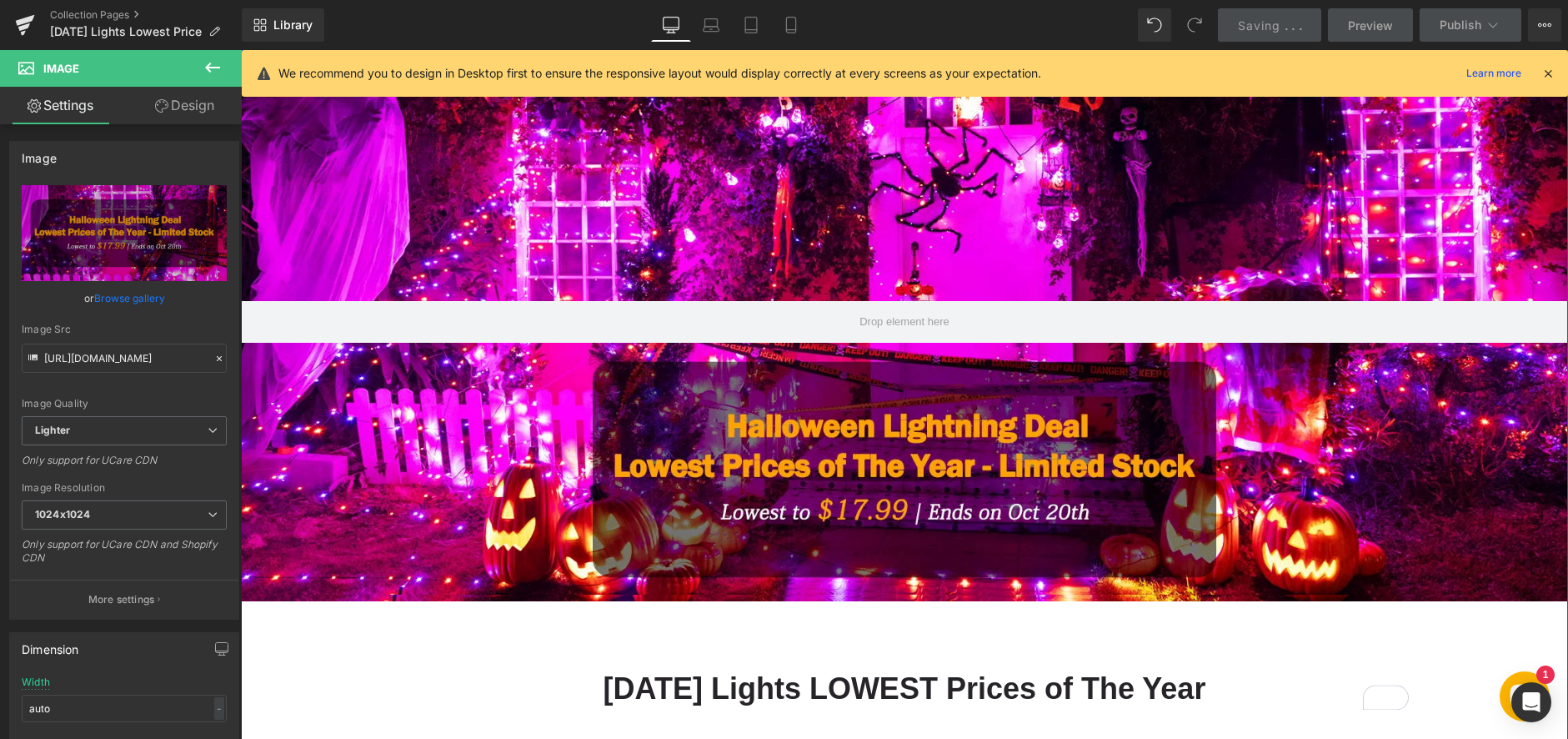
scroll to position [167, 0]
